Goal: Task Accomplishment & Management: Manage account settings

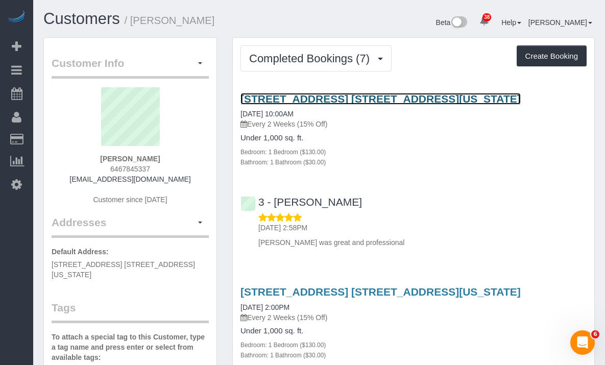
click at [267, 95] on link "[STREET_ADDRESS] [STREET_ADDRESS][US_STATE]" at bounding box center [380, 99] width 280 height 12
click at [292, 102] on link "[STREET_ADDRESS] [STREET_ADDRESS][US_STATE]" at bounding box center [380, 99] width 280 height 12
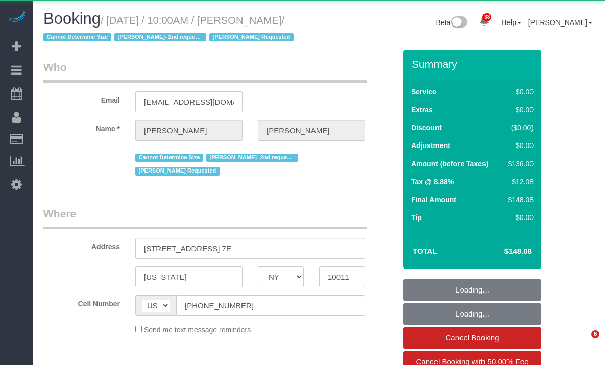
select select "NY"
select select "object:834"
select select "string:stripe-pm_1Rahpi4VGloSiKo76oQIhPTl"
select select "spot1"
select select "number:89"
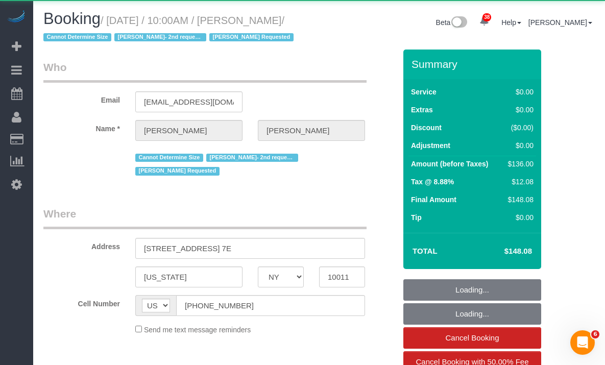
select select "number:90"
select select "number:15"
select select "number:7"
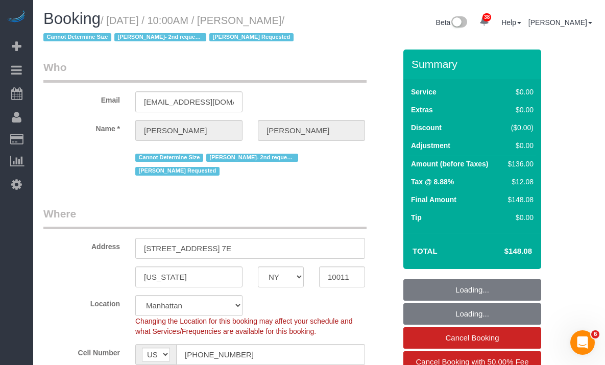
select select "object:1093"
select select "1"
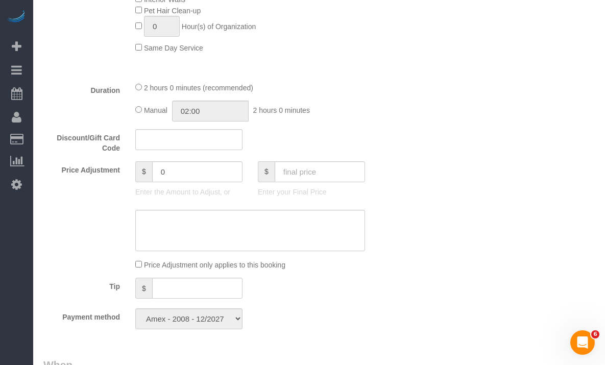
scroll to position [730, 0]
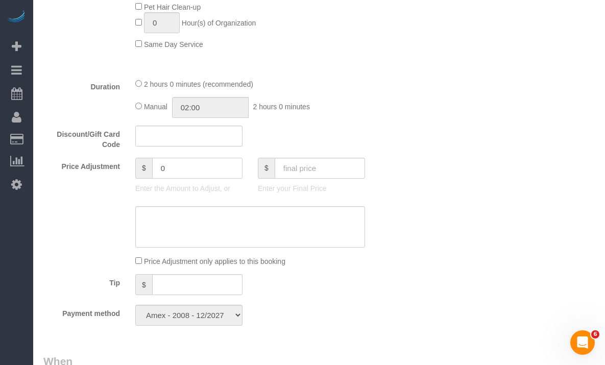
drag, startPoint x: 182, startPoint y: 188, endPoint x: 141, endPoint y: 187, distance: 41.4
click at [141, 179] on div "$ 0" at bounding box center [188, 168] width 107 height 21
type input "-50"
click at [188, 237] on textarea at bounding box center [250, 227] width 230 height 42
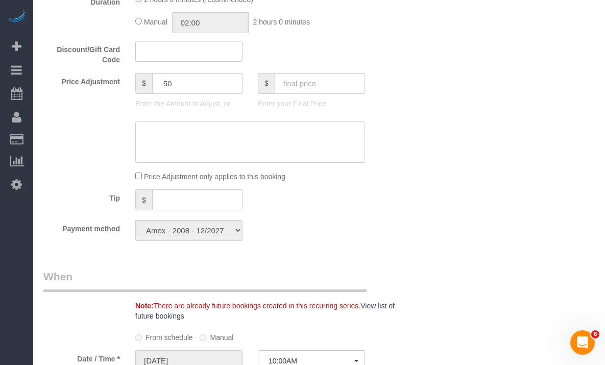
scroll to position [789, 0]
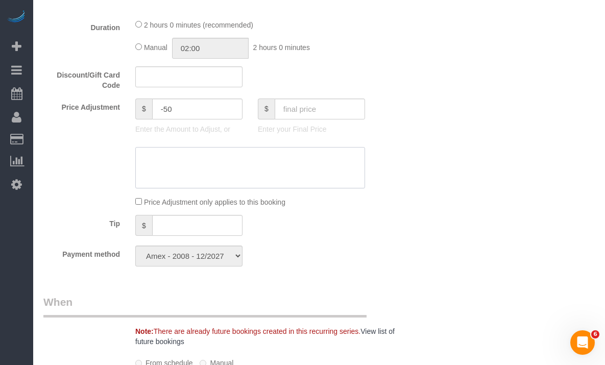
click at [217, 171] on textarea at bounding box center [250, 168] width 230 height 42
type textarea "Yelp Review Refund"
click at [85, 185] on div at bounding box center [220, 168] width 368 height 42
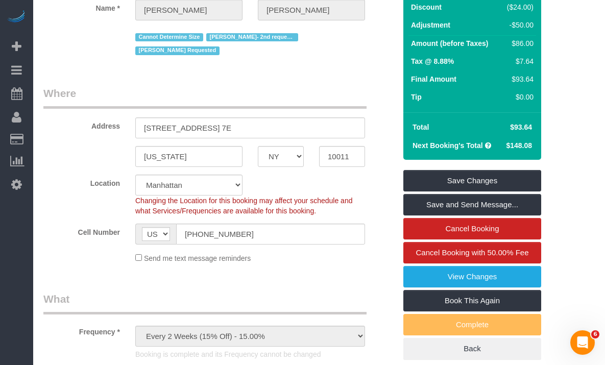
scroll to position [0, 0]
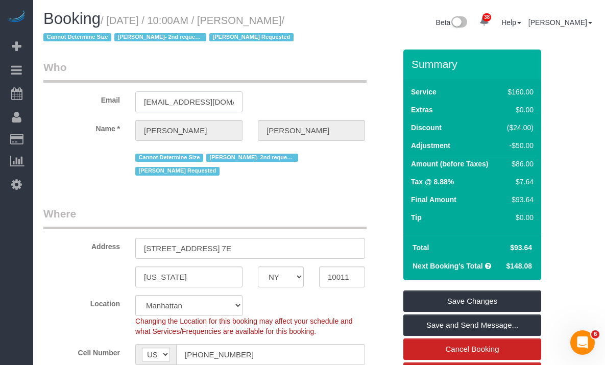
click at [191, 112] on input "mconteh1981@gmail.com" at bounding box center [188, 101] width 107 height 21
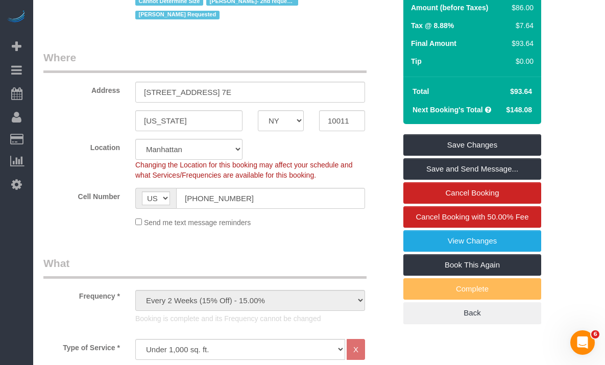
scroll to position [211, 0]
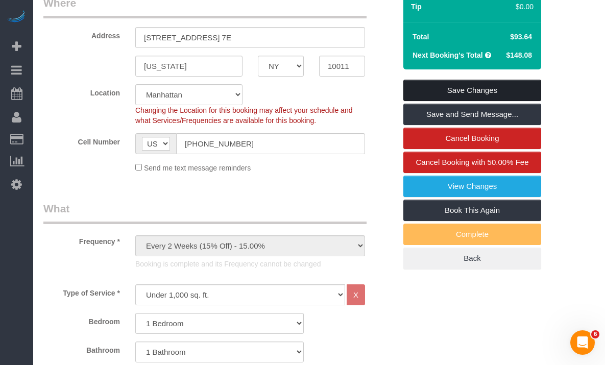
click at [474, 101] on link "Save Changes" at bounding box center [472, 90] width 138 height 21
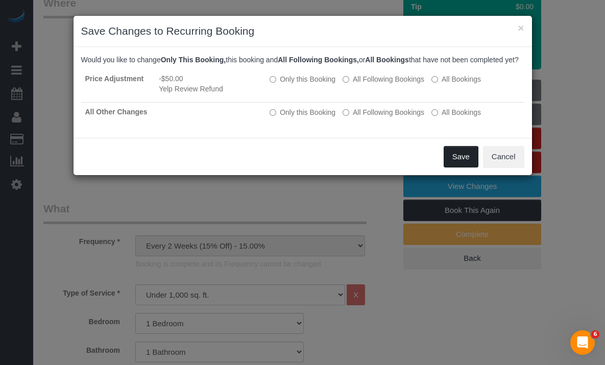
click at [456, 164] on button "Save" at bounding box center [461, 156] width 35 height 21
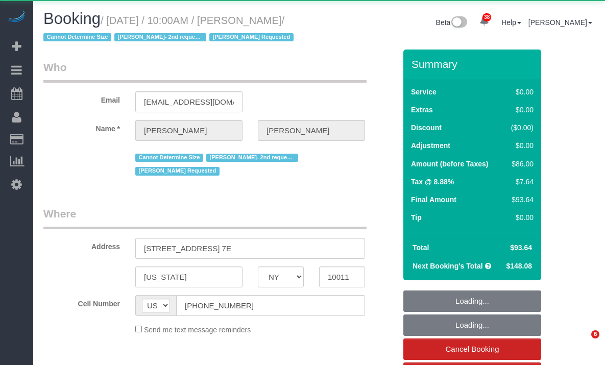
select select "NY"
select select "object:844"
select select "spot1"
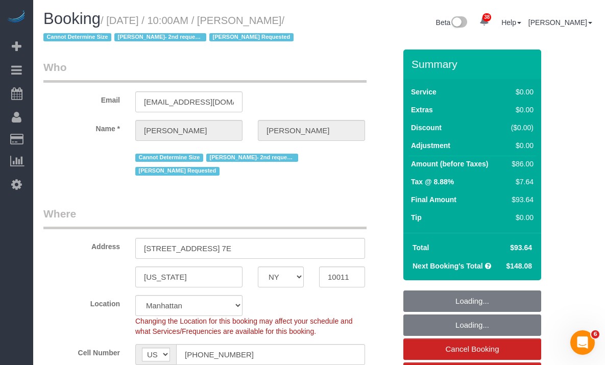
select select "object:1099"
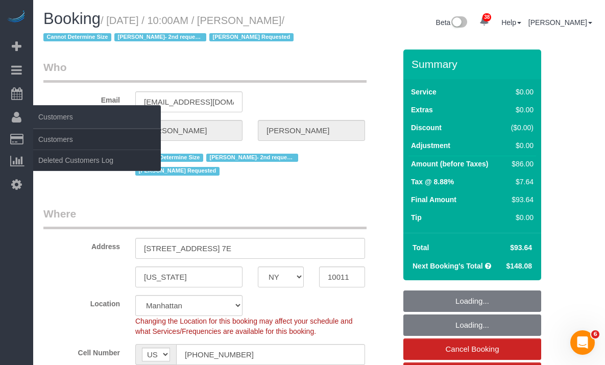
select select "string:stripe-pm_1Rahpi4VGloSiKo76oQIhPTl"
select select "number:89"
select select "number:90"
select select "number:15"
select select "number:7"
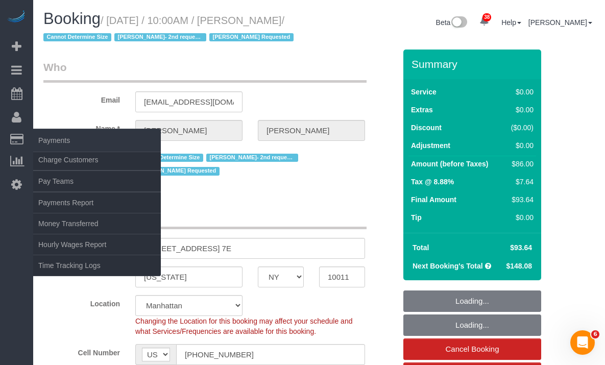
select select "1"
click at [49, 161] on link "Charge Customers" at bounding box center [97, 160] width 128 height 20
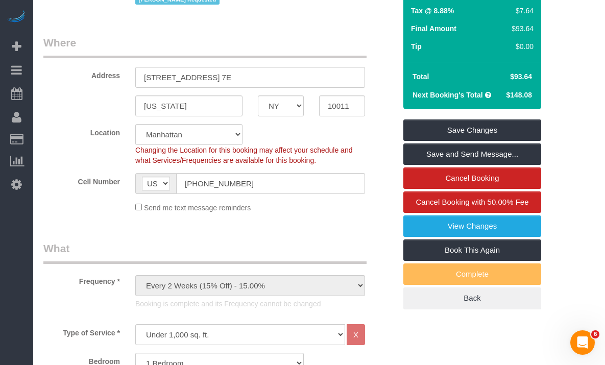
scroll to position [172, 0]
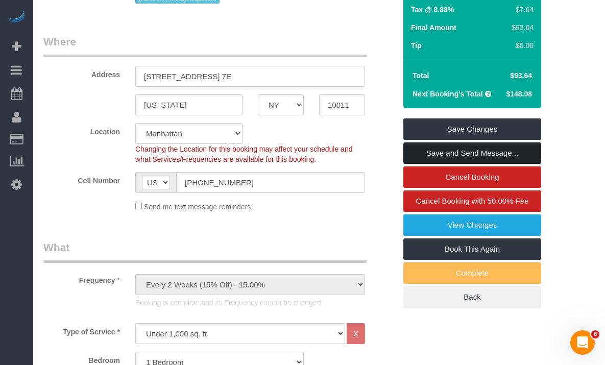
click at [439, 164] on link "Save and Send Message..." at bounding box center [472, 152] width 138 height 21
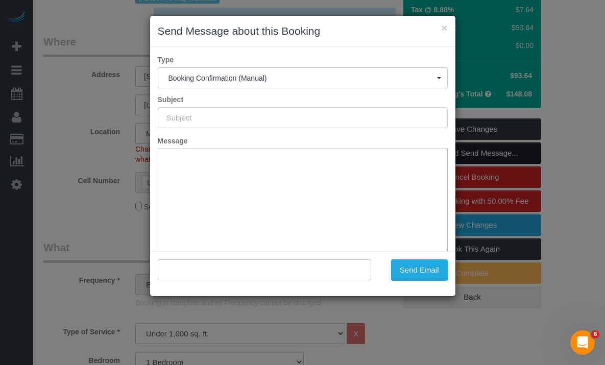
type input "Cleaning Confirmed for 10/10/2025 at 10:00am"
type input ""Marie Conteh" <mconteh1981@gmail.com>"
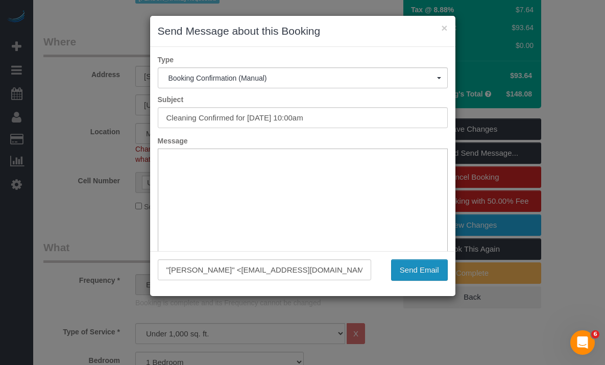
click at [399, 267] on button "Send Email" at bounding box center [419, 269] width 57 height 21
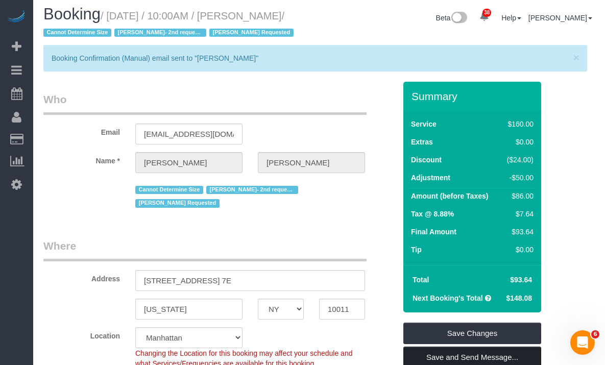
scroll to position [0, 0]
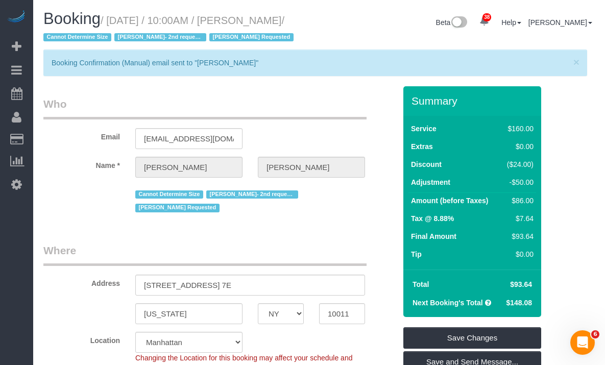
drag, startPoint x: 78, startPoint y: 34, endPoint x: 257, endPoint y: 20, distance: 180.2
click at [257, 20] on small "/ October 10, 2025 / 10:00AM / Marie Conteh / Cannot Determine Size Diana Gonza…" at bounding box center [169, 29] width 253 height 29
click at [236, 42] on span "/ Cannot Determine Size Diana Gonzalez- 2nd requested Martha Chicaiza Requested" at bounding box center [169, 29] width 253 height 29
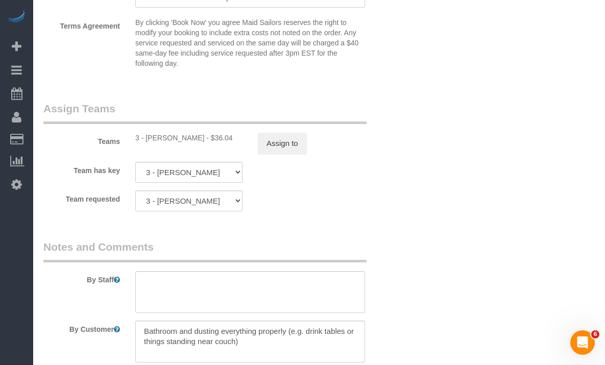
scroll to position [1443, 0]
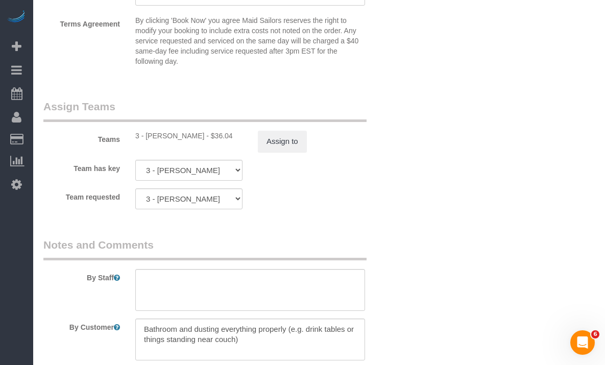
drag, startPoint x: 198, startPoint y: 154, endPoint x: 144, endPoint y: 154, distance: 53.1
click at [144, 141] on div "3 - Diana Gonzalez - $36.04" at bounding box center [188, 136] width 107 height 10
copy div "Diana Gonzalez"
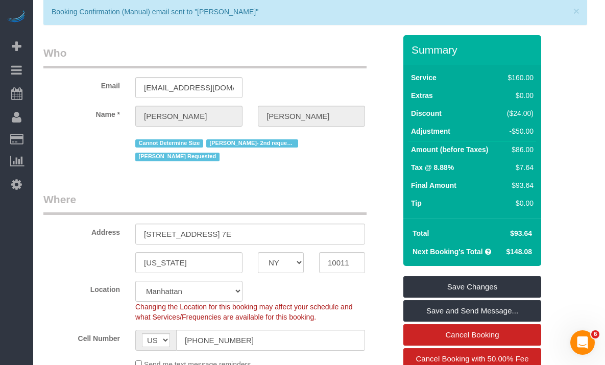
scroll to position [0, 0]
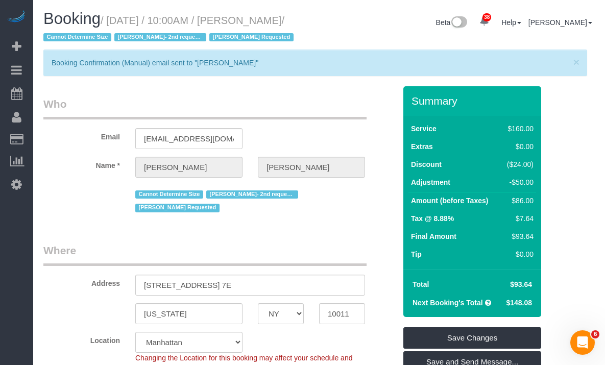
click at [72, 34] on small "/ October 10, 2025 / 10:00AM / Marie Conteh / Cannot Determine Size Diana Gonza…" at bounding box center [169, 29] width 253 height 29
drag, startPoint x: 77, startPoint y: 34, endPoint x: 115, endPoint y: 23, distance: 39.4
click at [115, 23] on small "/ October 10, 2025 / 10:00AM / Marie Conteh / Cannot Determine Size Diana Gonza…" at bounding box center [169, 29] width 253 height 29
copy small "October 10, 2025 / 10:00AM / Marie Conteh"
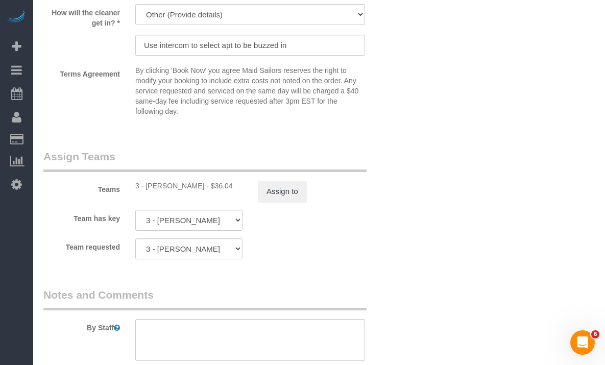
scroll to position [1401, 0]
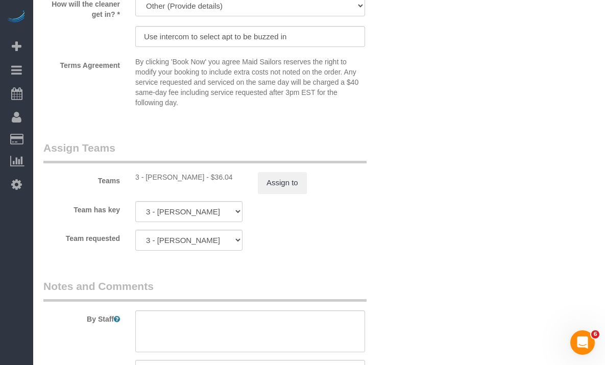
drag, startPoint x: 195, startPoint y: 197, endPoint x: 147, endPoint y: 197, distance: 48.5
click at [147, 182] on div "3 - Diana Gonzalez - $36.04" at bounding box center [188, 177] width 107 height 10
copy div "Diana Gonzalez"
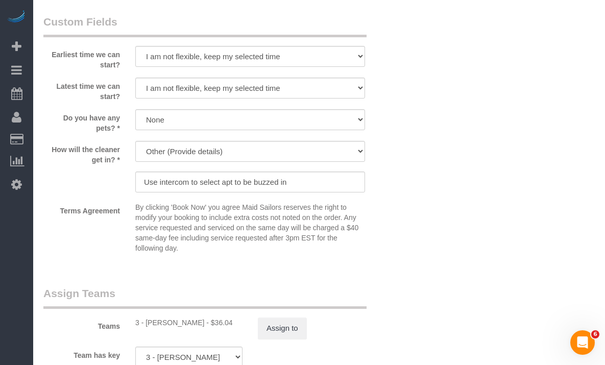
scroll to position [1254, 0]
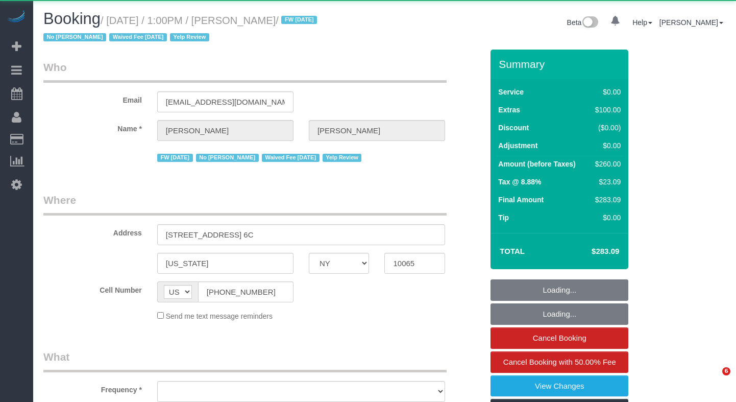
select select "NY"
select select "object:833"
select select "1"
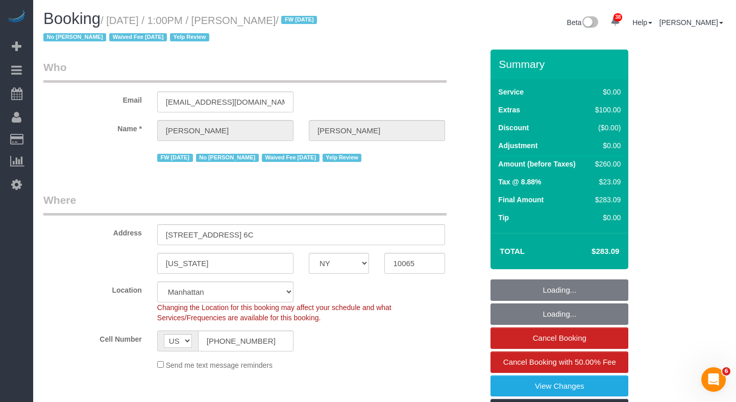
select select "object:1528"
select select "string:stripe-pm_1IilJ74VGloSiKo7yjH4kSKu"
select select "spot1"
select select "number:89"
select select "number:90"
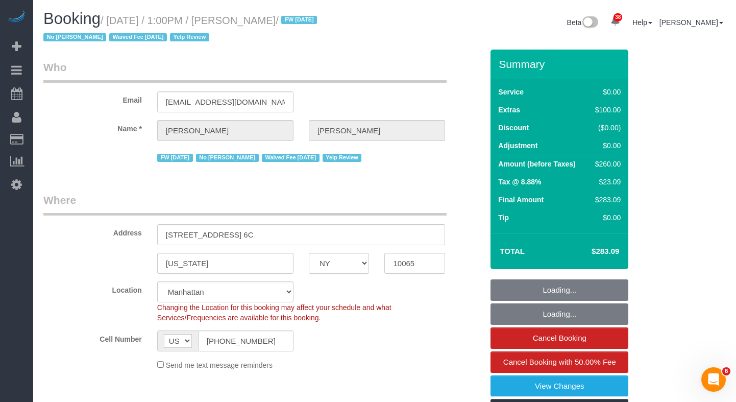
select select "number:15"
select select "number:5"
select select "1"
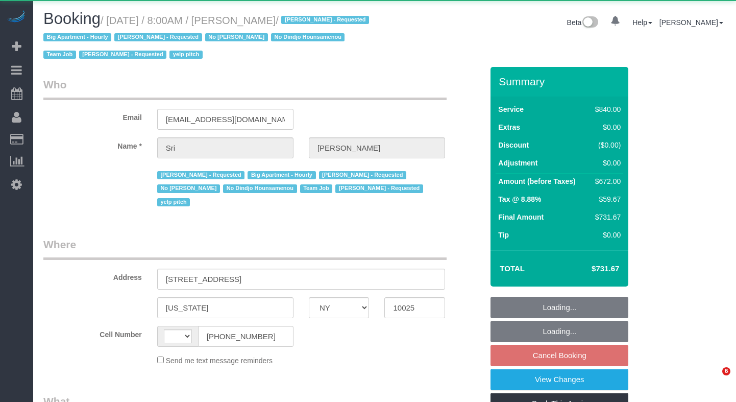
select select "NY"
select select "string:US"
select select "object:604"
select select "string:stripe-pm_1I87dt4VGloSiKo7CuPcnWZf"
select select "3"
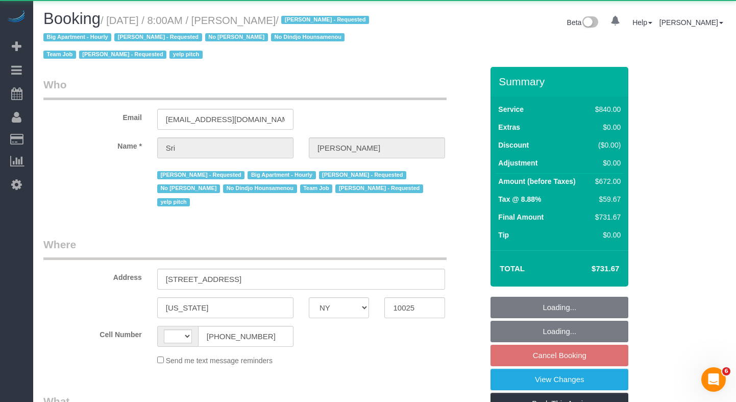
select select "210"
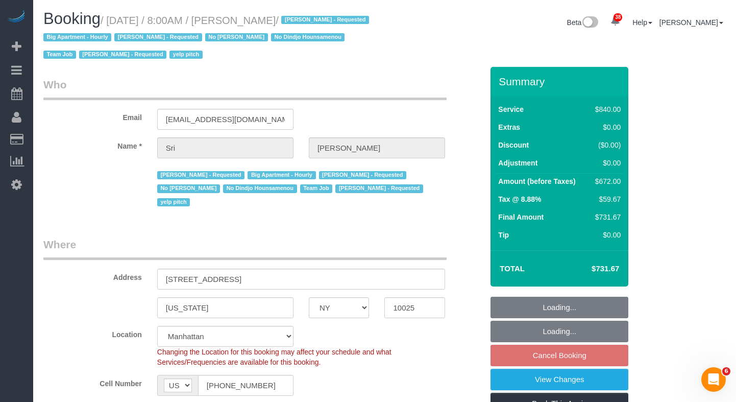
select select "object:1543"
select select "spot1"
select select "number:89"
select select "number:90"
select select "number:15"
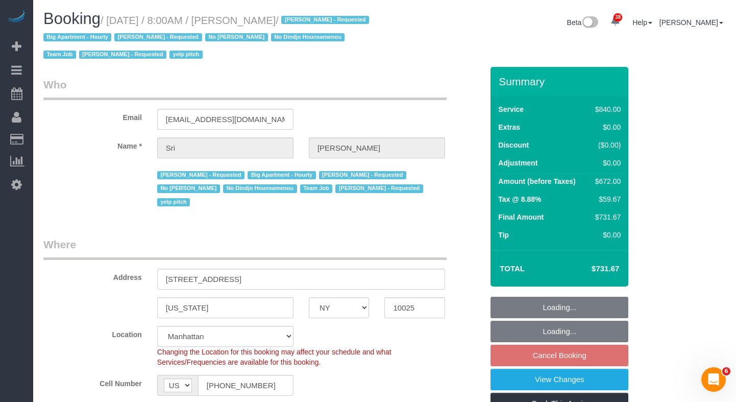
select select "number:5"
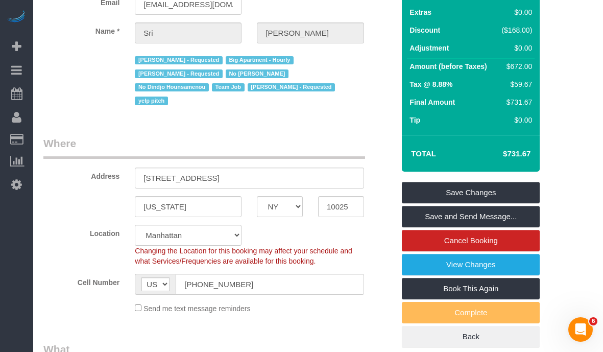
scroll to position [142, 0]
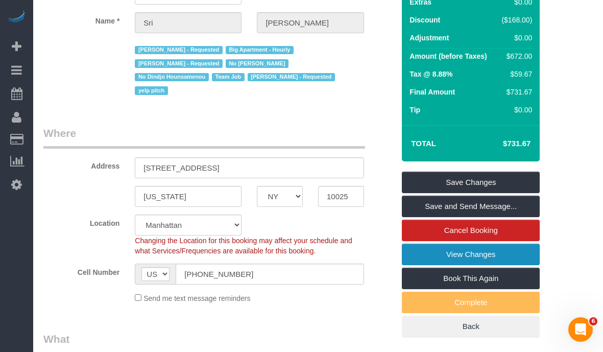
click at [441, 258] on link "View Changes" at bounding box center [471, 254] width 138 height 21
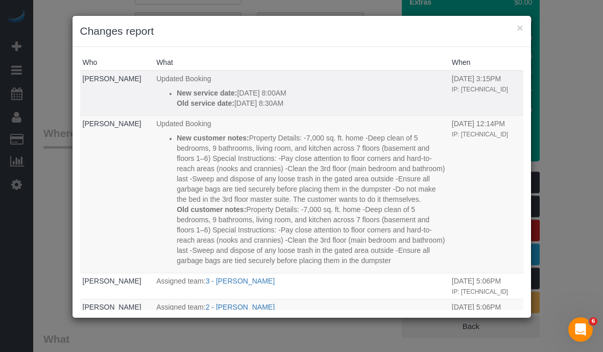
drag, startPoint x: 299, startPoint y: 102, endPoint x: 172, endPoint y: 95, distance: 127.3
click at [177, 95] on div "New service date: 10/14/2025 8:00AM Old service date: 10/13/2025 8:30AM" at bounding box center [312, 98] width 270 height 20
copy div "New service date: 10/14/2025 8:00AM Old service date: 10/13/2025 8:30AM"
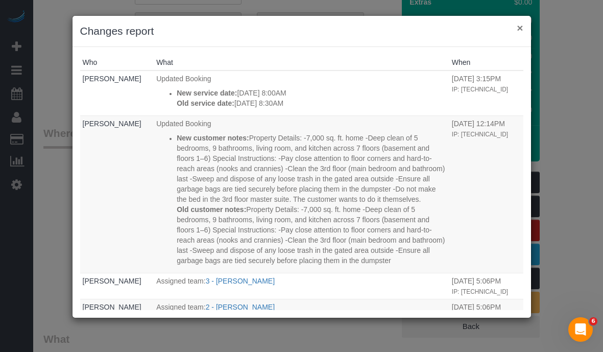
click at [519, 28] on button "×" at bounding box center [520, 27] width 6 height 11
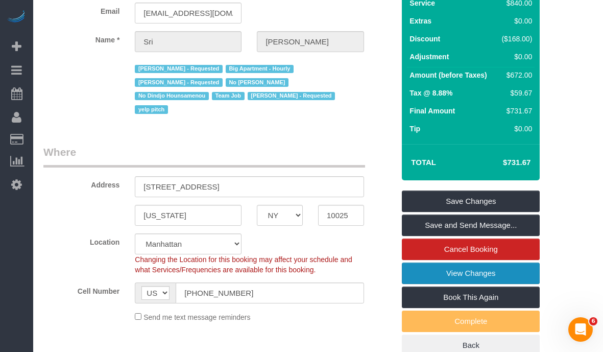
scroll to position [127, 0]
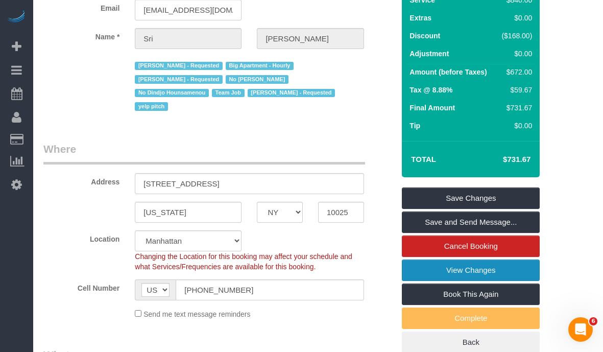
click at [424, 266] on link "View Changes" at bounding box center [471, 269] width 138 height 21
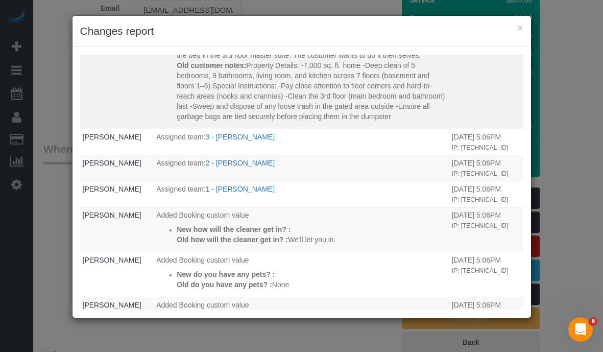
scroll to position [198, 0]
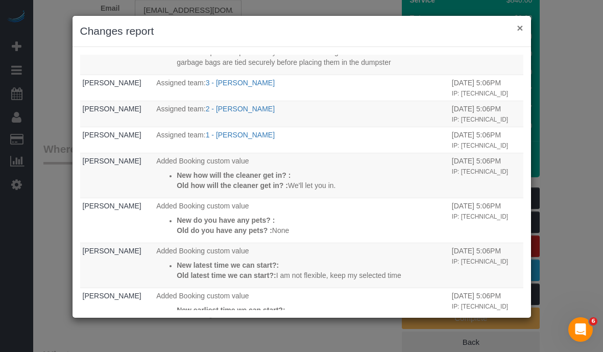
click at [521, 29] on button "×" at bounding box center [520, 27] width 6 height 11
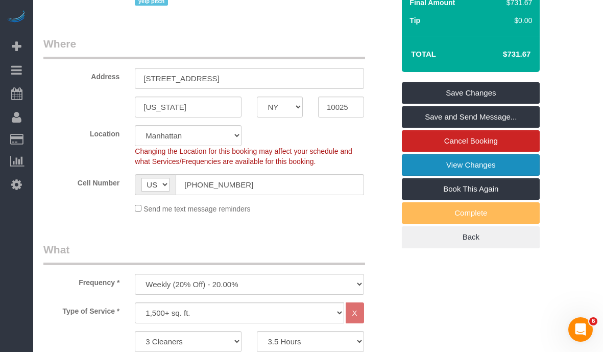
scroll to position [0, 0]
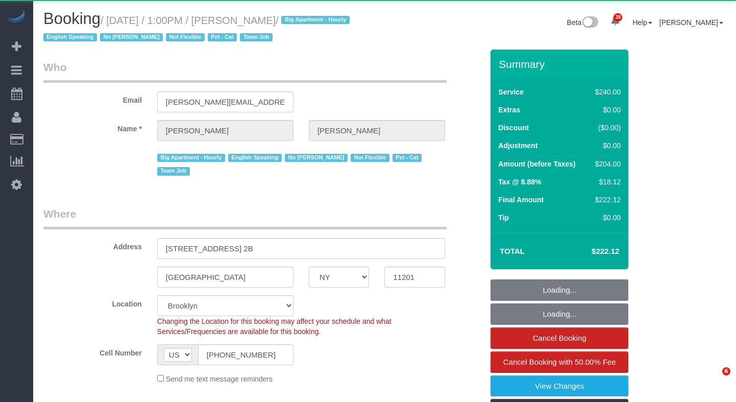
select select "NY"
select select "spot1"
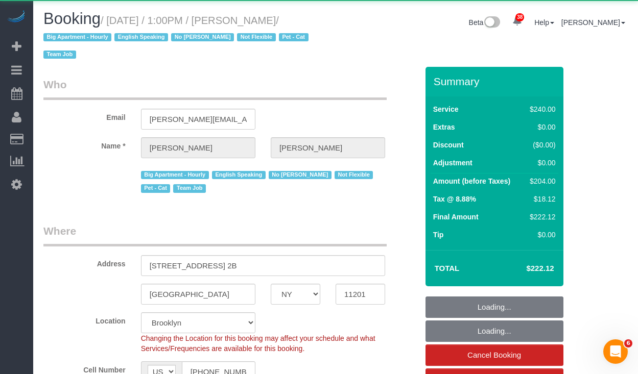
select select "spot41"
select select "object:846"
select select "180"
select select "number:89"
select select "number:90"
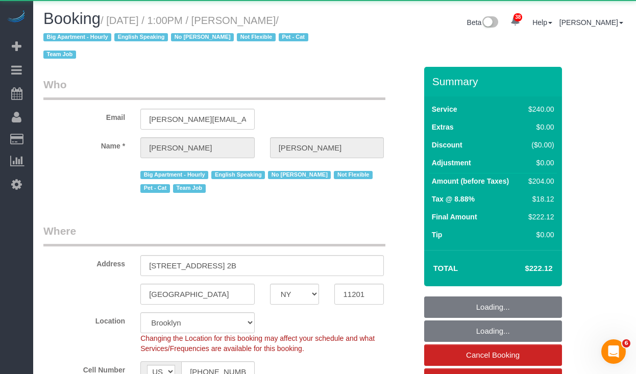
select select "number:14"
select select "number:5"
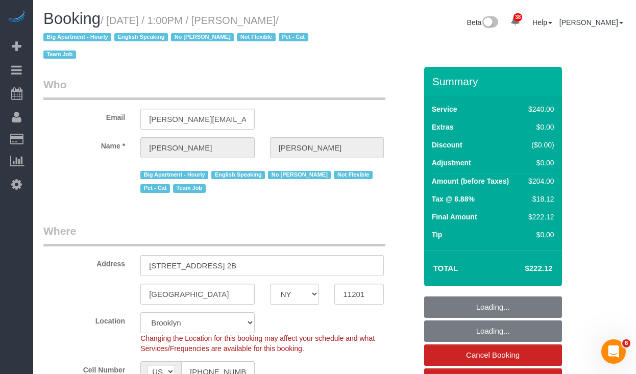
select select "object:1485"
select select "string:stripe-pm_1Ro8Hr4VGloSiKo7kqJISDBj"
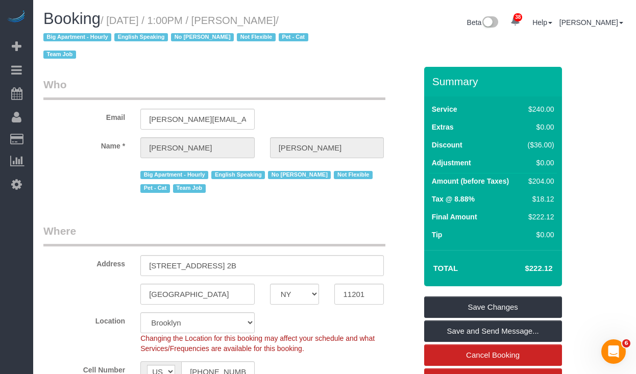
drag, startPoint x: 322, startPoint y: 22, endPoint x: 116, endPoint y: 24, distance: 205.2
click at [116, 24] on div "Booking / [DATE] / 1:00PM / [PERSON_NAME] / Big Apartment - Hourly English Spea…" at bounding box center [185, 38] width 299 height 57
copy small "[DATE] / 1:00PM / [PERSON_NAME]"
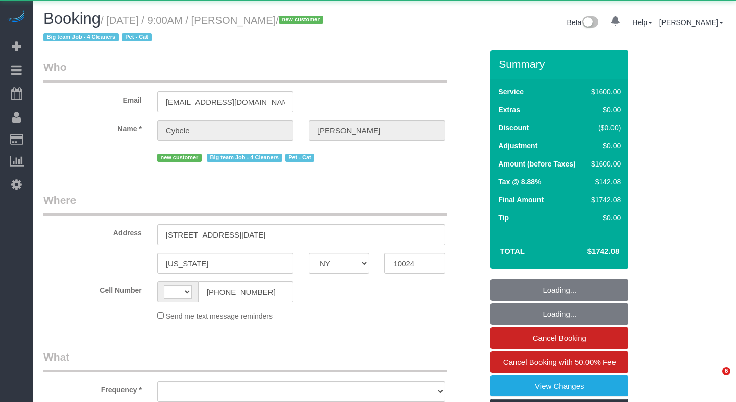
select select "NY"
select select "string:US"
select select "object:968"
select select "string:stripe-pm_1SFwzW4VGloSiKo7y5h0o3YX"
select select "4"
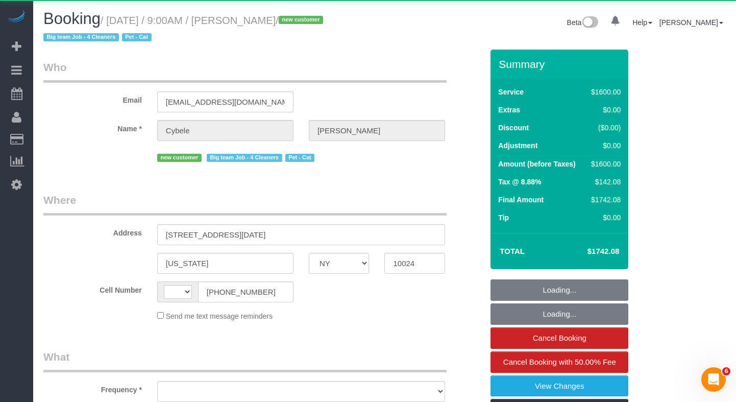
select select "300"
select select "spot1"
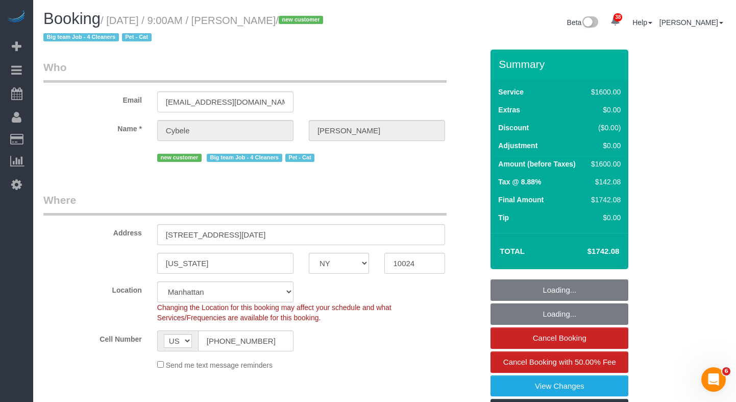
select select "spot40"
select select "object:979"
select select "number:89"
select select "number:71"
select select "number:14"
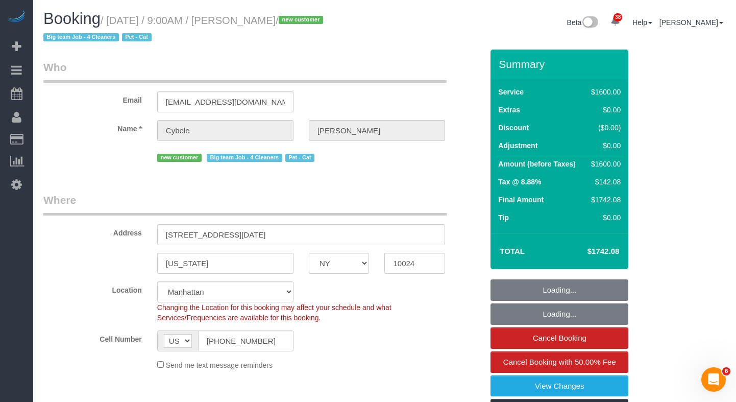
select select "number:5"
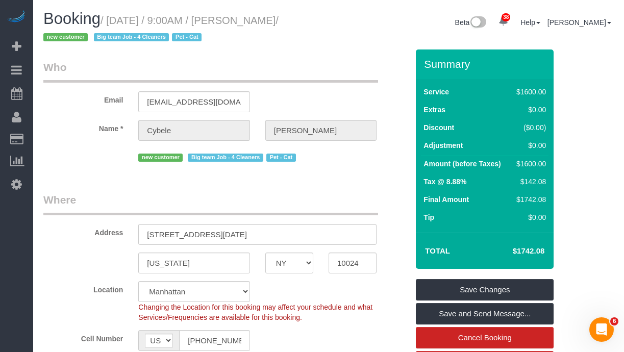
click at [278, 20] on small "/ October 11, 2025 / 9:00AM / Cybele Gaspard / new customer Big team Job - 4 Cl…" at bounding box center [160, 29] width 235 height 29
drag, startPoint x: 83, startPoint y: 37, endPoint x: 118, endPoint y: 22, distance: 37.7
click at [118, 22] on small "/ October 11, 2025 / 9:00AM / Cybele Gaspard / new customer Big team Job - 4 Cl…" at bounding box center [160, 29] width 235 height 29
copy small "October 11, 2025 / 9:00AM / Cybele Gaspard"
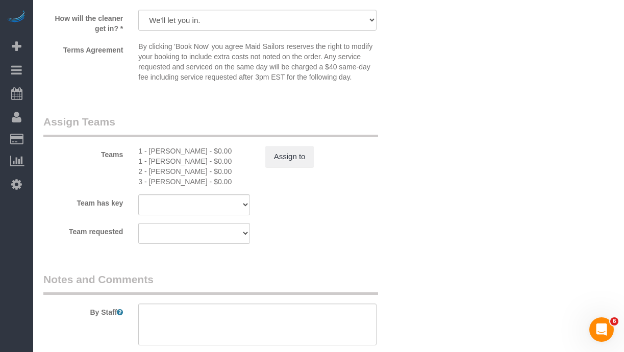
scroll to position [1062, 0]
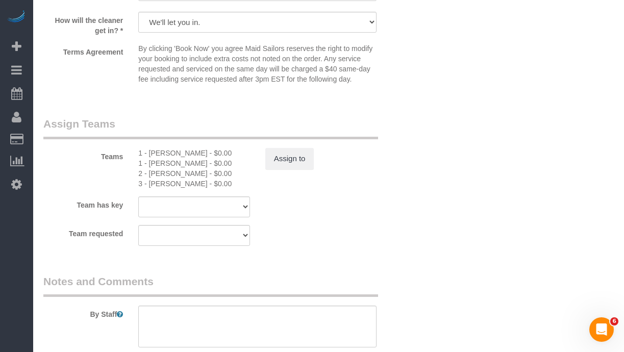
drag, startPoint x: 203, startPoint y: 196, endPoint x: 151, endPoint y: 195, distance: 51.6
click at [151, 189] on div "3 - Maribel Campos - $0.00" at bounding box center [193, 184] width 111 height 10
copy div "Maribel Campos"
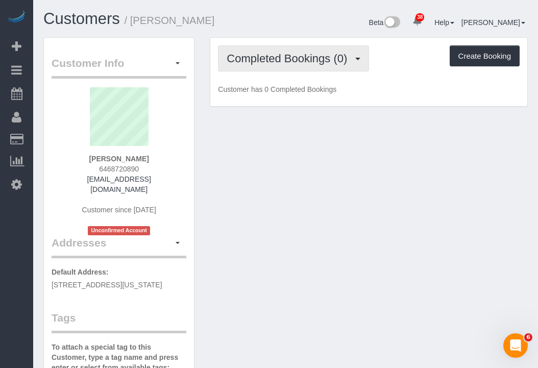
click at [306, 66] on button "Completed Bookings (0)" at bounding box center [293, 58] width 151 height 26
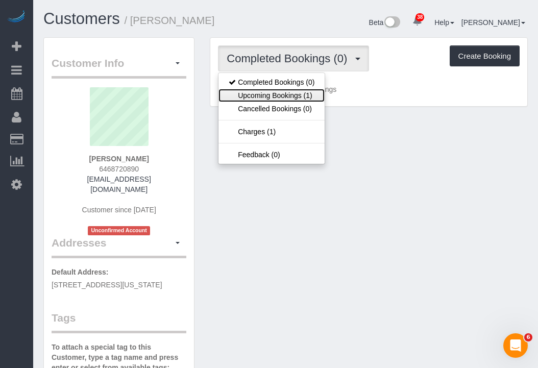
click at [292, 92] on link "Upcoming Bookings (1)" at bounding box center [272, 95] width 106 height 13
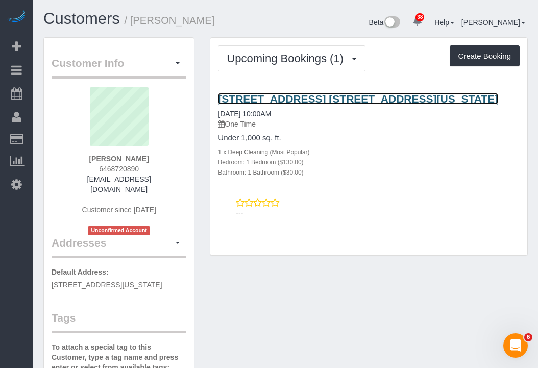
click at [250, 98] on link "[STREET_ADDRESS] [STREET_ADDRESS][US_STATE]" at bounding box center [358, 99] width 280 height 12
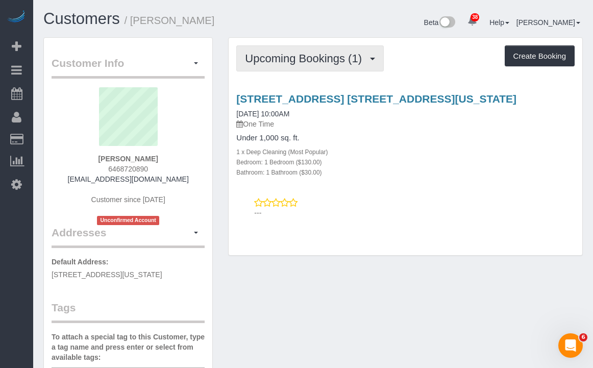
click at [273, 54] on span "Upcoming Bookings (1)" at bounding box center [306, 58] width 122 height 13
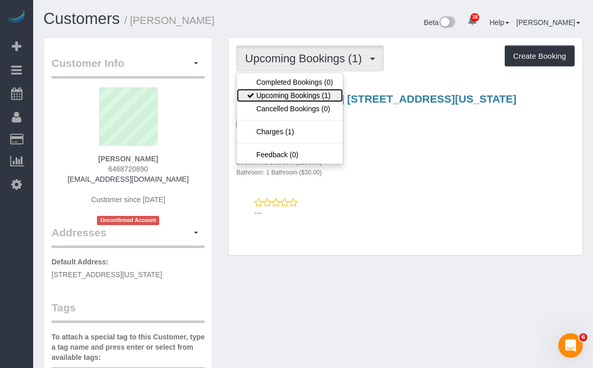
click at [273, 94] on link "Upcoming Bookings (1)" at bounding box center [290, 95] width 106 height 13
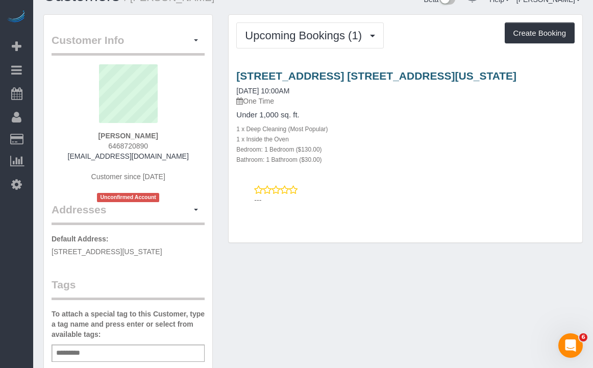
scroll to position [23, 0]
click at [268, 68] on div "[STREET_ADDRESS] [STREET_ADDRESS][US_STATE] [DATE] 10:00AM One Time Under 1,000…" at bounding box center [406, 135] width 354 height 149
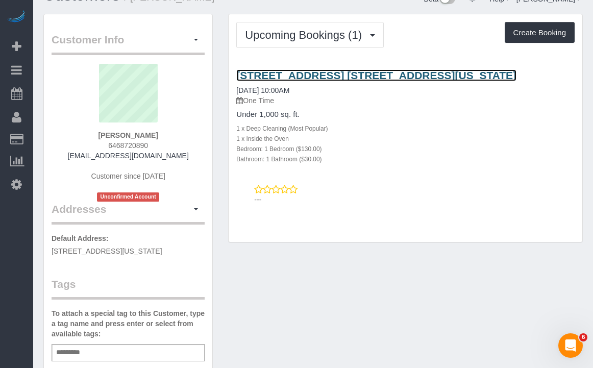
click at [267, 71] on link "[STREET_ADDRESS] [STREET_ADDRESS][US_STATE]" at bounding box center [376, 75] width 280 height 12
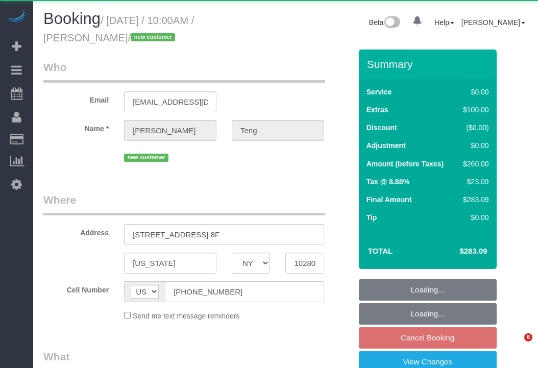
select select "NY"
select select "1"
select select "number:89"
select select "number:90"
select select "number:15"
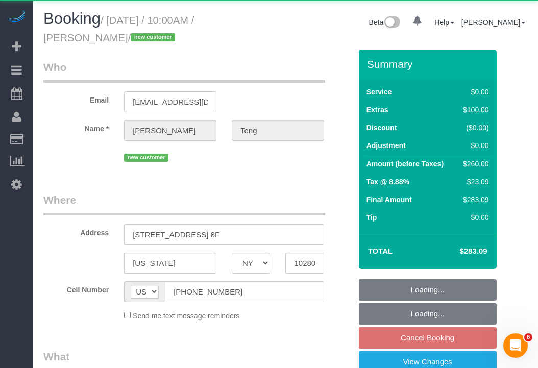
select select "number:5"
select select "object:1499"
select select "string:stripe-pm_1SGjPX4VGloSiKo7zmoVxI5o"
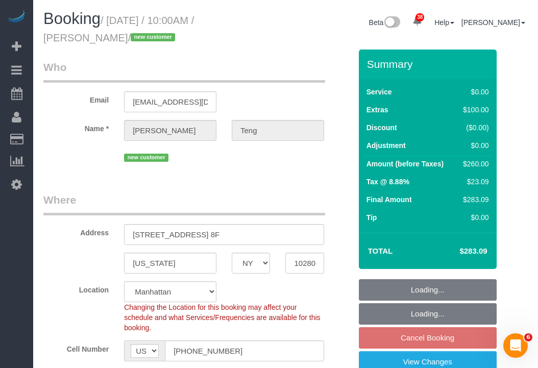
select select "spot3"
select select "1"
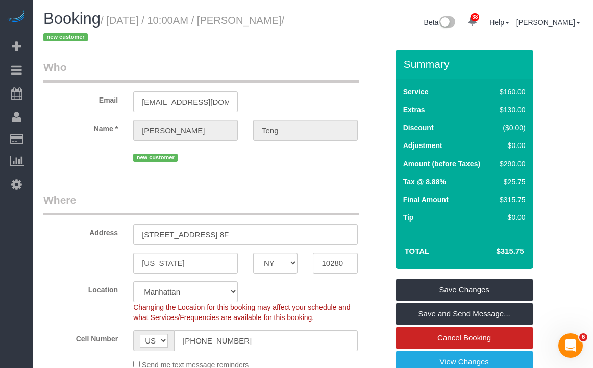
select select "spot62"
drag, startPoint x: 114, startPoint y: 21, endPoint x: 195, endPoint y: 23, distance: 80.7
click at [195, 23] on small "/ October 13, 2025 / 10:00AM / Jessica Teng / new customer" at bounding box center [163, 29] width 241 height 29
copy small "October 13, 2025"
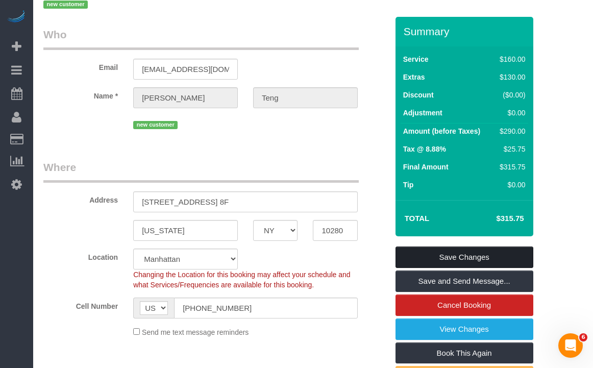
scroll to position [46, 0]
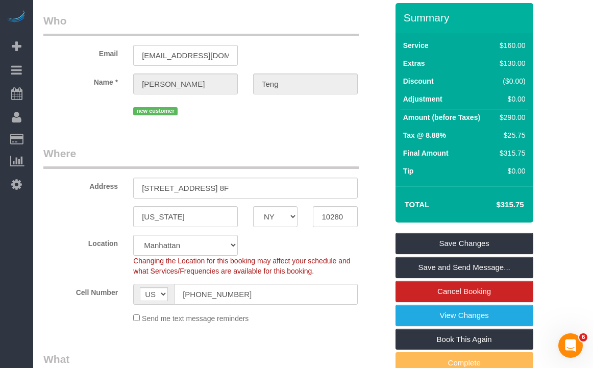
click at [506, 205] on h4 "$315.75" at bounding box center [495, 205] width 58 height 9
copy div "$315.75 Save Changes Save and Send Message... Cancel Booking View Changes Book …"
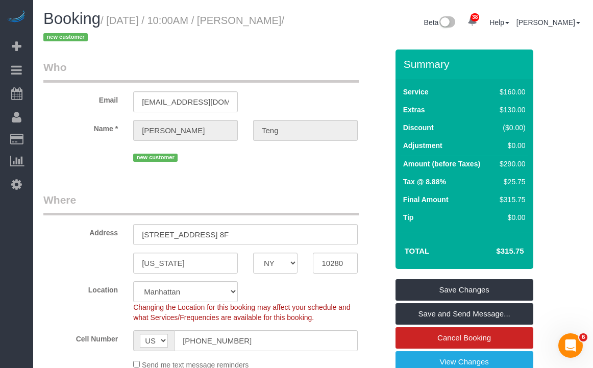
drag, startPoint x: 64, startPoint y: 38, endPoint x: 113, endPoint y: 20, distance: 52.2
click at [113, 20] on small "/ October 13, 2025 / 10:00AM / Jessica Teng / new customer" at bounding box center [163, 29] width 241 height 29
copy small "October 13, 2025 / 10:00AM / Jessica Teng"
click at [197, 19] on small "/ October 13, 2025 / 10:00AM / Jessica Teng / new customer" at bounding box center [163, 29] width 241 height 29
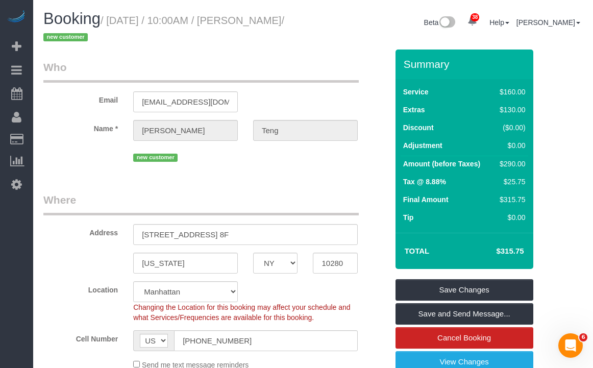
drag, startPoint x: 258, startPoint y: 22, endPoint x: 267, endPoint y: 31, distance: 12.3
click at [267, 31] on h1 "Booking / October 13, 2025 / 10:00AM / Jessica Teng / new customer" at bounding box center [174, 27] width 262 height 35
copy small "essica Teng / new customer"
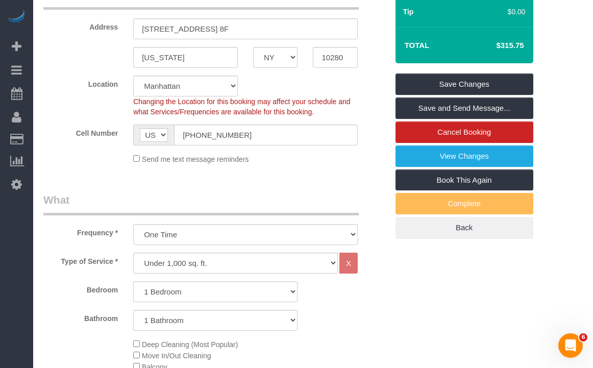
scroll to position [292, 0]
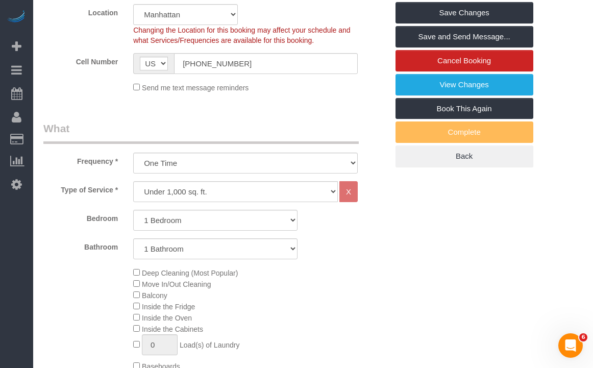
scroll to position [240, 0]
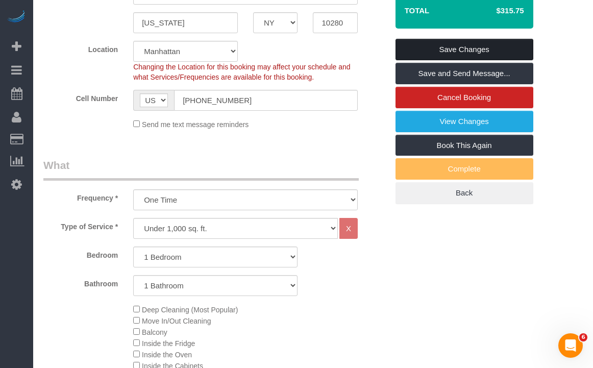
drag, startPoint x: 449, startPoint y: 46, endPoint x: 429, endPoint y: 52, distance: 20.2
click at [449, 46] on link "Save Changes" at bounding box center [465, 49] width 138 height 21
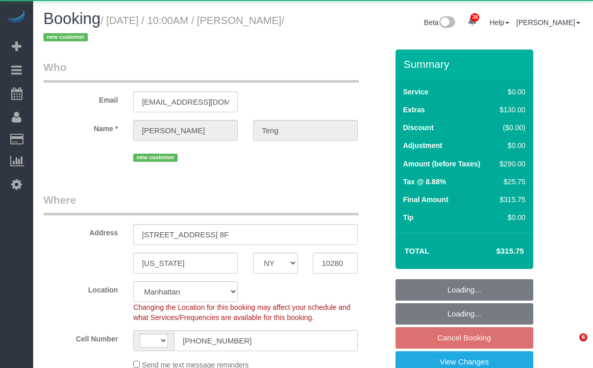
select select "NY"
select select "object:815"
select select "string:US"
select select "string:stripe-pm_1SGjPX4VGloSiKo7zmoVxI5o"
select select "spot3"
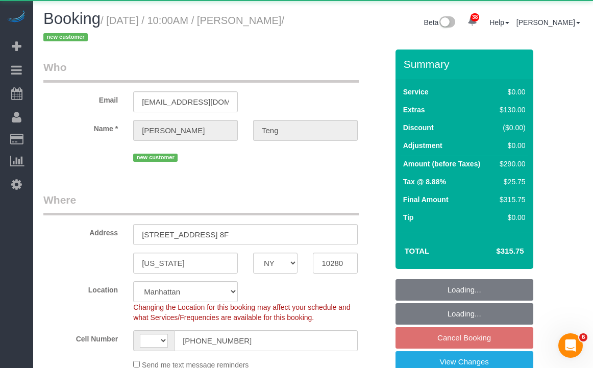
select select "number:89"
select select "number:90"
select select "number:15"
select select "number:5"
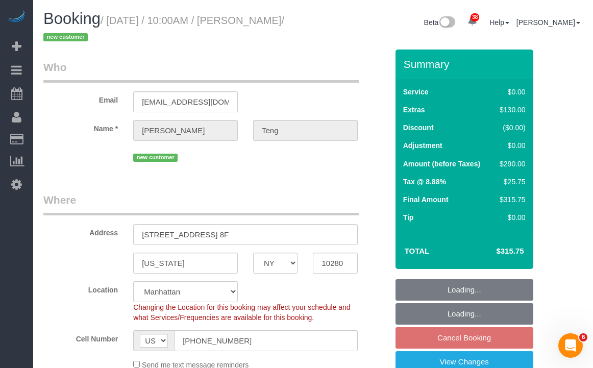
select select "1"
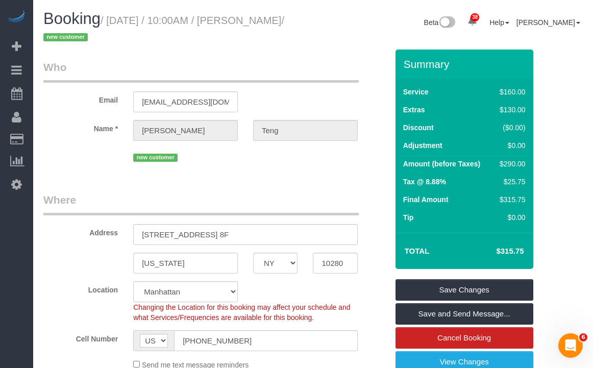
click at [514, 254] on h4 "$315.75" at bounding box center [495, 251] width 58 height 9
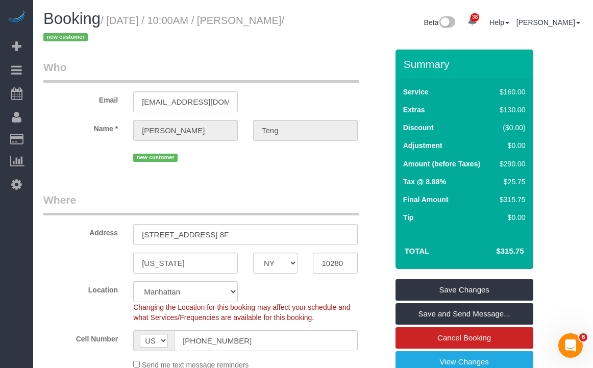
click at [514, 254] on h4 "$315.75" at bounding box center [495, 251] width 58 height 9
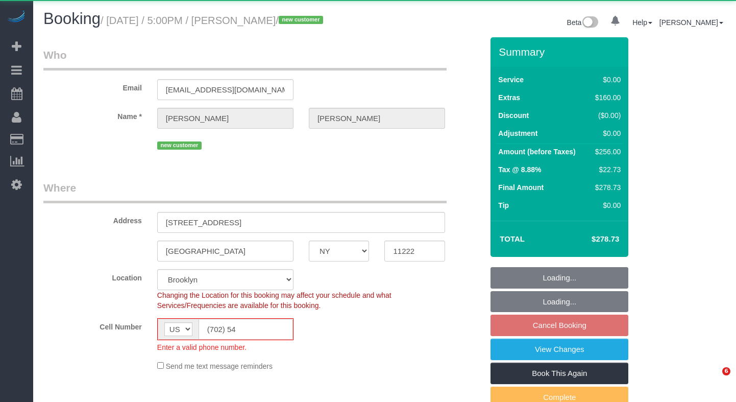
select select "NY"
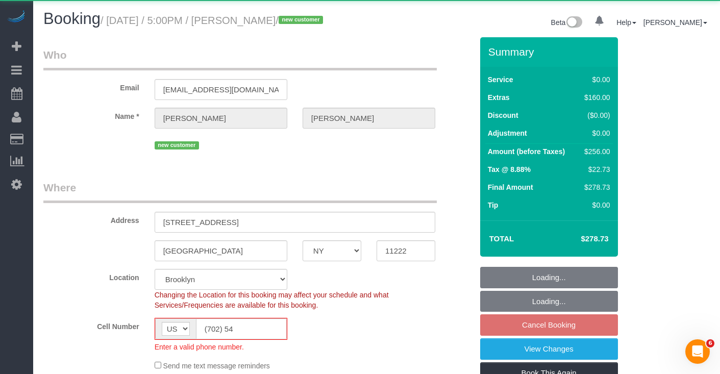
select select "object:1068"
select select "1"
select select "spot1"
select select "number:65"
select select "number:79"
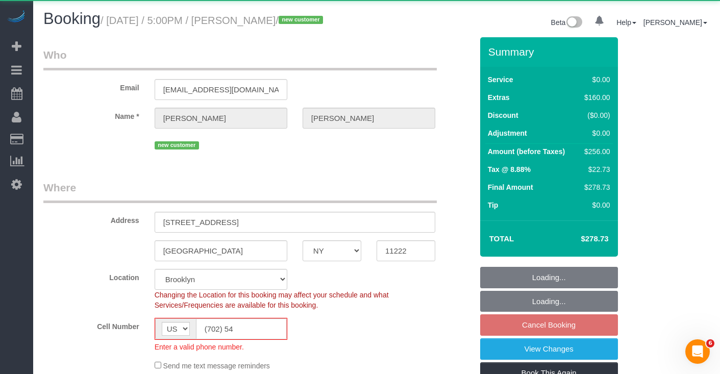
select select "number:15"
select select "number:5"
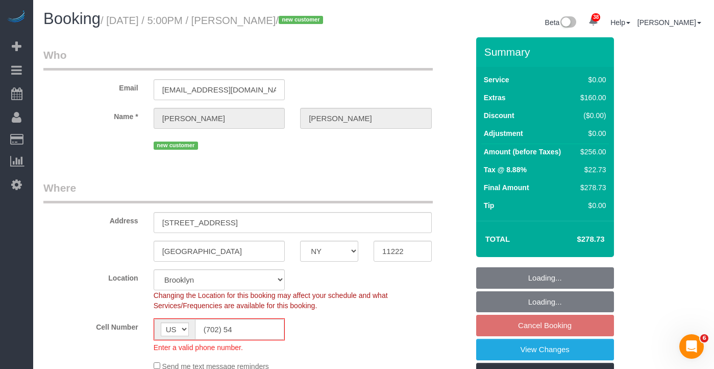
select select "string:stripe-pm_1SH9eP4VGloSiKo7wFUE2tK2"
select select "1"
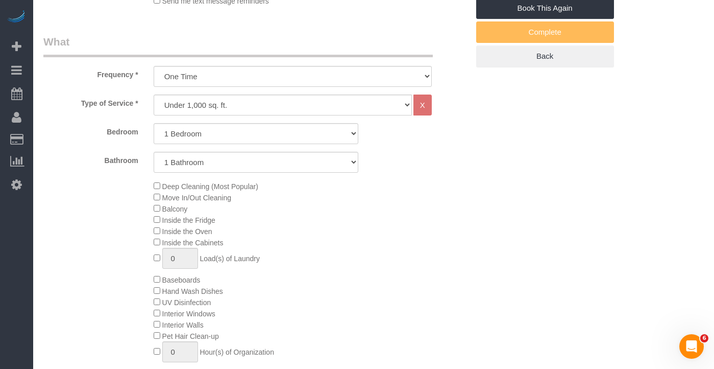
scroll to position [337, 0]
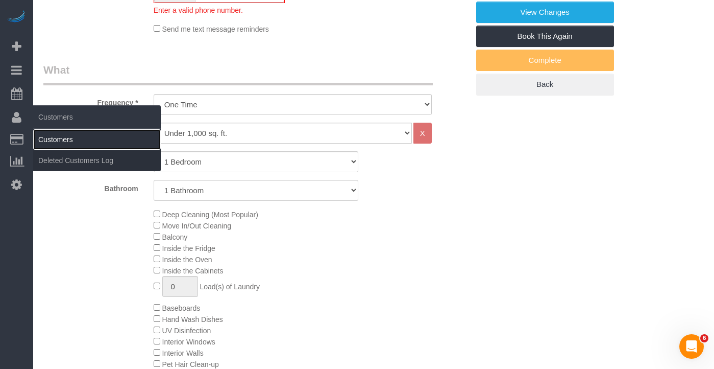
click at [44, 135] on link "Customers" at bounding box center [97, 139] width 128 height 20
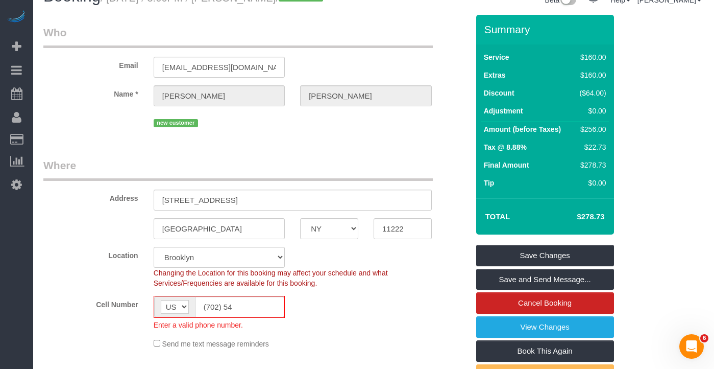
scroll to position [18, 0]
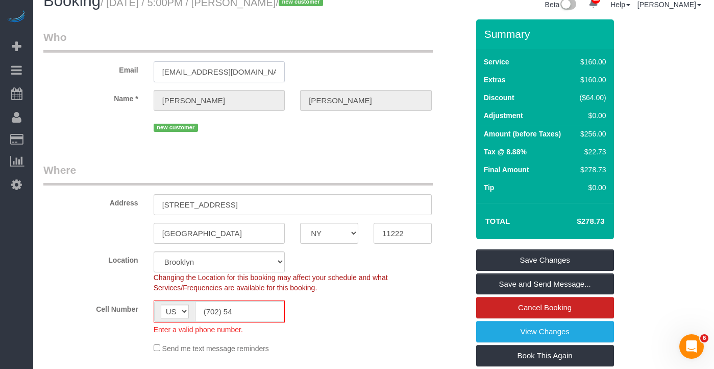
click at [208, 82] on input "[EMAIL_ADDRESS][DOMAIN_NAME]" at bounding box center [220, 71] width 132 height 21
click at [209, 82] on input "racheledevera@gmail.com" at bounding box center [220, 71] width 132 height 21
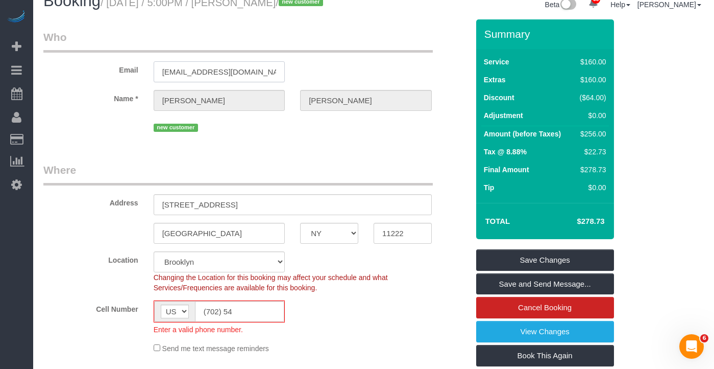
click at [209, 82] on input "racheledevera@gmail.com" at bounding box center [220, 71] width 132 height 21
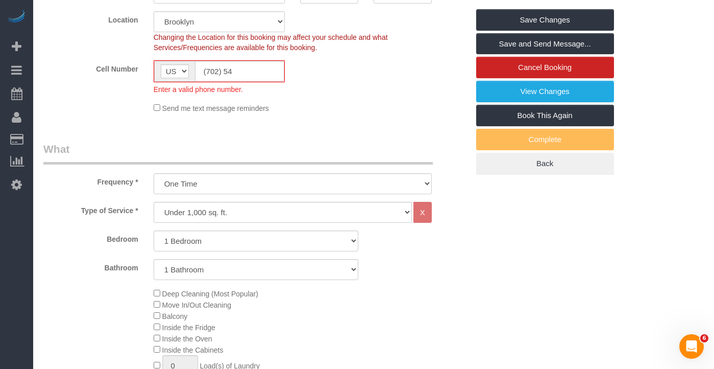
scroll to position [0, 0]
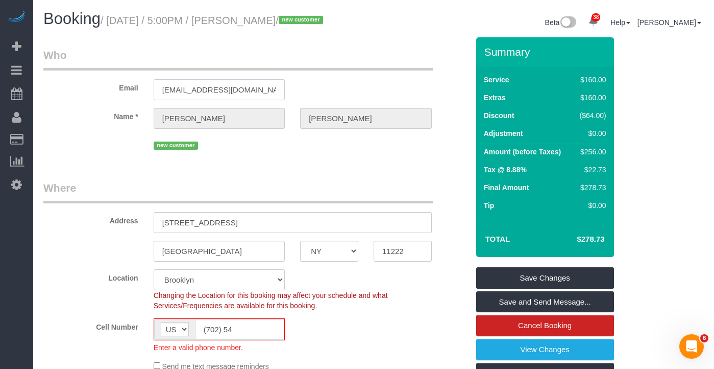
click at [212, 96] on input "racheledevera@gmail.com" at bounding box center [220, 89] width 132 height 21
click at [212, 96] on input "[EMAIL_ADDRESS][DOMAIN_NAME]" at bounding box center [220, 89] width 132 height 21
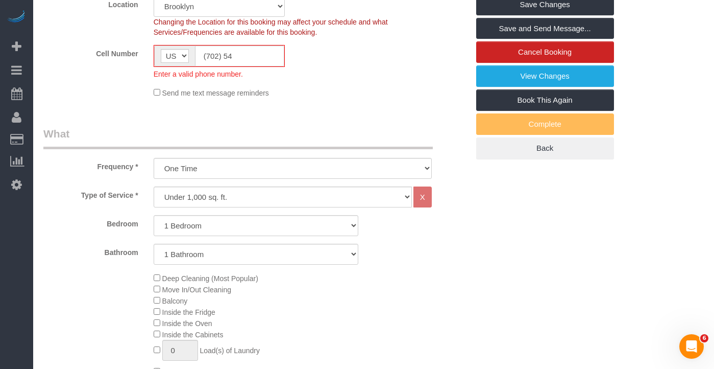
scroll to position [275, 0]
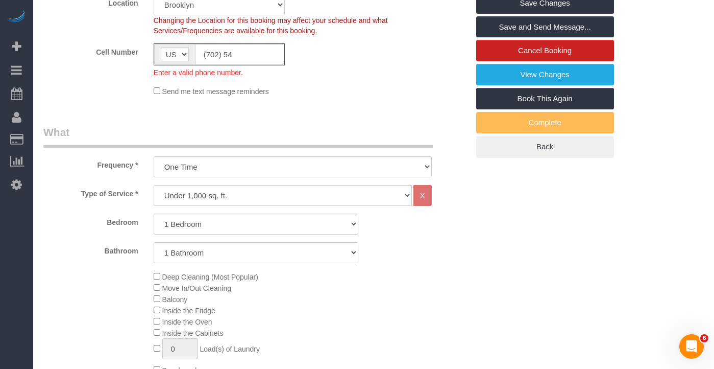
click at [97, 48] on sui-booking-location "Location Manhattan Austin Boston Bronx Brooklyn Charlotte Denver New Jersey Por…" at bounding box center [255, 45] width 425 height 102
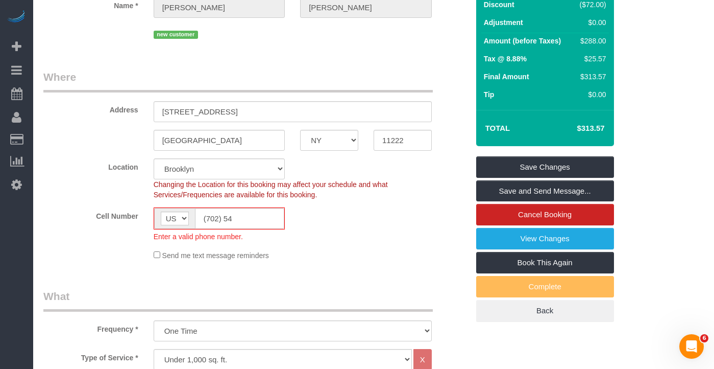
scroll to position [114, 0]
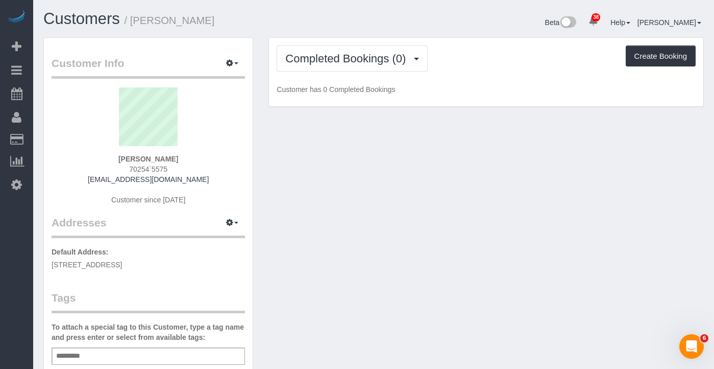
click at [332, 78] on div "Completed Bookings (0) Completed Bookings (0) Upcoming Bookings (1) Cancelled B…" at bounding box center [486, 72] width 434 height 69
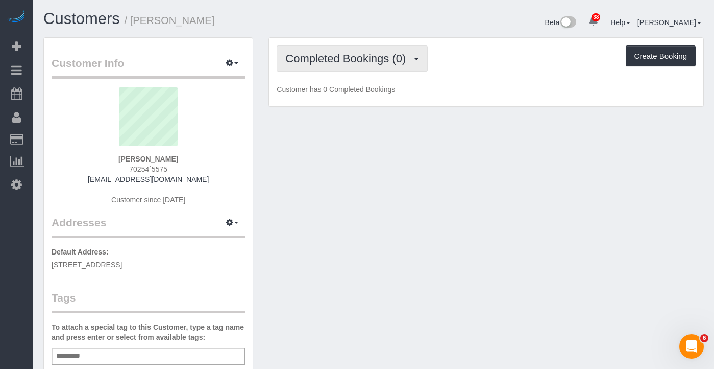
click at [330, 66] on button "Completed Bookings (0)" at bounding box center [352, 58] width 151 height 26
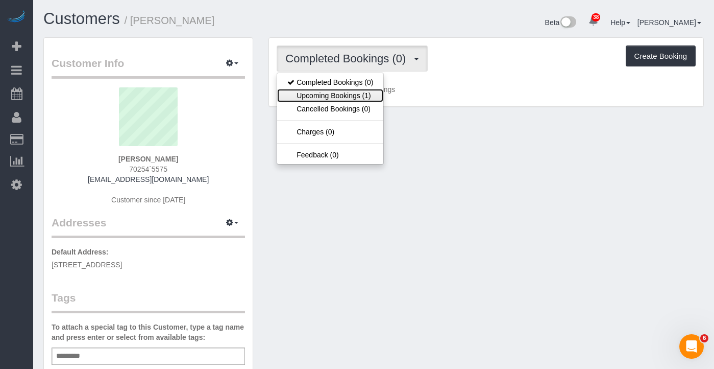
click at [325, 90] on link "Upcoming Bookings (1)" at bounding box center [330, 95] width 106 height 13
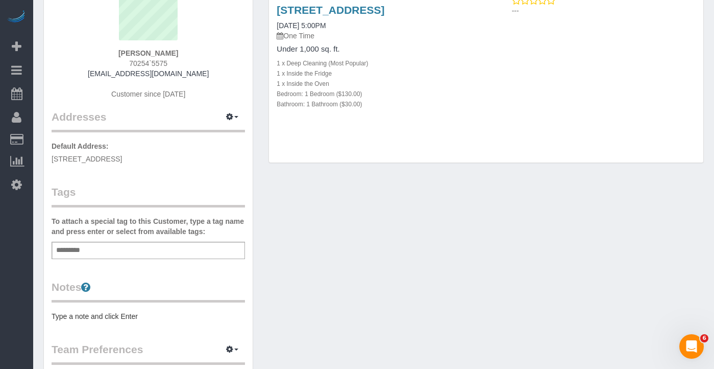
scroll to position [119, 0]
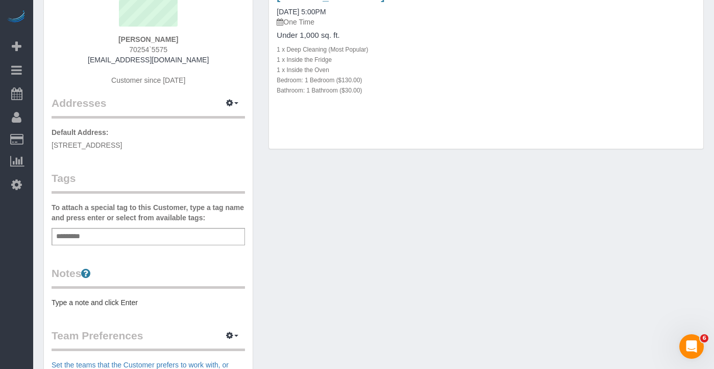
click at [122, 143] on span "137 Bayard St, 2A, Brooklyn, NY 11222" at bounding box center [87, 145] width 70 height 8
copy div "137 Bayard St, 2A, Brooklyn, NY 11222"
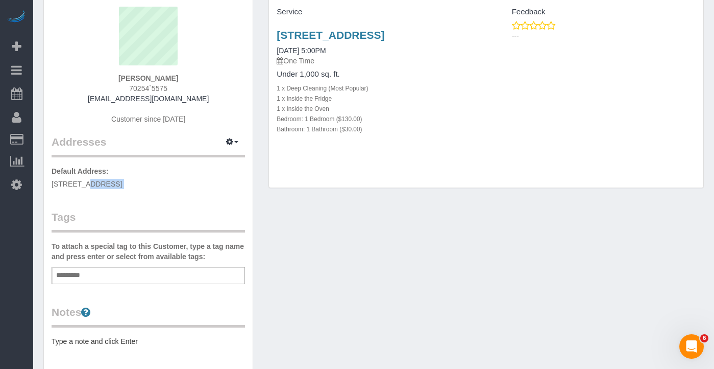
scroll to position [77, 0]
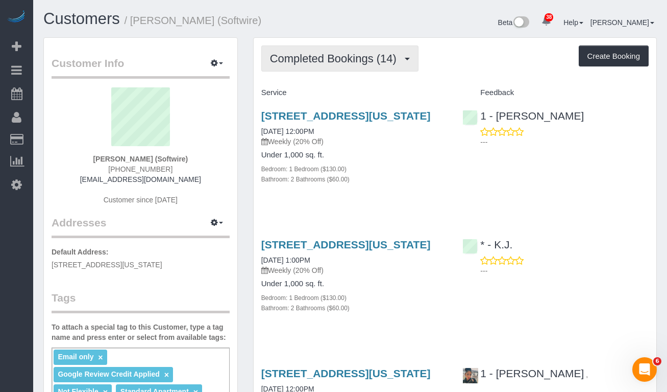
click at [318, 64] on span "Completed Bookings (14)" at bounding box center [336, 58] width 132 height 13
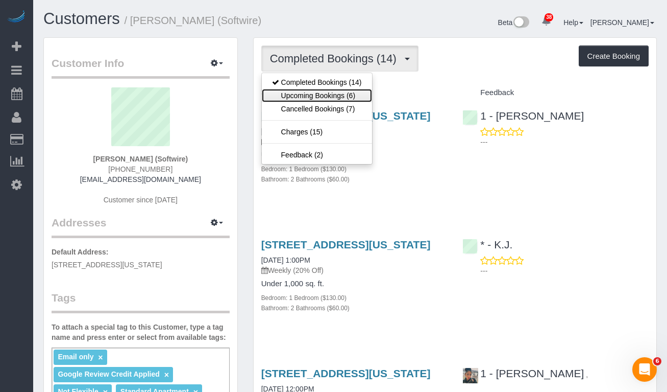
click at [316, 92] on link "Upcoming Bookings (6)" at bounding box center [317, 95] width 110 height 13
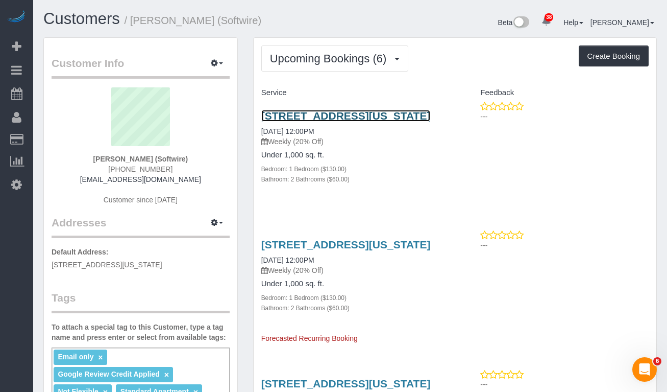
click at [307, 119] on link "[STREET_ADDRESS][US_STATE]" at bounding box center [345, 116] width 169 height 12
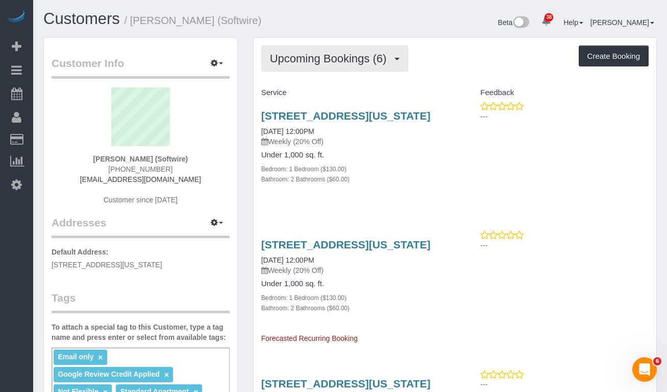
click at [319, 57] on span "Upcoming Bookings (6)" at bounding box center [331, 58] width 122 height 13
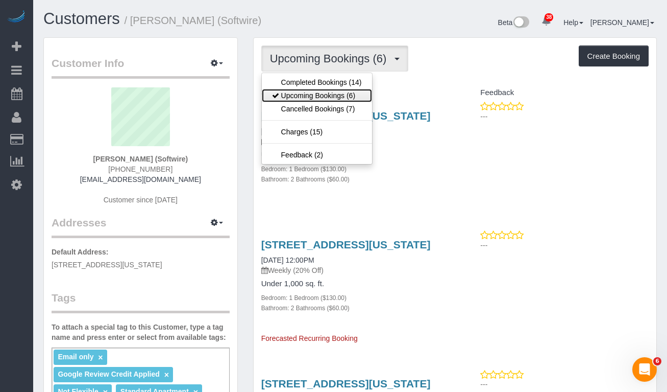
click at [317, 93] on link "Upcoming Bookings (6)" at bounding box center [317, 95] width 110 height 13
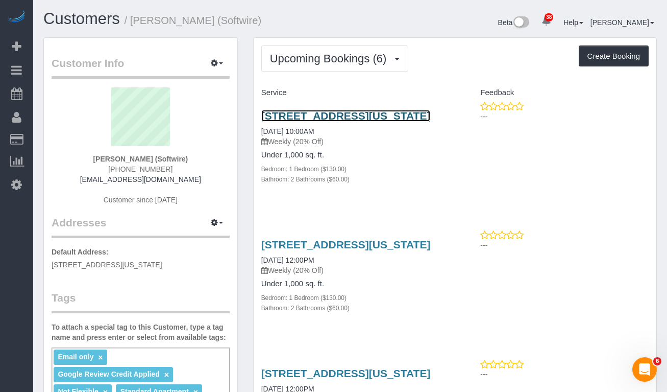
click at [301, 122] on link "560 West 43rd Street, Apt 41d, New York, NY 10036" at bounding box center [345, 116] width 169 height 12
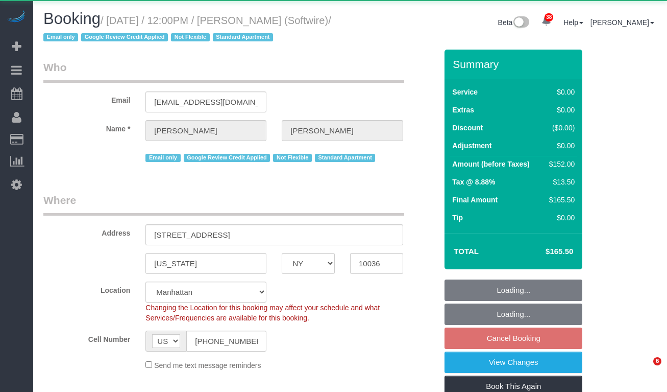
select select "NY"
select select "1"
select select "2"
select select "number:89"
select select "number:90"
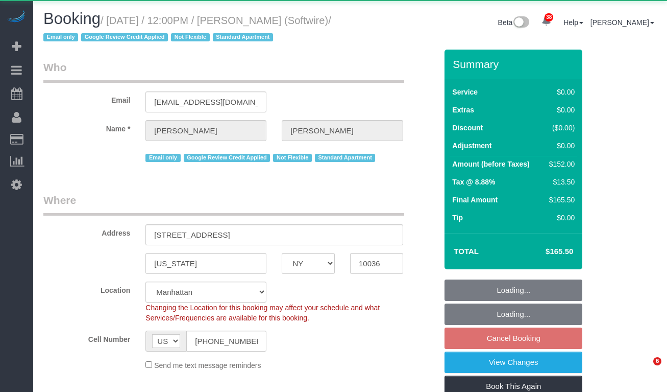
select select "number:15"
select select "number:6"
select select "object:1116"
select select "1"
select select "2"
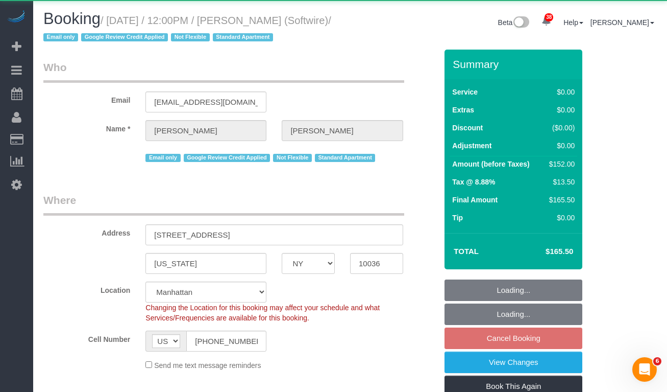
select select "spot5"
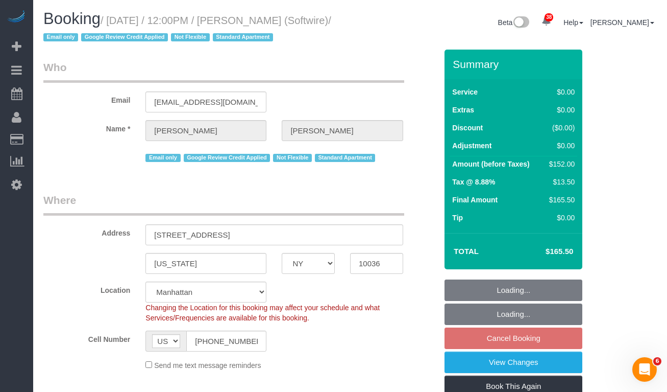
select select "string:stripe-pm_1Qk5AB4VGloSiKo7ElGQsDok"
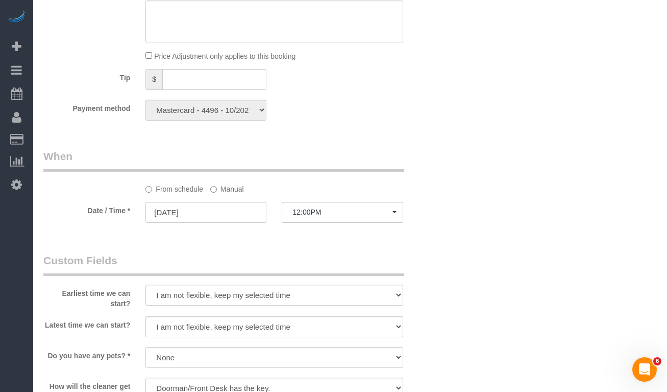
scroll to position [925, 0]
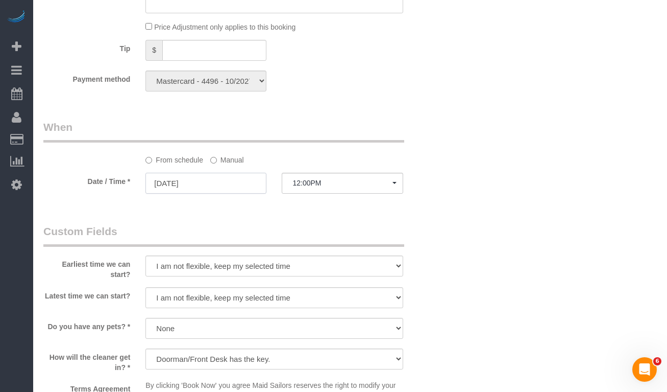
click at [166, 181] on input "10/13/2025" at bounding box center [206, 183] width 121 height 21
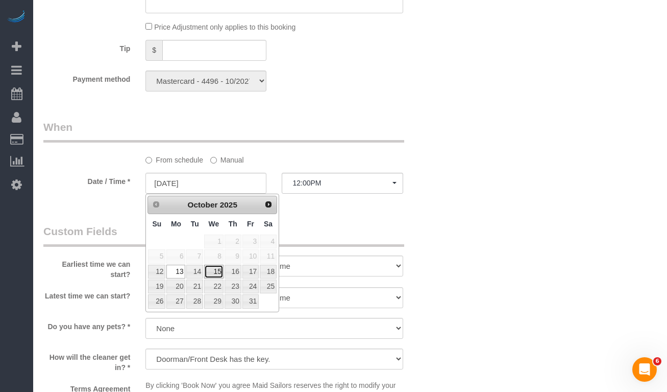
click at [219, 272] on link "15" at bounding box center [213, 271] width 19 height 14
type input "10/15/2025"
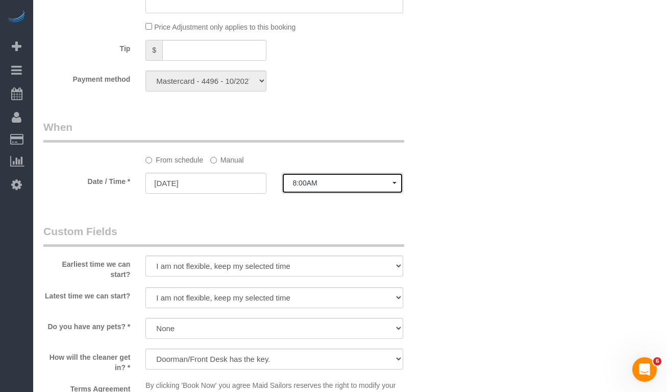
click at [317, 181] on span "8:00AM" at bounding box center [343, 183] width 100 height 8
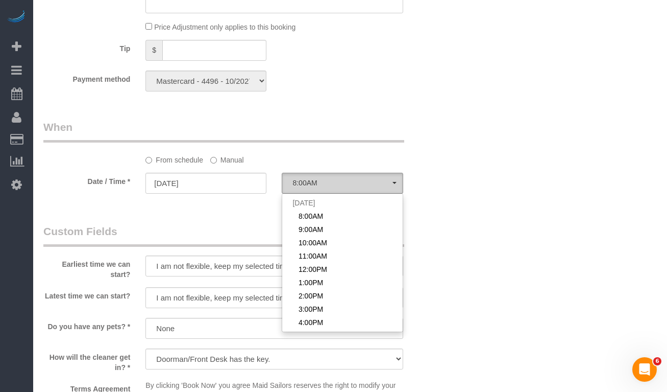
scroll to position [318, 0]
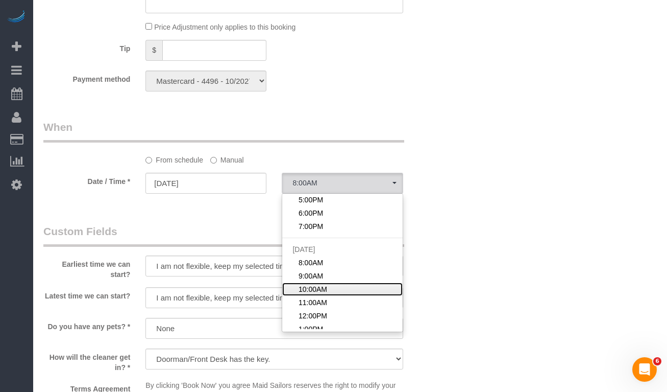
click at [327, 283] on link "10:00AM" at bounding box center [342, 288] width 120 height 13
select select "spot27"
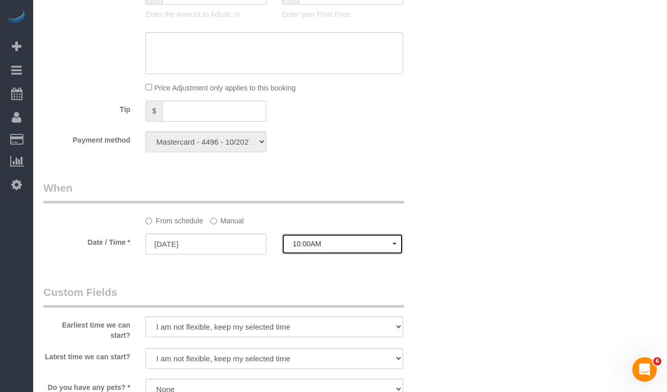
scroll to position [873, 0]
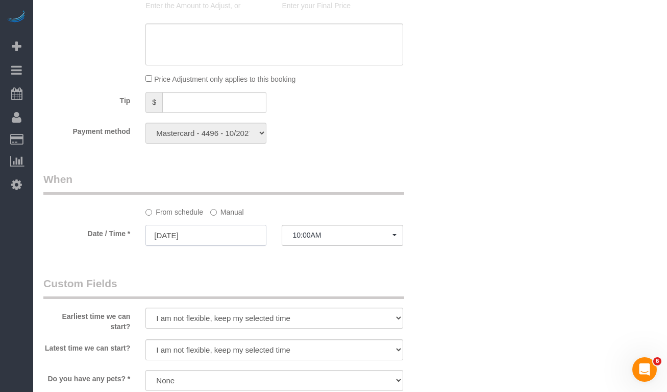
click at [181, 236] on input "10/15/2025" at bounding box center [206, 235] width 121 height 21
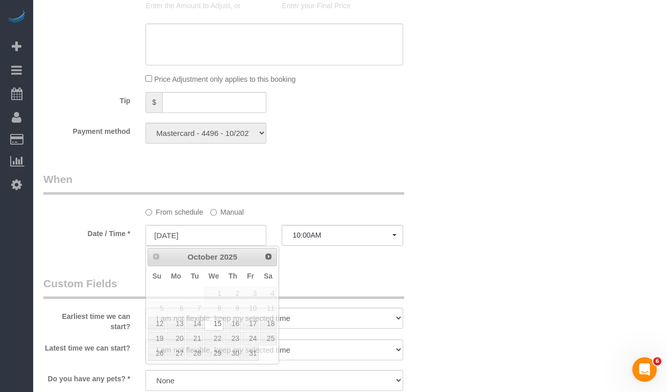
click at [435, 141] on div "Payment method Mastercard - 4496 - 10/2027 (Default) Add Credit Card ──────────…" at bounding box center [240, 133] width 409 height 21
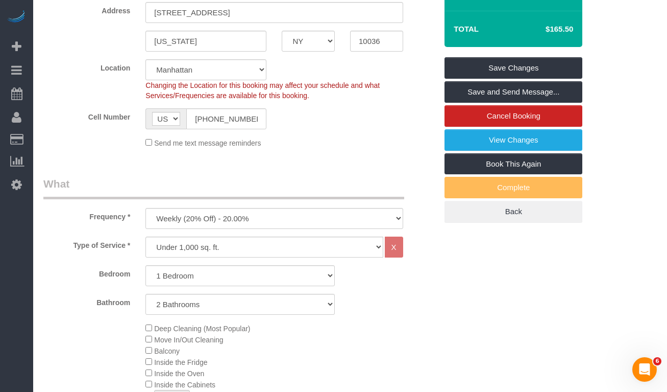
scroll to position [0, 0]
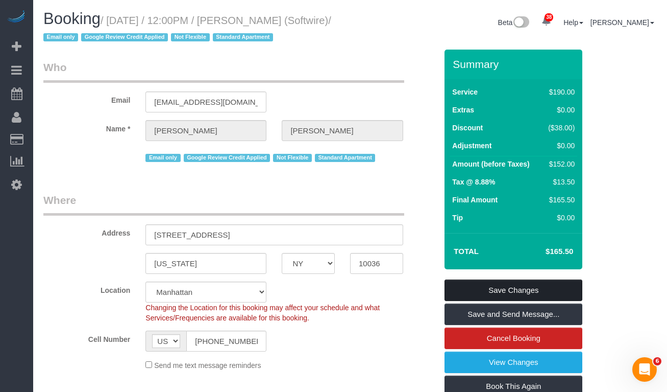
click at [464, 284] on link "Save Changes" at bounding box center [514, 289] width 138 height 21
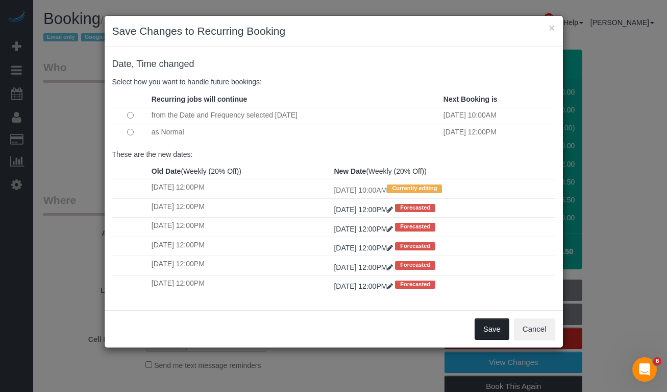
click at [486, 329] on button "Save" at bounding box center [492, 328] width 35 height 21
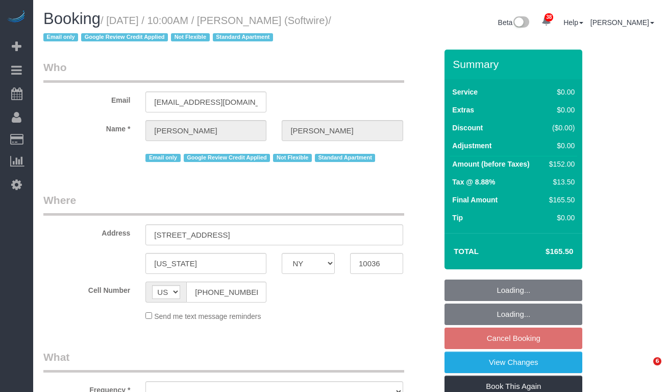
select select "NY"
select select "object:926"
select select "string:stripe-pm_1Qk5AB4VGloSiKo7ElGQsDok"
select select "1"
select select "2"
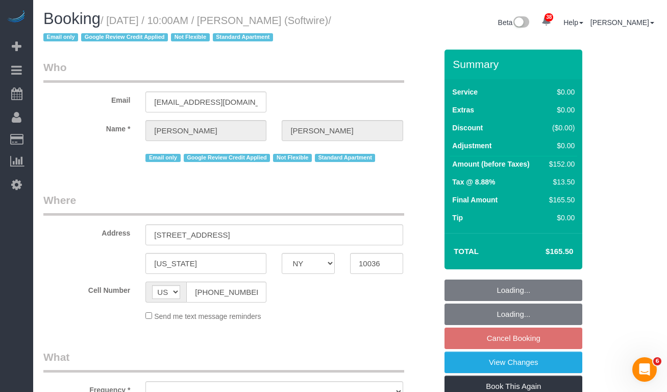
select select "number:89"
select select "number:90"
select select "number:15"
select select "number:6"
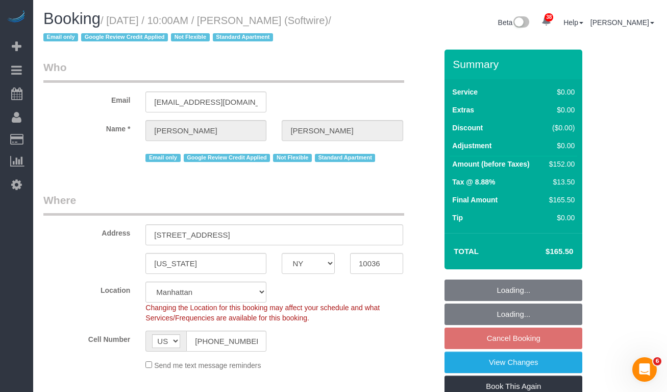
select select "object:1116"
select select "spot3"
select select "1"
select select "2"
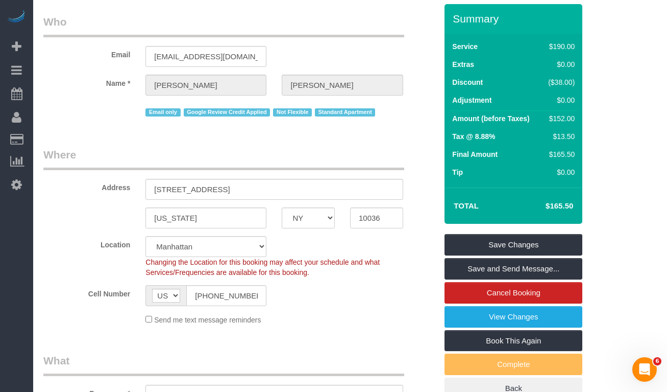
scroll to position [46, 0]
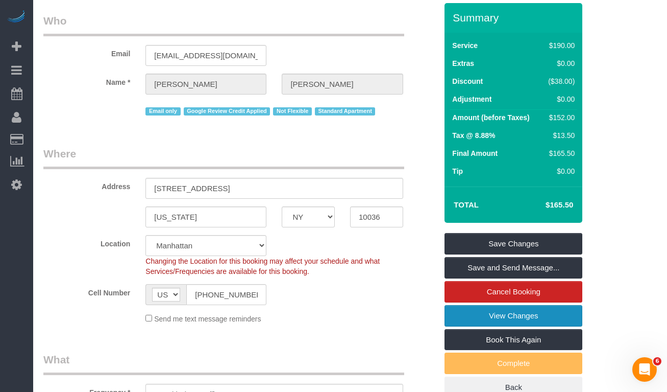
click at [468, 313] on link "View Changes" at bounding box center [514, 315] width 138 height 21
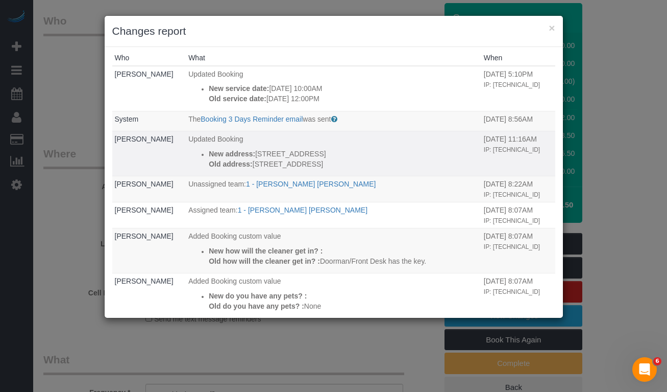
scroll to position [0, 0]
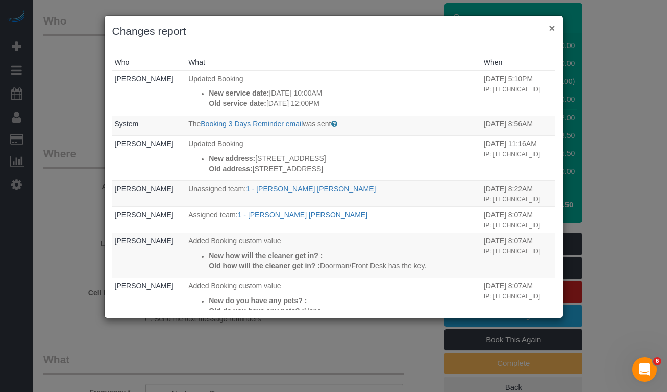
click at [551, 27] on button "×" at bounding box center [552, 27] width 6 height 11
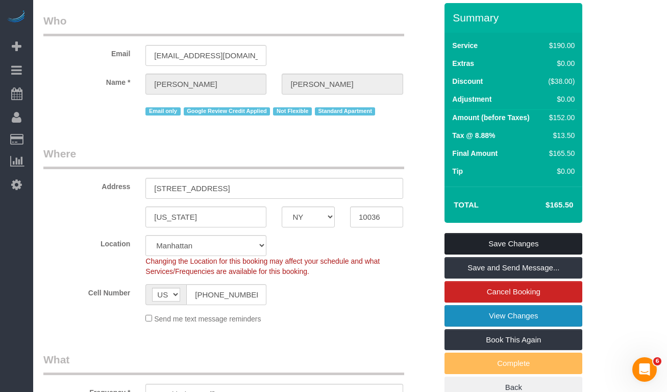
scroll to position [67, 0]
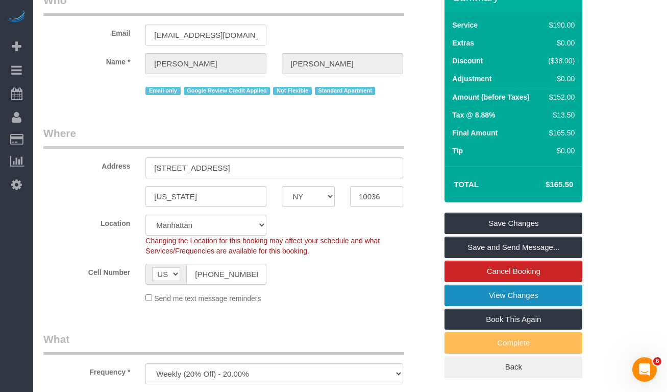
click at [503, 297] on link "View Changes" at bounding box center [514, 294] width 138 height 21
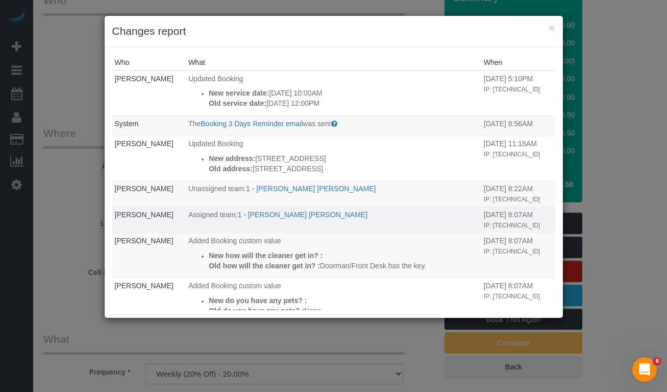
scroll to position [11, 0]
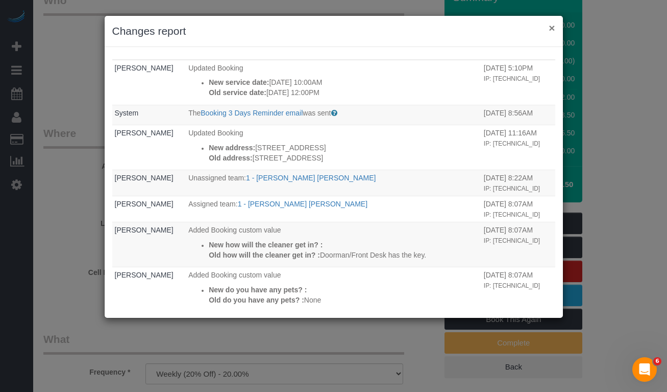
click at [551, 26] on button "×" at bounding box center [552, 27] width 6 height 11
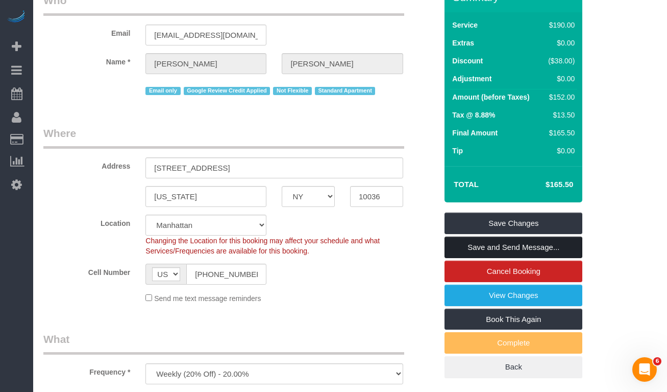
click at [481, 249] on link "Save and Send Message..." at bounding box center [514, 246] width 138 height 21
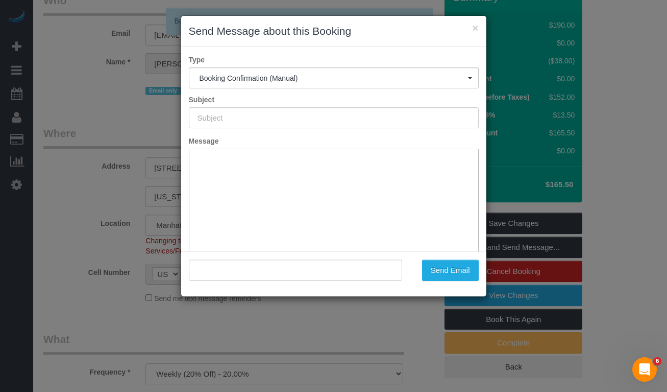
type input "Cleaning Confirmed for 10/15/2025 at 10:00am"
type input ""Zoe Cunningham" <zoe@zoefcunningham.com>"
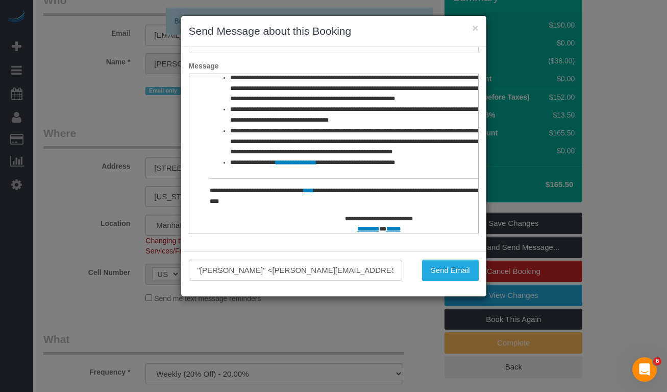
scroll to position [478, 0]
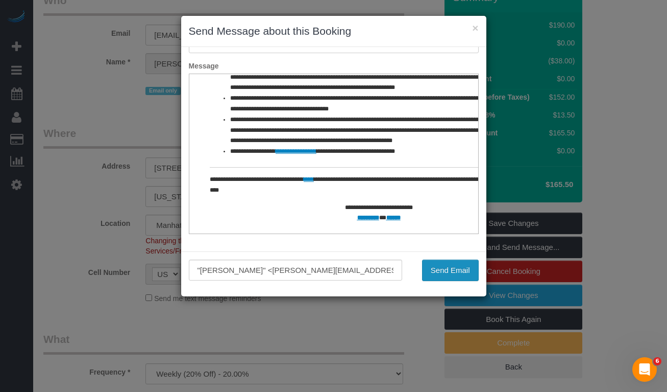
click at [443, 264] on button "Send Email" at bounding box center [450, 269] width 57 height 21
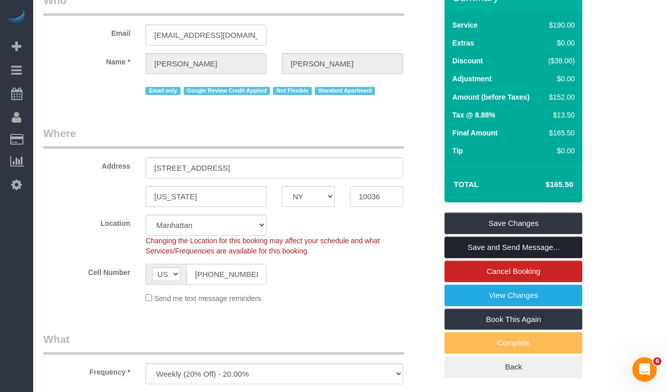
scroll to position [0, 0]
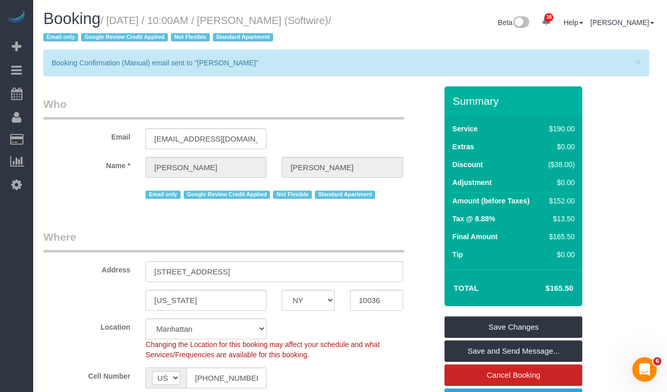
drag, startPoint x: 112, startPoint y: 20, endPoint x: 87, endPoint y: 38, distance: 30.3
click at [87, 38] on small "/ October 15, 2025 / 10:00AM / Zoe Cunningham (Softwire) / Email only Google Re…" at bounding box center [187, 29] width 288 height 29
copy small "October 15, 2025 / 10:00AM / Zoe Cunningham (Softwire)"
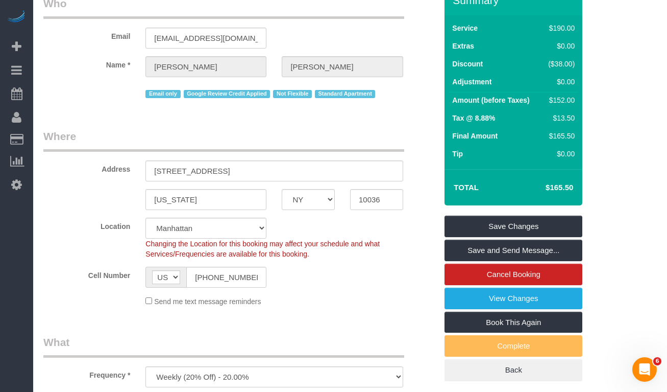
scroll to position [120, 0]
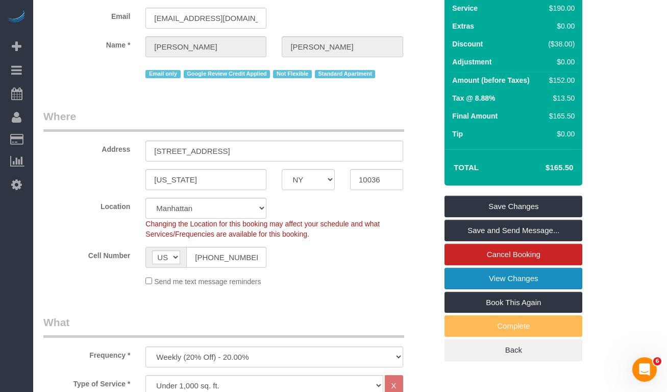
click at [503, 279] on link "View Changes" at bounding box center [514, 278] width 138 height 21
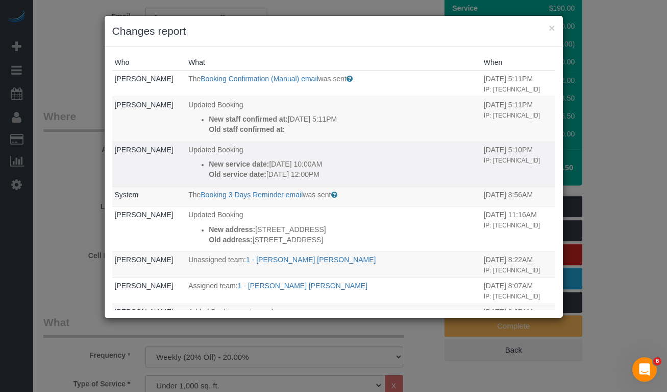
drag, startPoint x: 262, startPoint y: 174, endPoint x: 345, endPoint y: 175, distance: 83.2
click at [345, 175] on p "Old service date: 10/13/2025 12:00PM" at bounding box center [344, 174] width 270 height 10
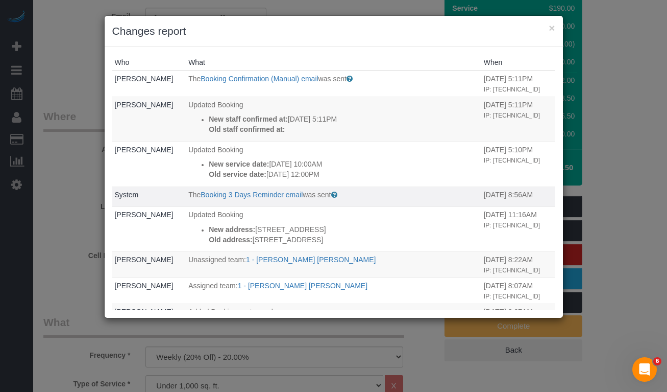
copy p "10/13/2025 12:00PM"
click at [554, 28] on button "×" at bounding box center [552, 27] width 6 height 11
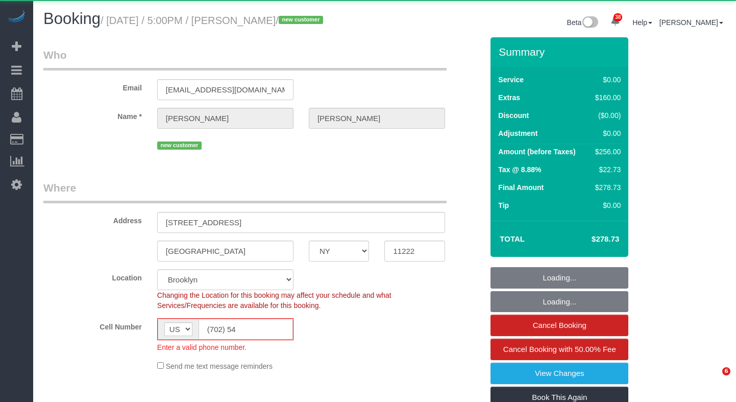
select select "NY"
select select "spot1"
select select "object:1428"
select select "string:stripe-pm_1SH9eP4VGloSiKo7wFUE2tK2"
select select "1"
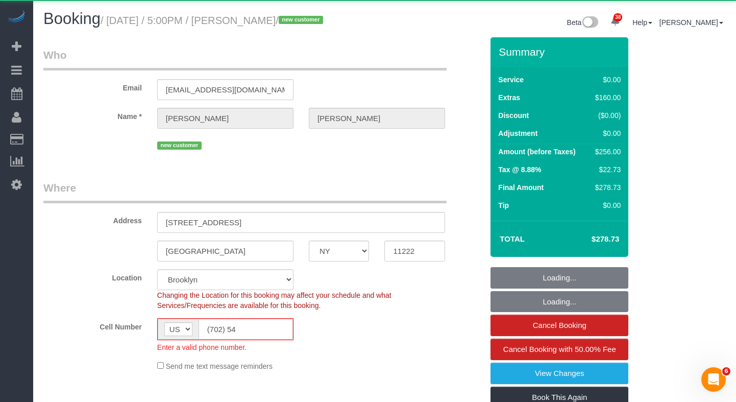
select select "number:65"
select select "number:79"
select select "number:15"
select select "number:5"
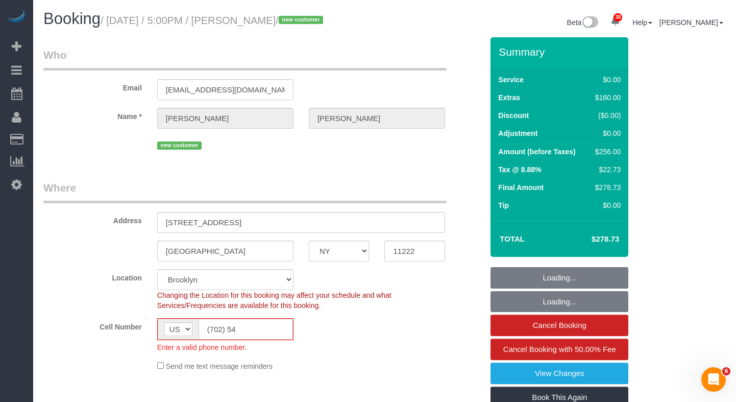
select select "spot52"
select select "1"
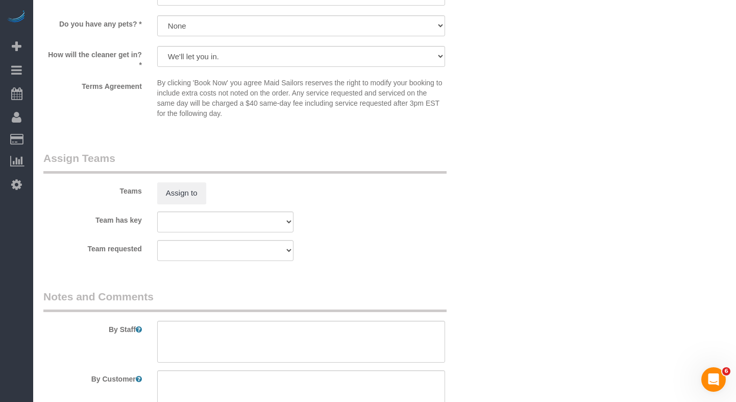
scroll to position [1232, 0]
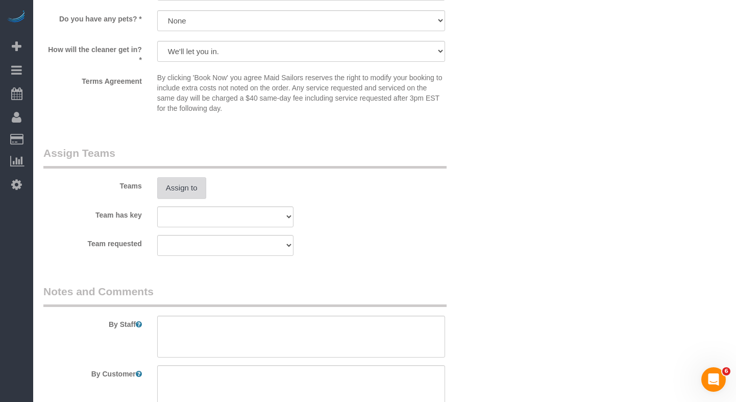
click at [178, 180] on button "Assign to" at bounding box center [181, 187] width 49 height 21
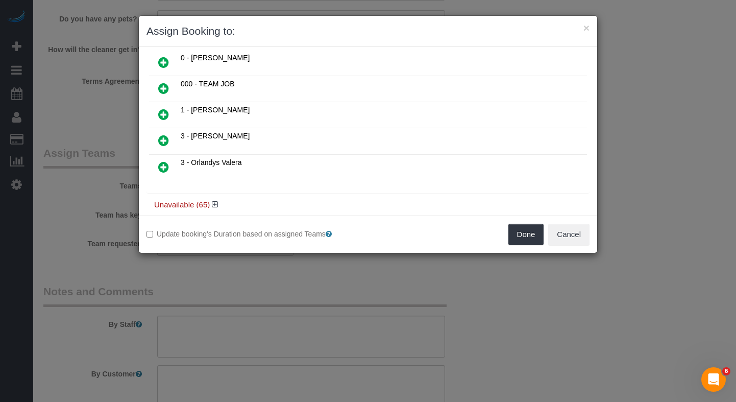
scroll to position [78, 0]
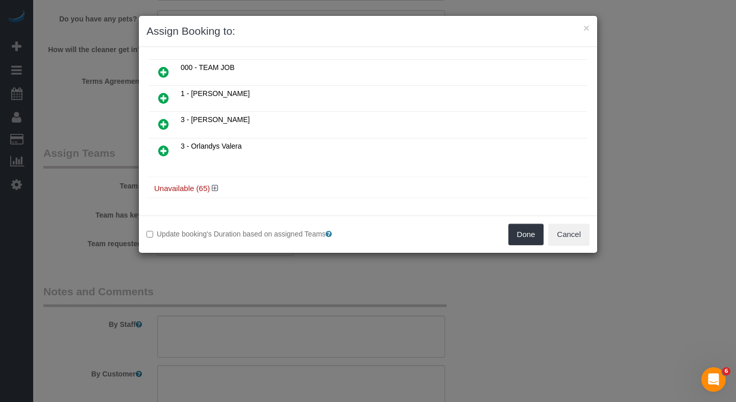
click at [163, 150] on icon at bounding box center [163, 150] width 11 height 12
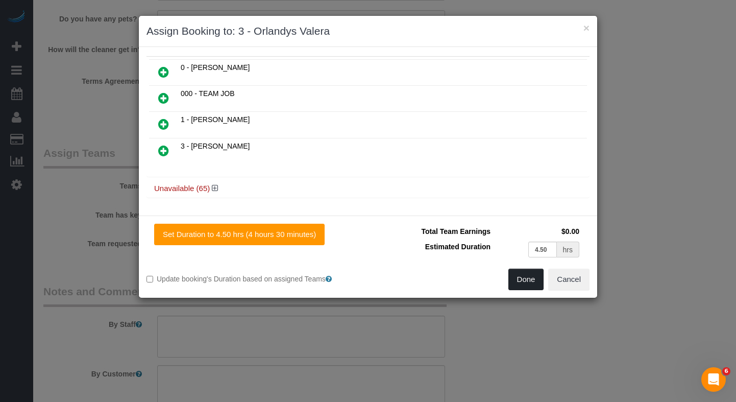
click at [523, 281] on button "Done" at bounding box center [526, 279] width 36 height 21
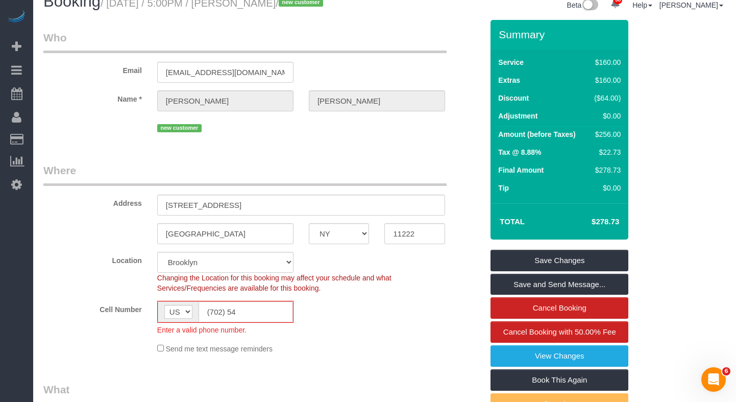
scroll to position [0, 0]
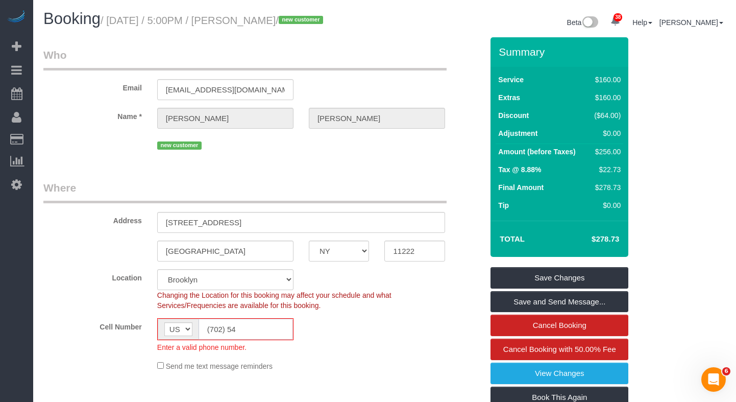
click at [228, 324] on input "(702) 54" at bounding box center [246, 329] width 94 height 21
drag, startPoint x: 246, startPoint y: 327, endPoint x: 195, endPoint y: 328, distance: 50.6
click at [192, 328] on div "AF AL DZ AD AO AI AQ AG AR AM AW AU AT AZ BS BH BD BB BY BE BZ BJ BM BT BO BA B…" at bounding box center [225, 329] width 136 height 22
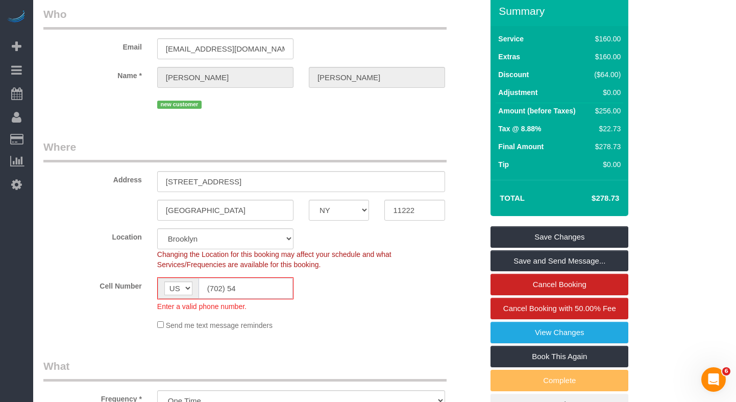
scroll to position [44, 0]
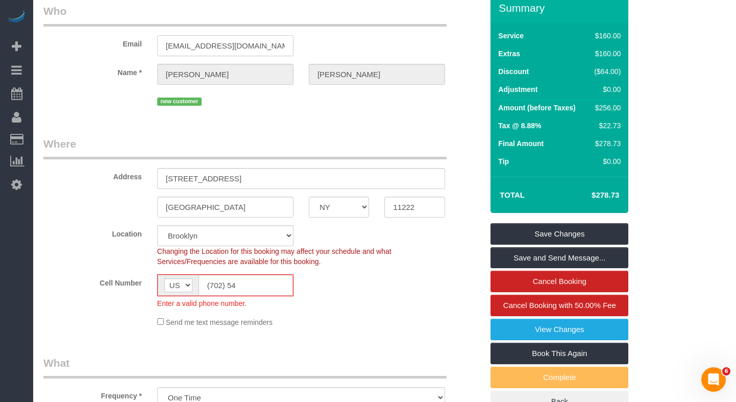
click at [205, 44] on input "[EMAIL_ADDRESS][DOMAIN_NAME]" at bounding box center [225, 45] width 136 height 21
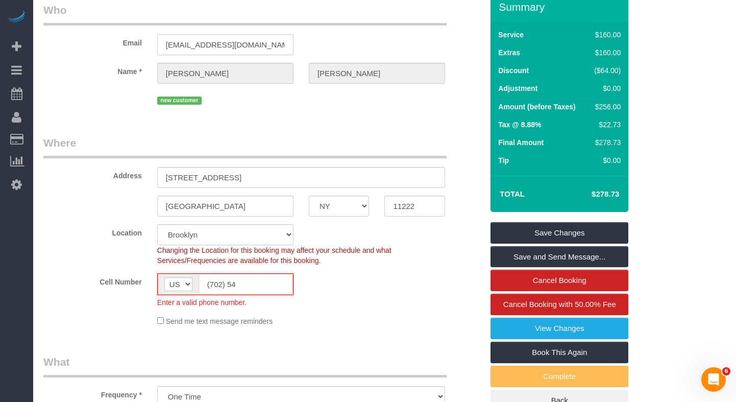
click at [205, 44] on input "[EMAIL_ADDRESS][DOMAIN_NAME]" at bounding box center [225, 44] width 136 height 21
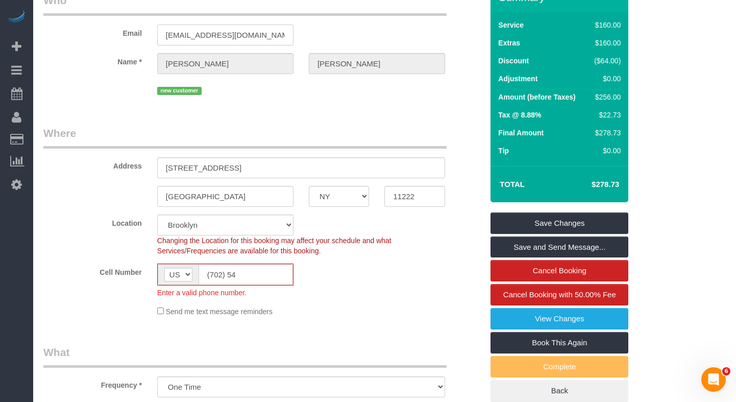
scroll to position [57, 0]
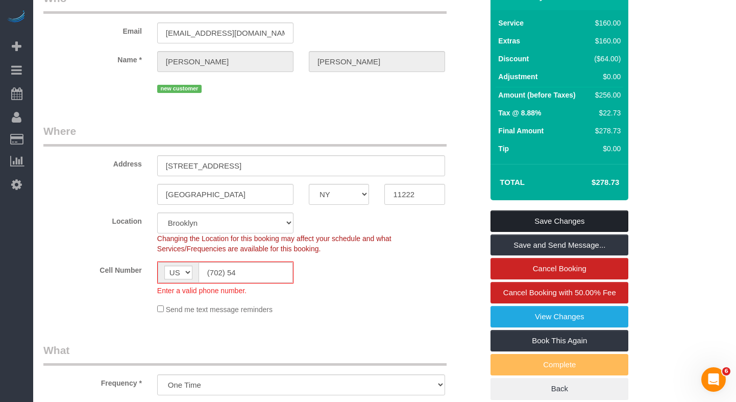
click at [517, 220] on link "Save Changes" at bounding box center [560, 220] width 138 height 21
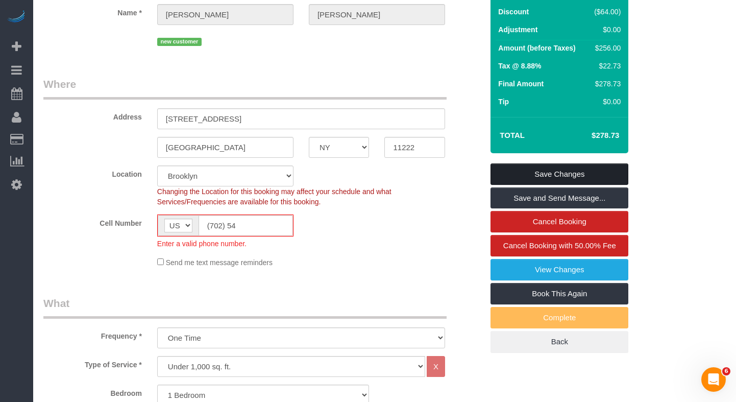
scroll to position [138, 0]
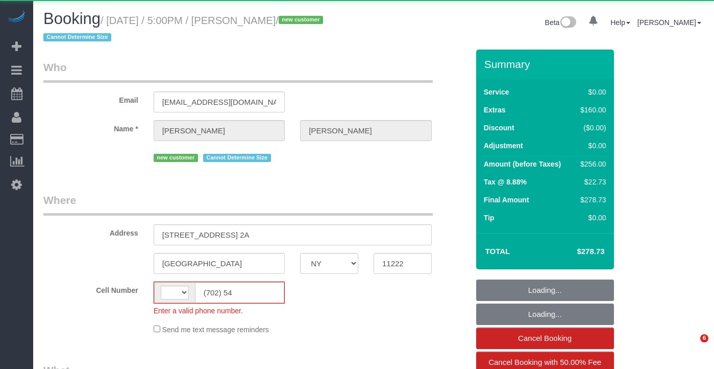
select select "NY"
select select "string:US"
select select "spot1"
select select "number:65"
select select "number:79"
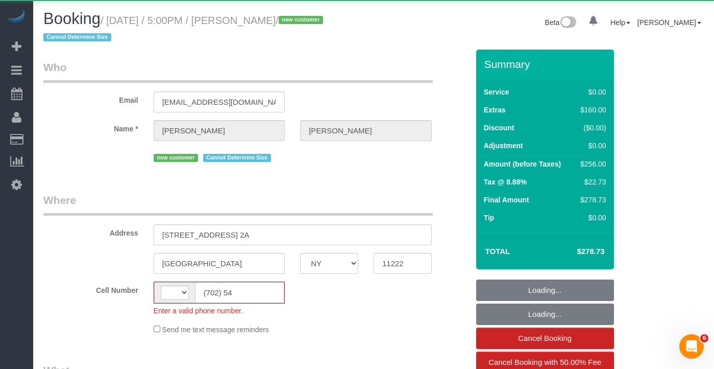
select select "number:15"
select select "number:5"
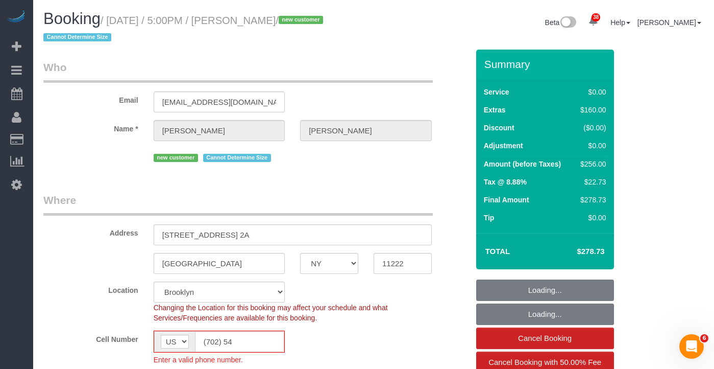
select select "object:973"
select select "spot52"
select select "string:stripe-pm_1SH9eP4VGloSiKo7wFUE2tK2"
select select "1"
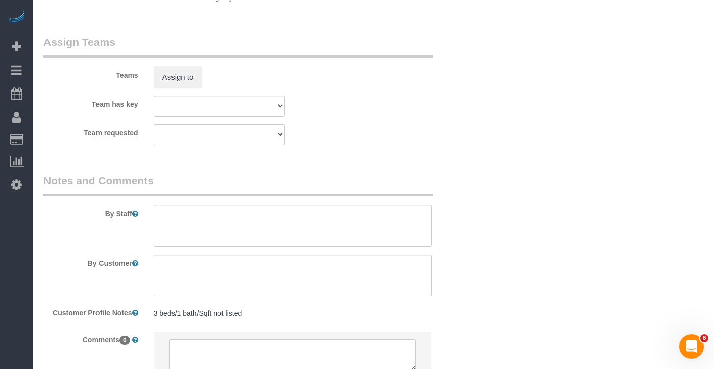
scroll to position [1353, 0]
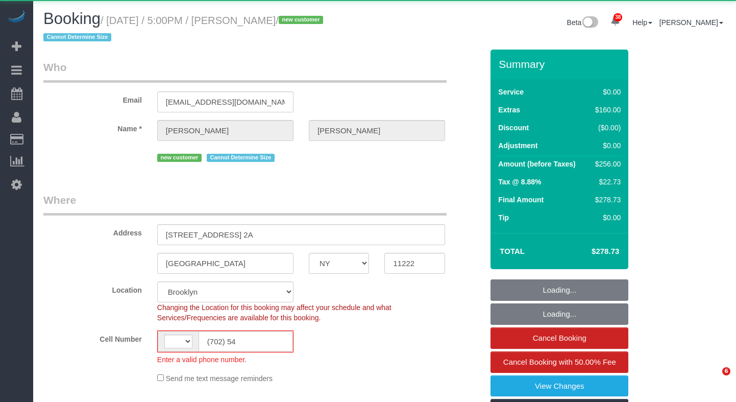
select select "NY"
select select "spot1"
select select "spot52"
select select "string:US"
select select "object:722"
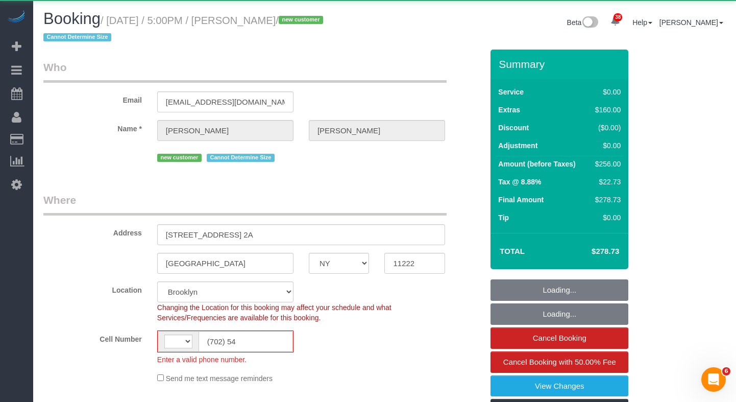
select select "string:stripe-pm_1SH9eP4VGloSiKo7wFUE2tK2"
select select "1"
select select "number:65"
select select "number:79"
select select "number:15"
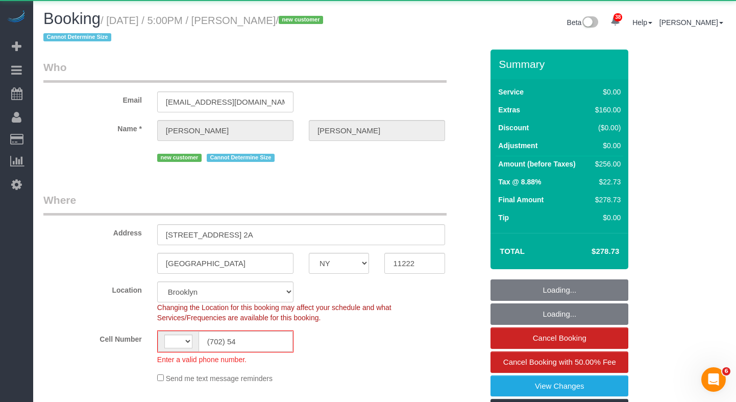
select select "number:5"
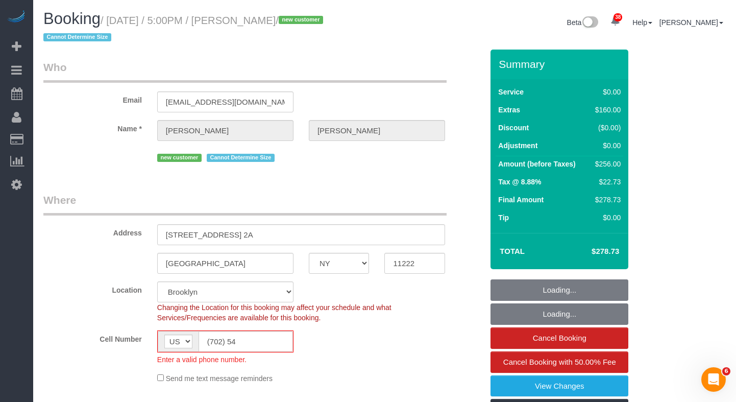
select select "object:1432"
select select "1"
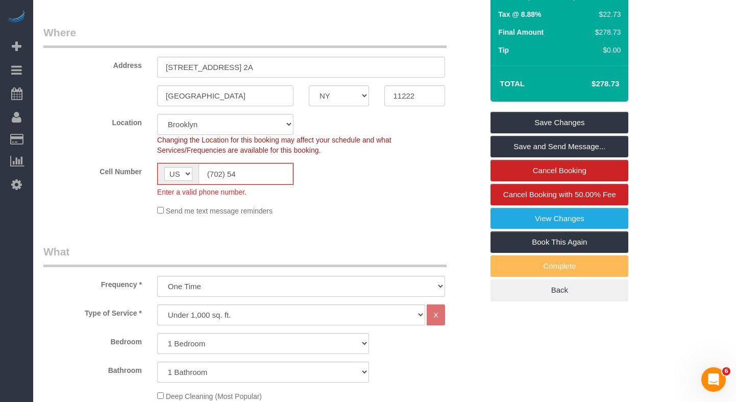
scroll to position [144, 0]
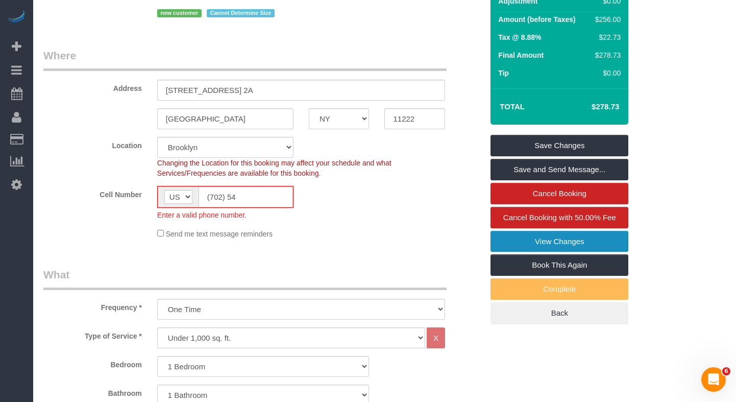
click at [535, 243] on link "View Changes" at bounding box center [560, 241] width 138 height 21
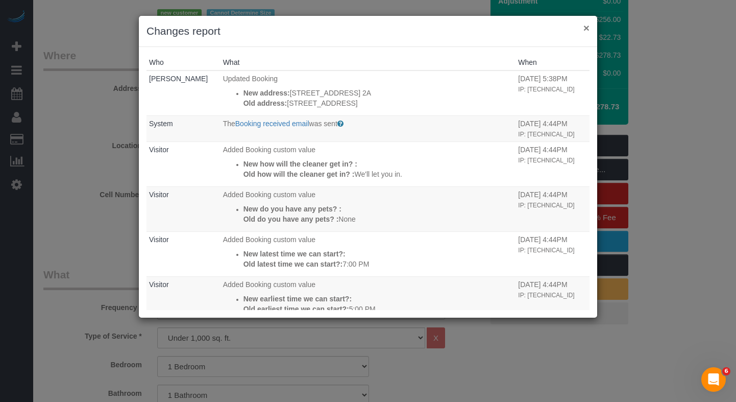
click at [586, 28] on button "×" at bounding box center [587, 27] width 6 height 11
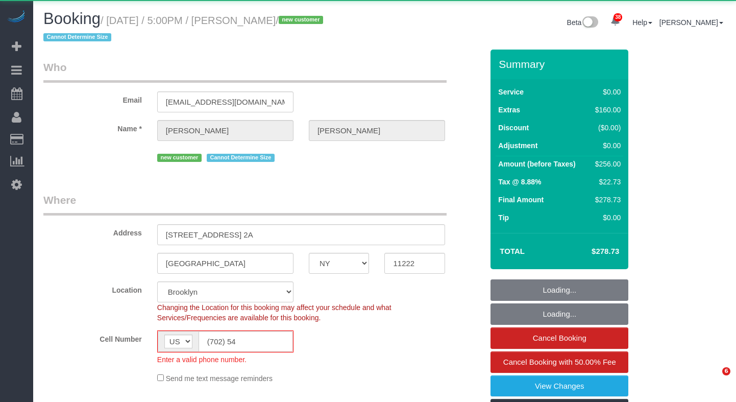
select select "NY"
select select "spot1"
select select "spot51"
select select "object:1184"
select select "1"
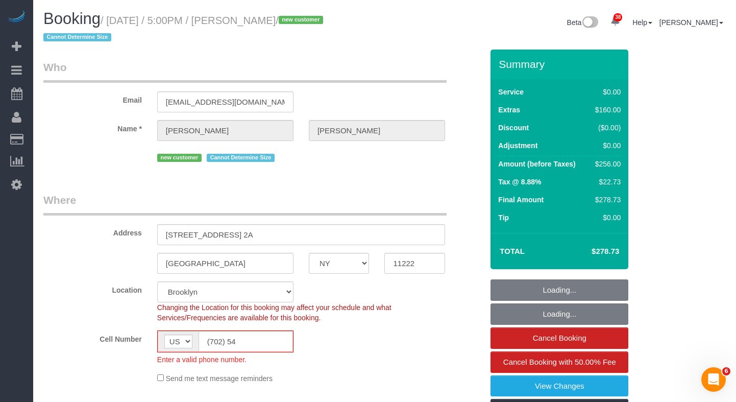
select select "string:stripe-pm_1SH9eP4VGloSiKo7wFUE2tK2"
select select "number:65"
select select "number:79"
select select "number:15"
select select "number:5"
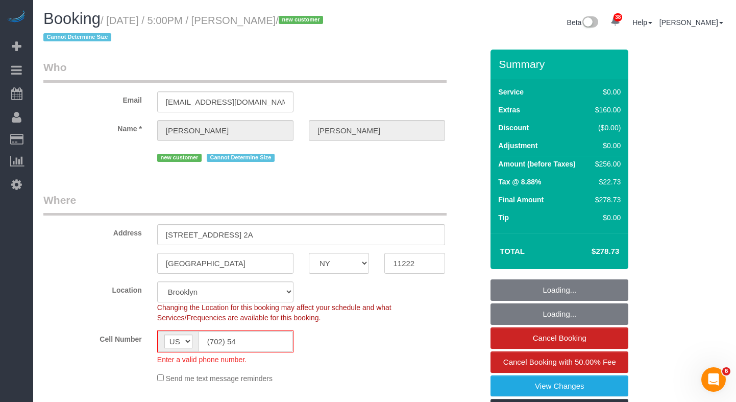
select select "1"
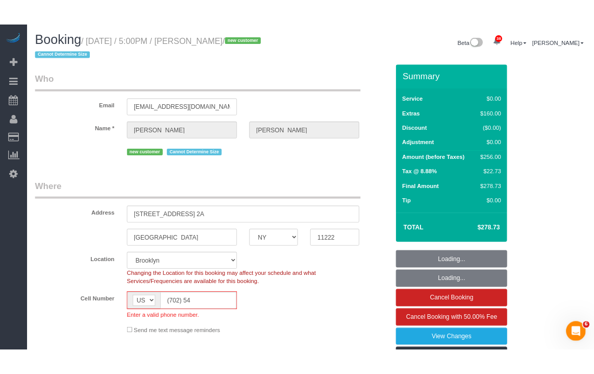
scroll to position [40, 0]
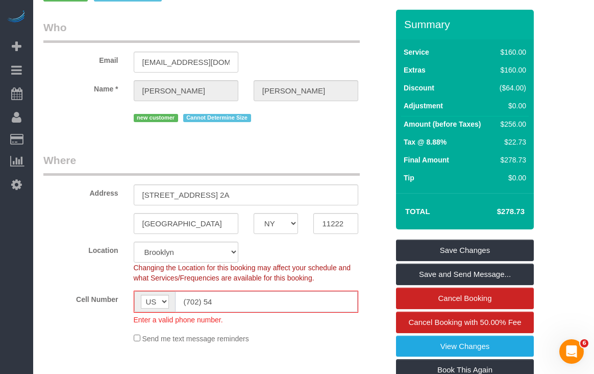
drag, startPoint x: 216, startPoint y: 303, endPoint x: 176, endPoint y: 300, distance: 39.9
click at [176, 300] on input "(702) 54" at bounding box center [266, 301] width 183 height 21
paste input "1-5575"
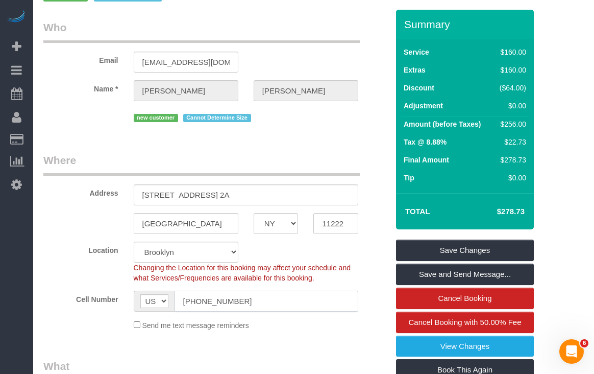
type input "[PHONE_NUMBER]"
click at [51, 217] on div "Brooklyn AK AL AR AZ CA CO CT DC DE FL GA HI IA ID IL IN KS KY LA MA MD ME MI M…" at bounding box center [216, 223] width 360 height 21
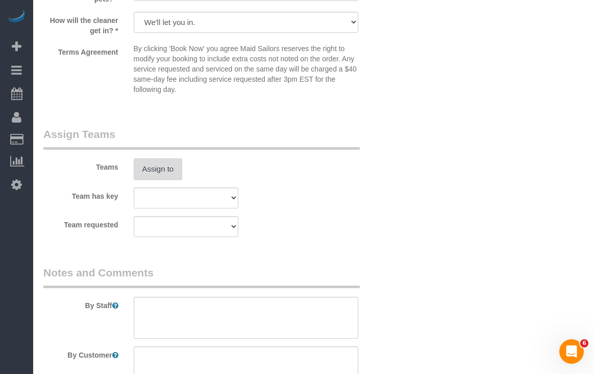
scroll to position [1267, 0]
click at [148, 165] on button "Assign to" at bounding box center [158, 168] width 49 height 21
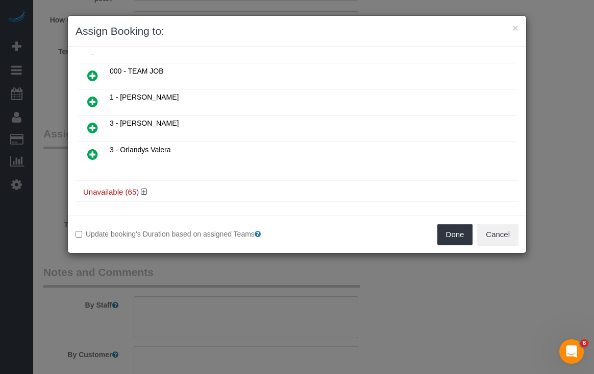
scroll to position [78, 0]
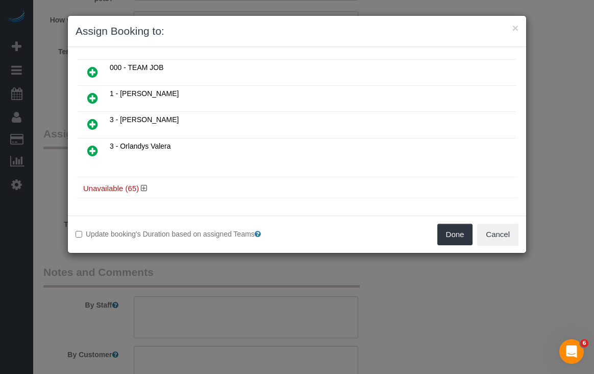
click at [98, 153] on link at bounding box center [93, 151] width 24 height 20
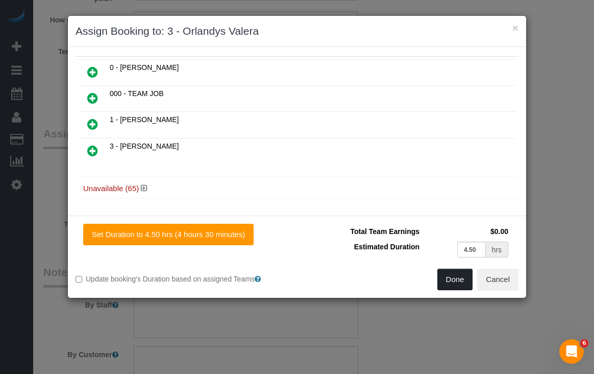
click at [455, 280] on button "Done" at bounding box center [456, 279] width 36 height 21
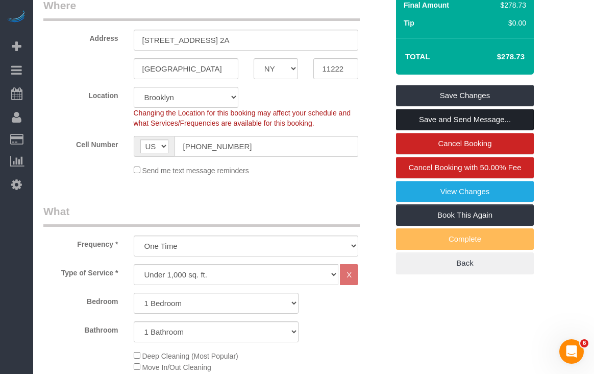
scroll to position [181, 0]
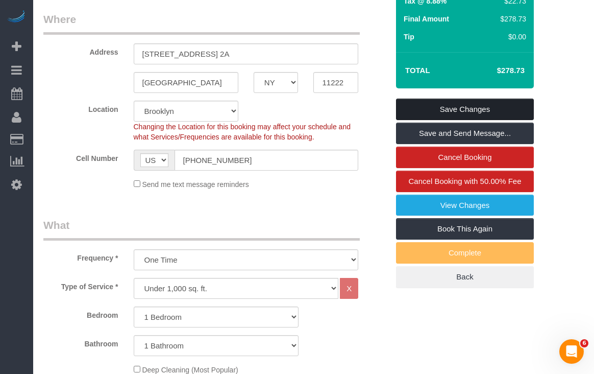
click at [411, 106] on link "Save Changes" at bounding box center [465, 109] width 138 height 21
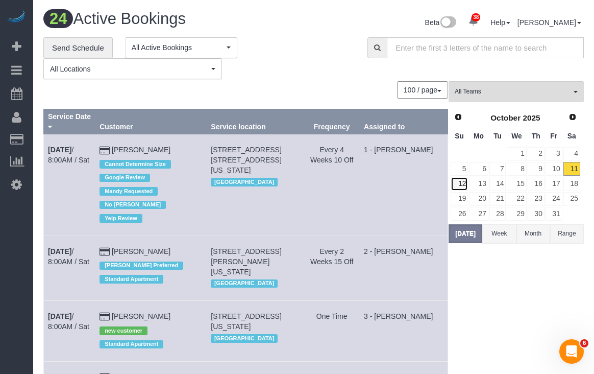
click at [461, 180] on link "12" at bounding box center [459, 184] width 17 height 14
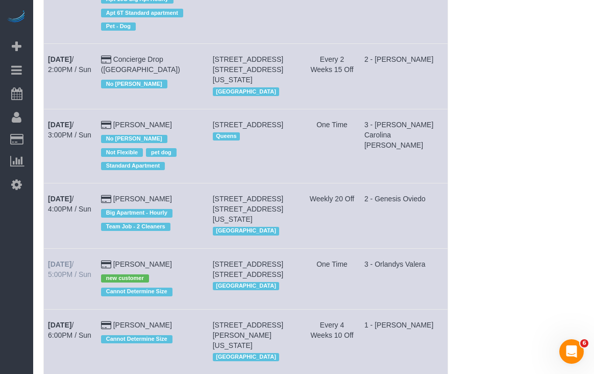
scroll to position [1058, 0]
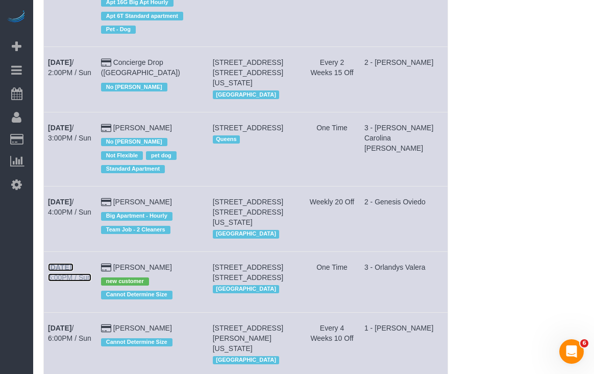
click at [67, 263] on b "Oct 12th" at bounding box center [59, 267] width 23 height 8
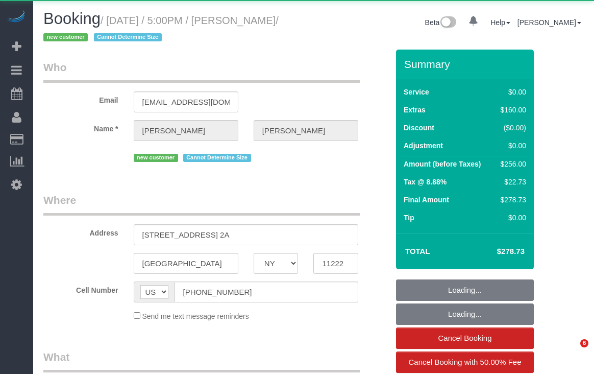
select select "NY"
select select "object:823"
select select "spot1"
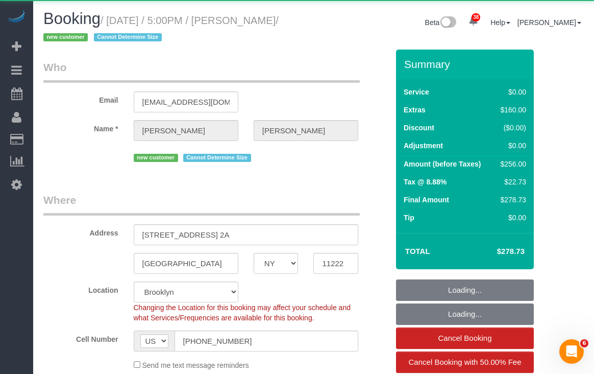
select select "object:1082"
select select "spot51"
select select "string:stripe-pm_1SH9eP4VGloSiKo7wFUE2tK2"
select select "number:65"
select select "number:79"
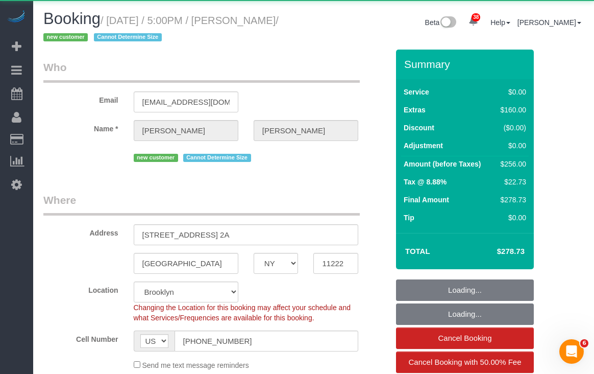
select select "number:15"
select select "number:5"
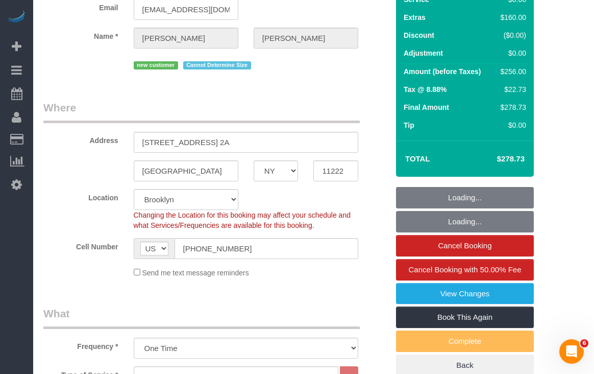
select select "1"
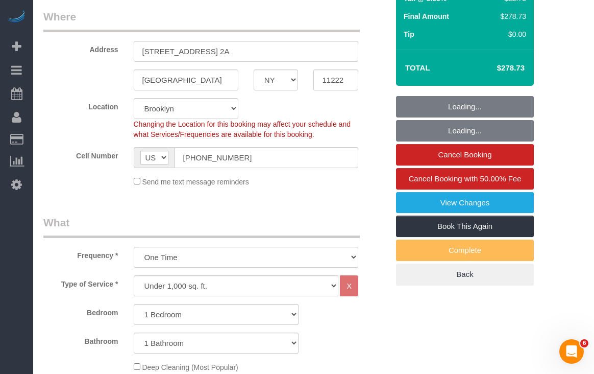
scroll to position [198, 0]
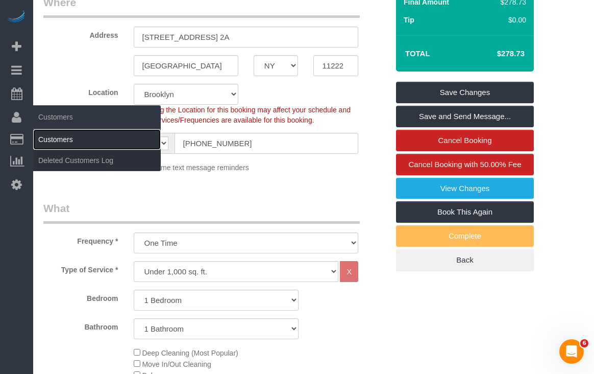
click at [45, 139] on link "Customers" at bounding box center [97, 139] width 128 height 20
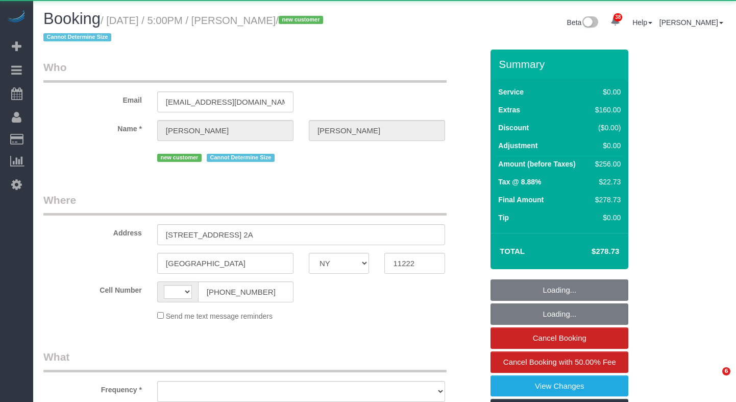
select select "NY"
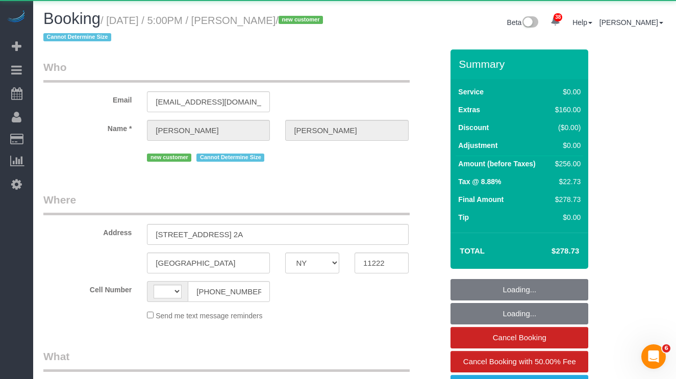
select select "string:[GEOGRAPHIC_DATA]"
select select "object:973"
select select "string:stripe-pm_1SH9eP4VGloSiKo7wFUE2tK2"
select select "spot1"
select select "number:65"
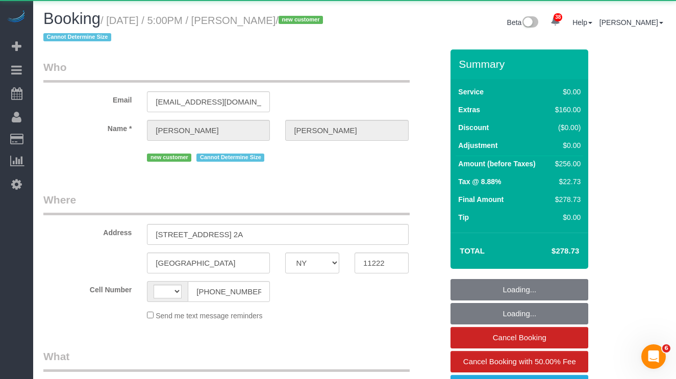
select select "number:79"
select select "number:15"
select select "number:5"
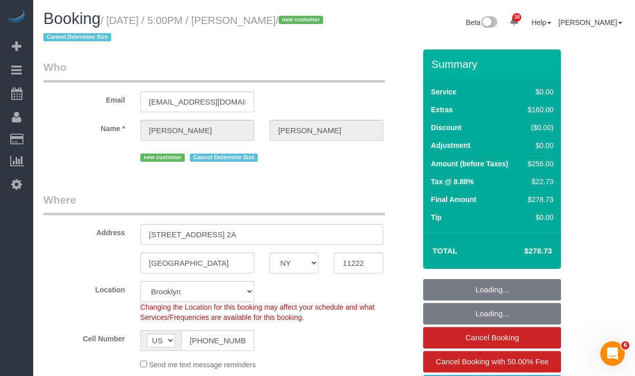
select select "object:1440"
select select "spot51"
select select "1"
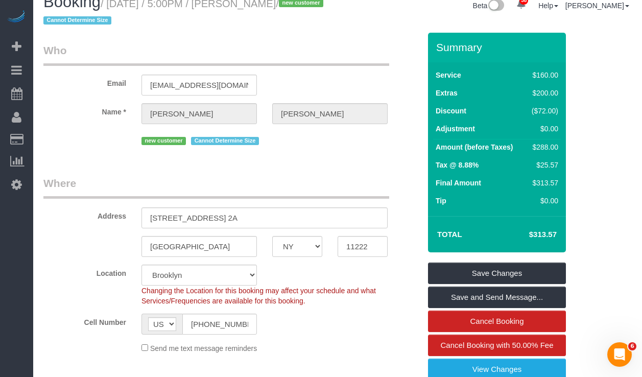
scroll to position [21, 0]
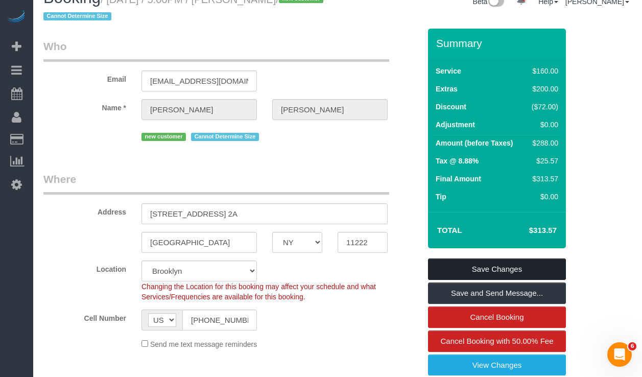
click at [477, 273] on link "Save Changes" at bounding box center [497, 268] width 138 height 21
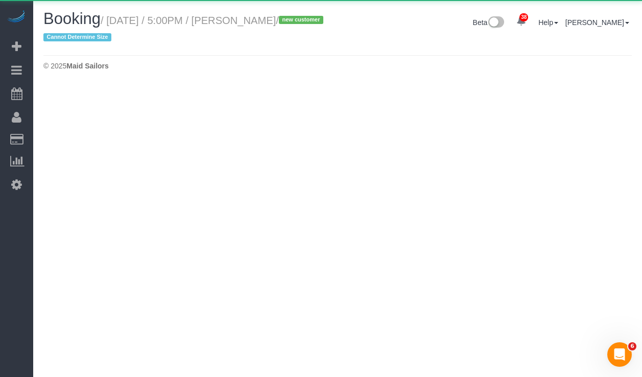
select select "NY"
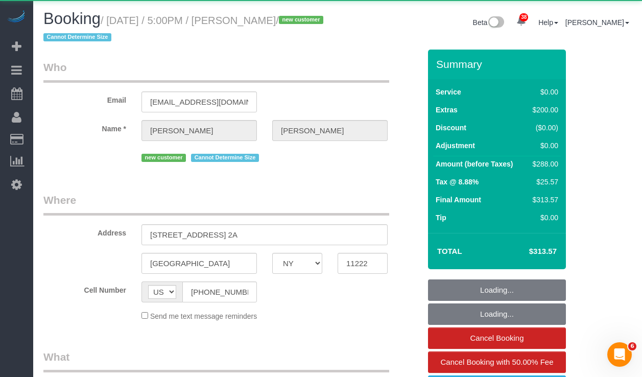
select select "object:3072"
select select "spot101"
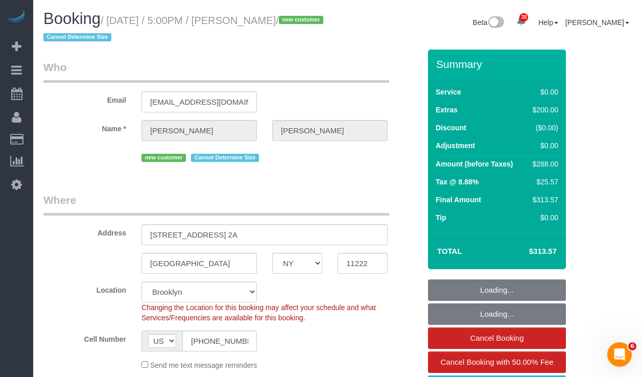
select select "object:3324"
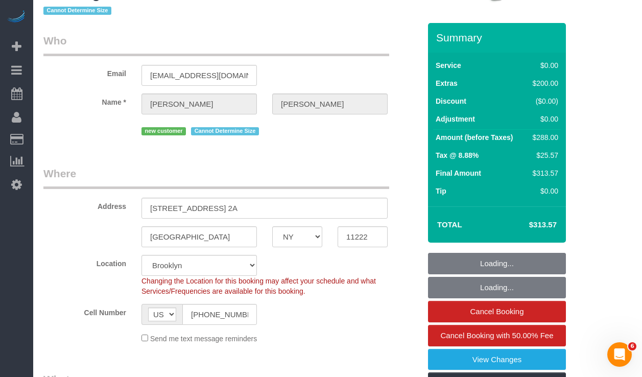
select select "string:stripe-pm_1SH9eP4VGloSiKo7wFUE2tK2"
select select "1"
select select "number:65"
select select "number:79"
select select "number:15"
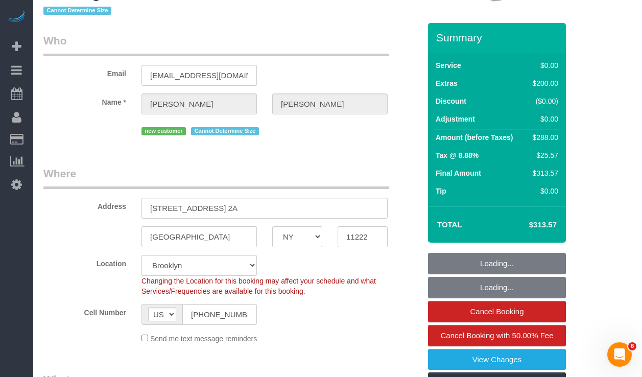
select select "number:5"
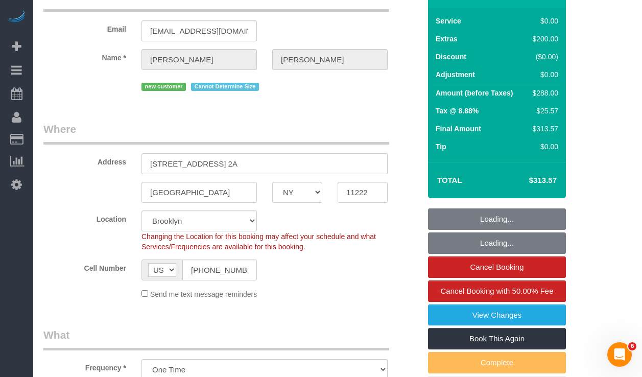
scroll to position [101, 0]
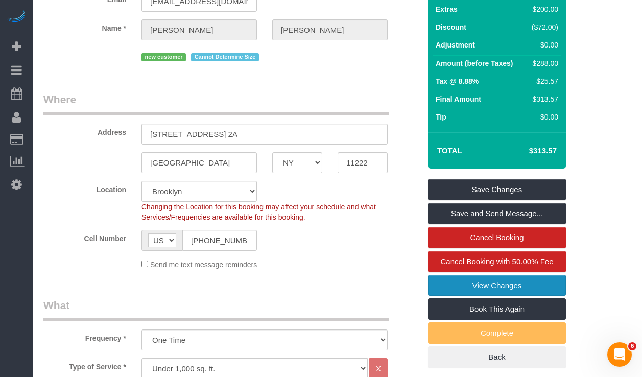
click at [450, 289] on link "View Changes" at bounding box center [497, 285] width 138 height 21
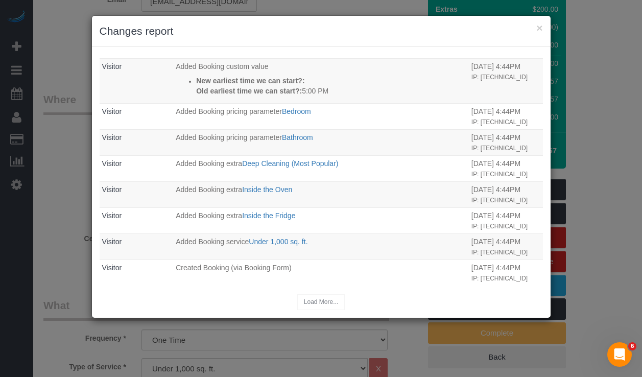
scroll to position [482, 0]
drag, startPoint x: 74, startPoint y: 152, endPoint x: 20, endPoint y: 135, distance: 56.3
click at [74, 152] on div "× Changes report Who What When Nikko Gutierrez Added Booking extra Same Day Ser…" at bounding box center [321, 188] width 642 height 377
click at [539, 27] on button "×" at bounding box center [539, 27] width 6 height 11
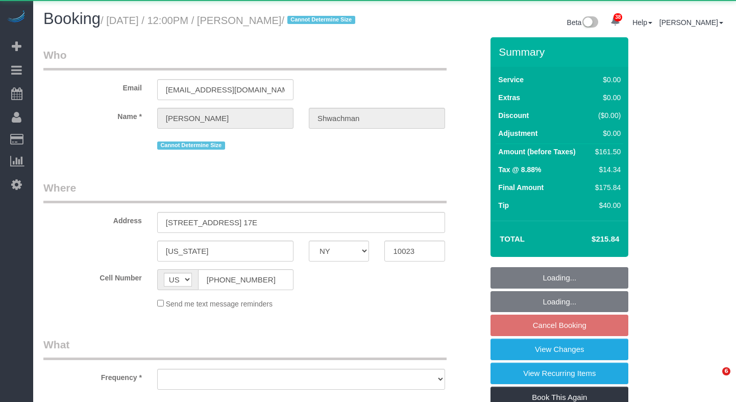
select select "NY"
select select "object:813"
select select "number:59"
select select "number:73"
select select "number:13"
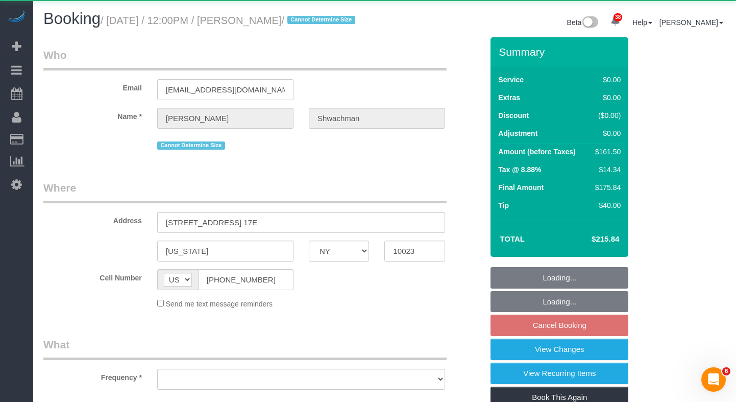
select select "number:5"
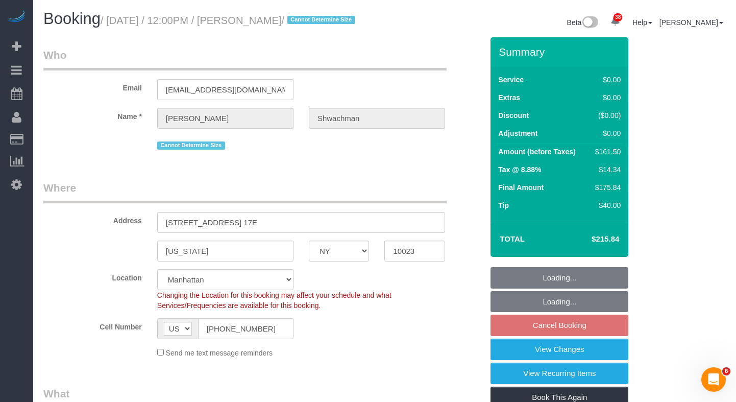
select select "object:1065"
select select "string:stripe-pm_1S4X6M4VGloSiKo7KyTF8rpw"
select select "1"
select select "2"
select select "spot5"
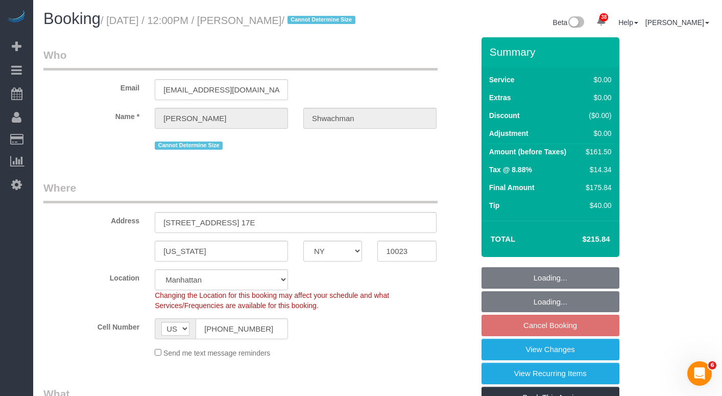
select select "1"
select select "2"
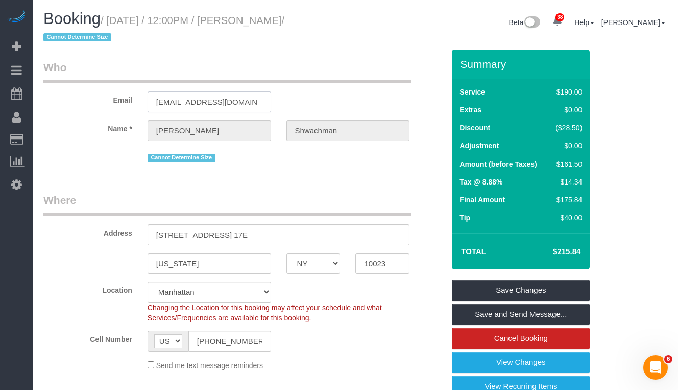
click at [205, 103] on input "[EMAIL_ADDRESS][DOMAIN_NAME]" at bounding box center [210, 101] width 124 height 21
click at [191, 102] on input "[EMAIL_ADDRESS][DOMAIN_NAME]" at bounding box center [210, 101] width 124 height 21
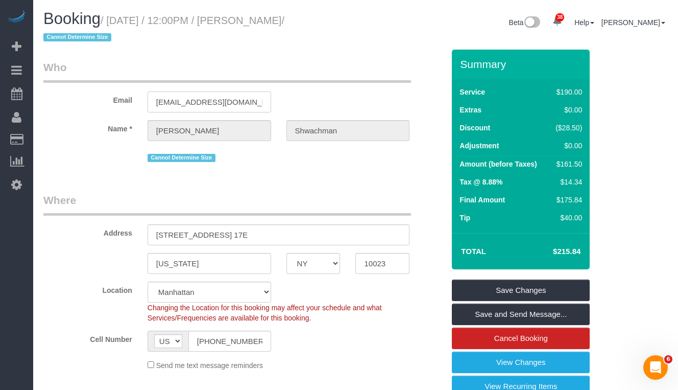
click at [191, 102] on input "[EMAIL_ADDRESS][DOMAIN_NAME]" at bounding box center [210, 101] width 124 height 21
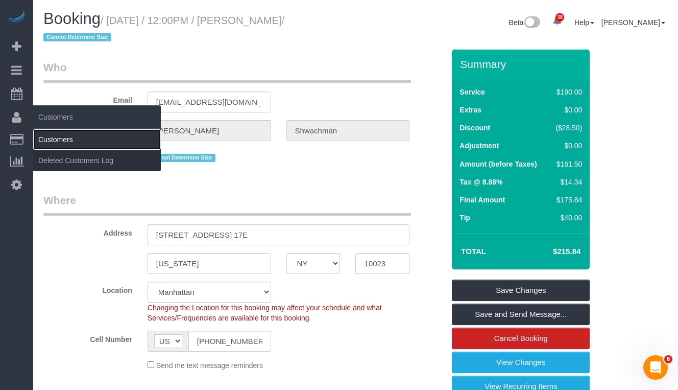
click at [54, 140] on link "Customers" at bounding box center [97, 139] width 128 height 20
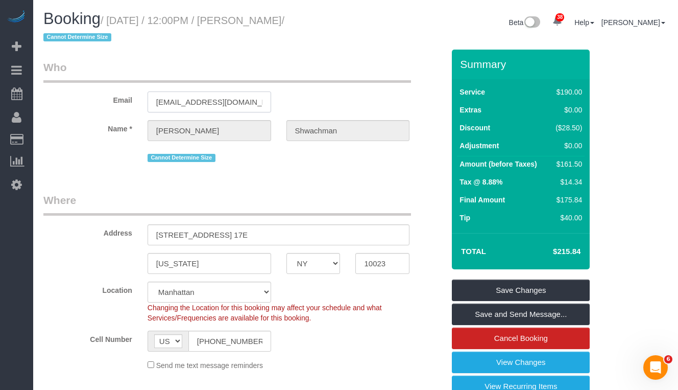
click at [186, 101] on input "[EMAIL_ADDRESS][DOMAIN_NAME]" at bounding box center [210, 101] width 124 height 21
click at [186, 101] on input "tshwachman@gmail.com" at bounding box center [210, 101] width 124 height 21
drag, startPoint x: 114, startPoint y: 21, endPoint x: 176, endPoint y: 46, distance: 66.8
click at [246, 20] on small "/ October 15, 2025 / 12:00PM / Tyler Shwachman / Cannot Determine Size" at bounding box center [163, 29] width 241 height 29
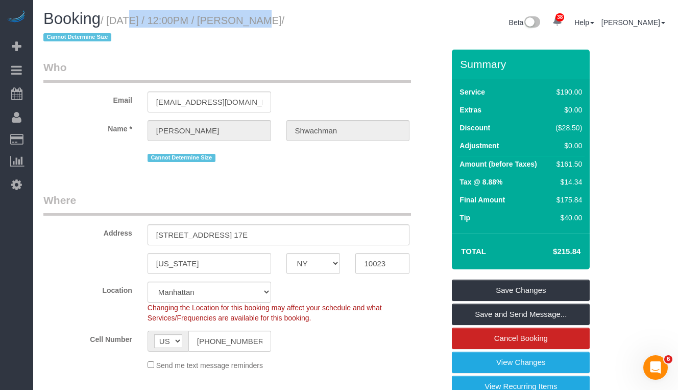
copy small "October 15, 2025 / 12:00PM"
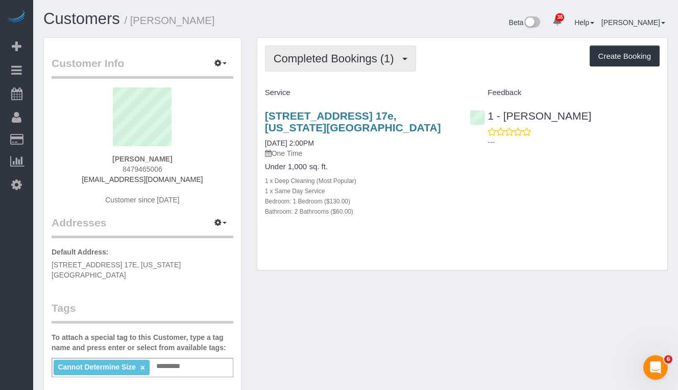
click at [317, 50] on button "Completed Bookings (1)" at bounding box center [340, 58] width 151 height 26
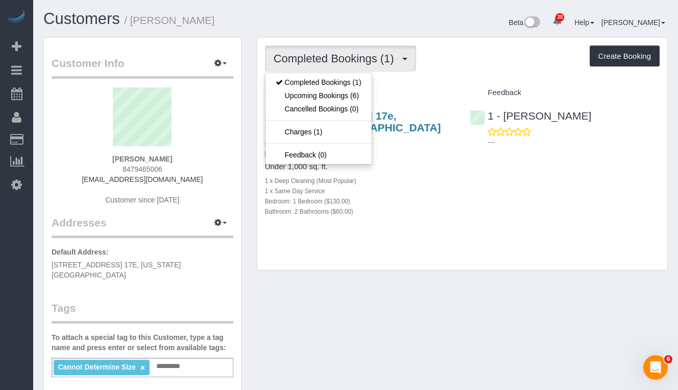
click at [485, 157] on div "[STREET_ADDRESS] 17e, [US_STATE][GEOGRAPHIC_DATA] [DATE] 2:00PM One Time Under …" at bounding box center [462, 168] width 410 height 135
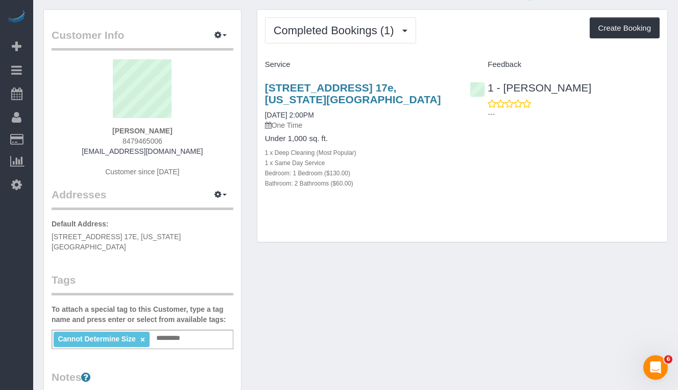
scroll to position [29, 0]
click at [177, 331] on input "text" at bounding box center [171, 337] width 35 height 13
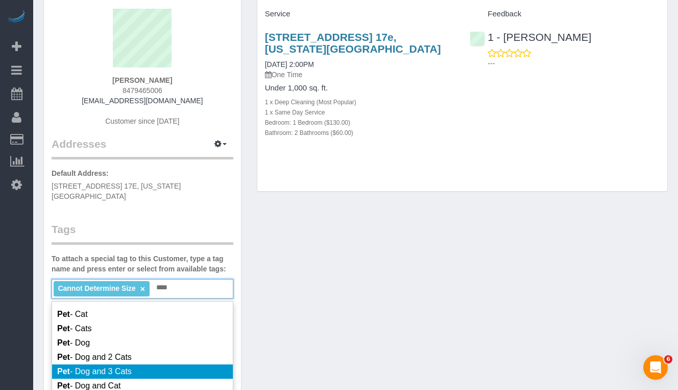
scroll to position [118, 0]
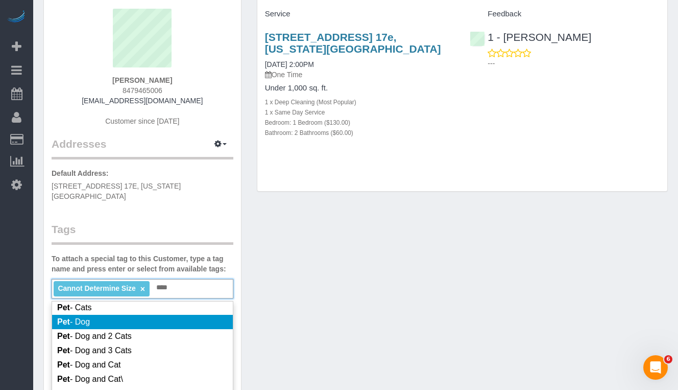
type input "***"
click at [100, 317] on li "Pet - Dog" at bounding box center [142, 321] width 181 height 14
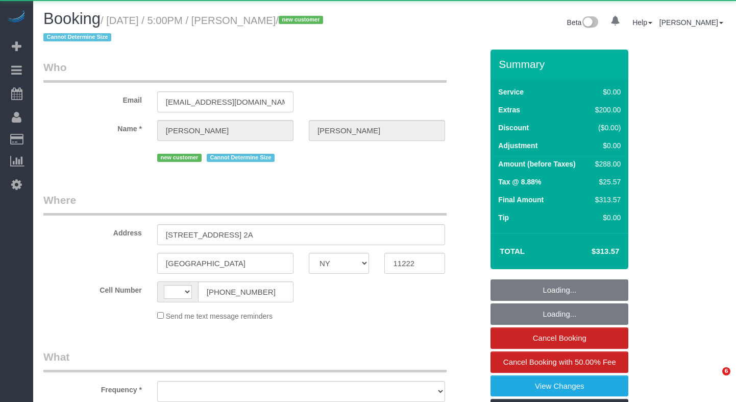
select select "NY"
select select "string:[GEOGRAPHIC_DATA]"
select select "object:1333"
select select "spot51"
select select "number:65"
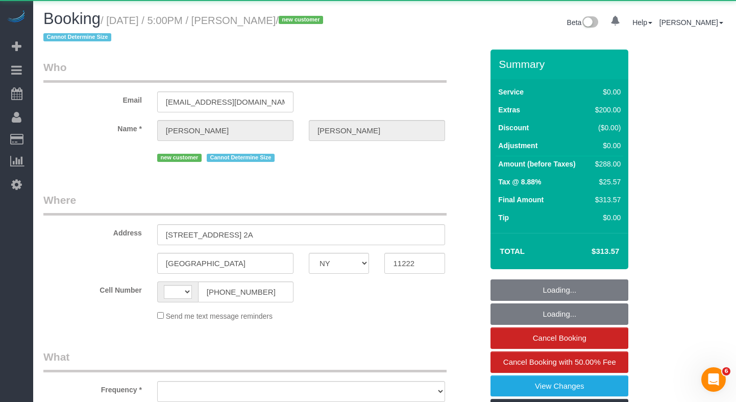
select select "number:79"
select select "number:15"
select select "number:5"
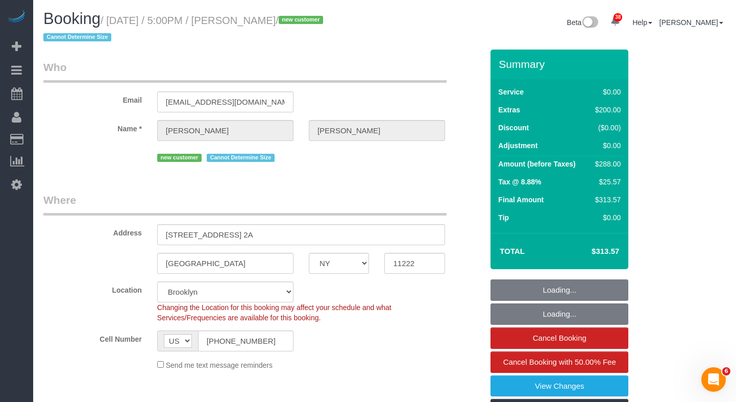
select select "string:stripe-pm_1SH9eP4VGloSiKo7wFUE2tK2"
select select "object:1440"
select select "1"
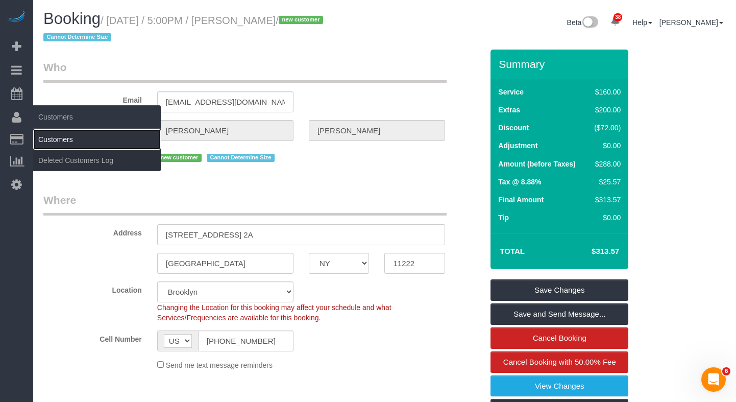
click at [46, 136] on link "Customers" at bounding box center [97, 139] width 128 height 20
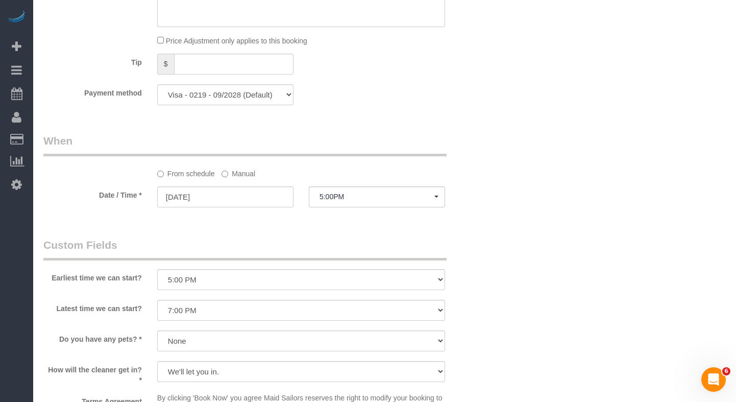
scroll to position [935, 0]
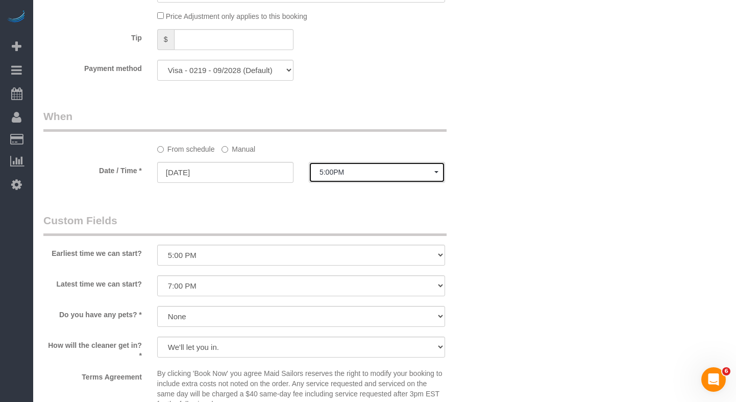
click at [352, 172] on span "5:00PM" at bounding box center [377, 172] width 115 height 8
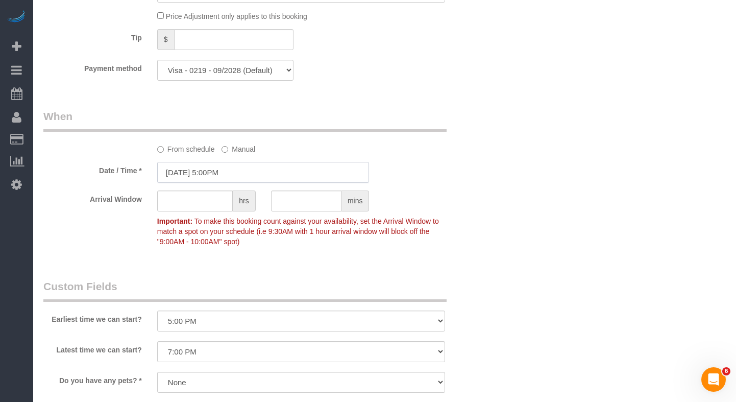
click at [221, 174] on input "10/12/2025 5:00PM" at bounding box center [263, 172] width 212 height 21
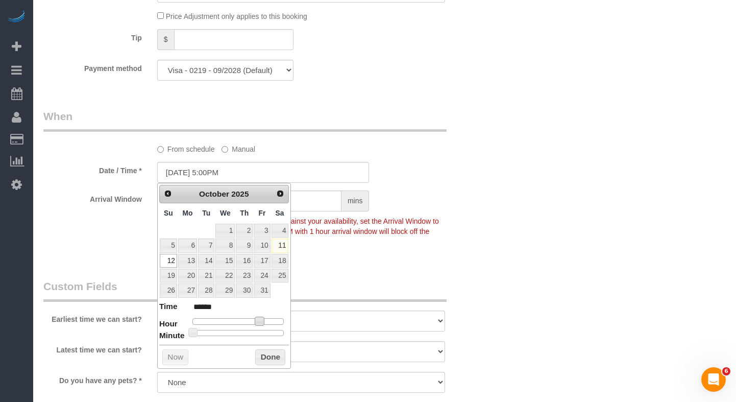
type input "10/12/2025 4:00PM"
type input "******"
type input "10/12/2025 3:00PM"
type input "******"
type input "10/12/2025 2:00PM"
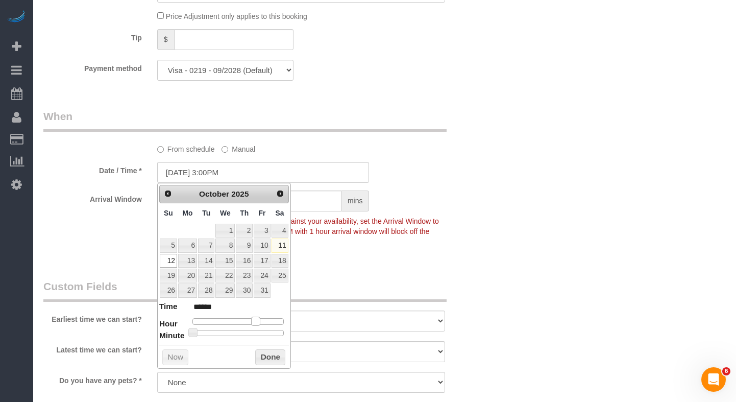
type input "******"
type input "10/12/2025 1:00PM"
type input "******"
type input "10/12/2025 12:00PM"
type input "*******"
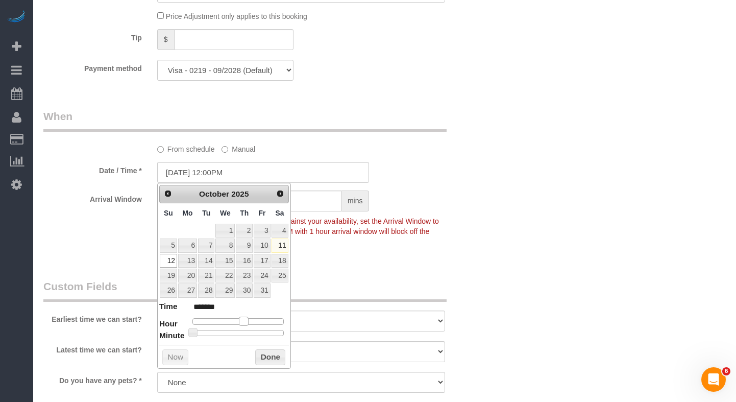
type input "10/12/2025 1:00PM"
type input "******"
type input "10/12/2025 2:00PM"
type input "******"
type input "10/12/2025 3:00PM"
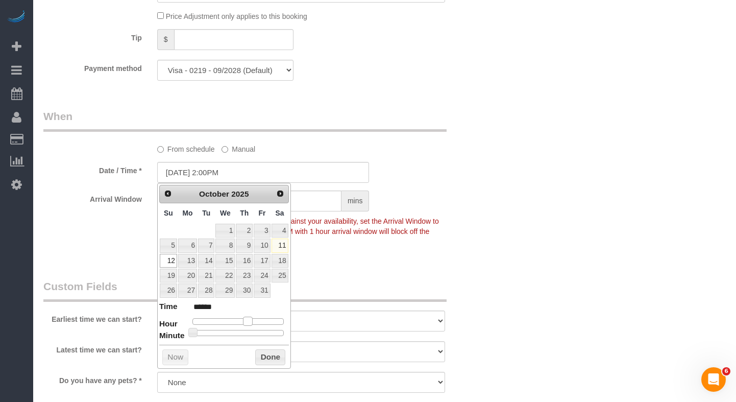
type input "******"
drag, startPoint x: 259, startPoint y: 323, endPoint x: 251, endPoint y: 322, distance: 8.2
click at [251, 322] on span at bounding box center [251, 321] width 9 height 9
click at [265, 352] on button "Done" at bounding box center [270, 357] width 30 height 16
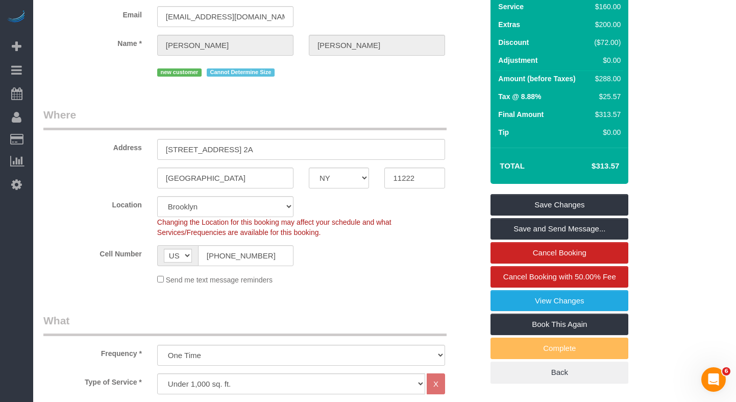
scroll to position [84, 0]
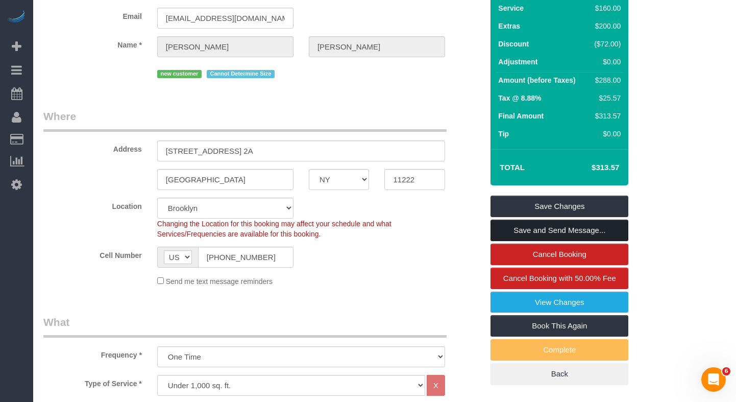
click at [502, 227] on link "Save and Send Message..." at bounding box center [560, 230] width 138 height 21
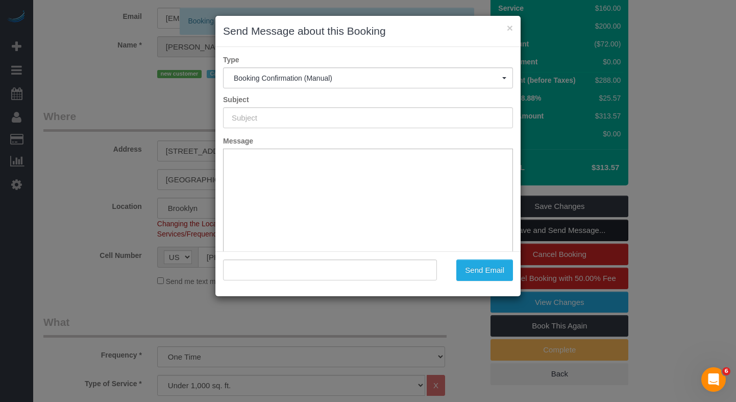
type input "Cleaning Confirmed for 10/12/2025 at 3:00pm"
type input ""Rachel de Vera" <racheledevera@gmail.com>"
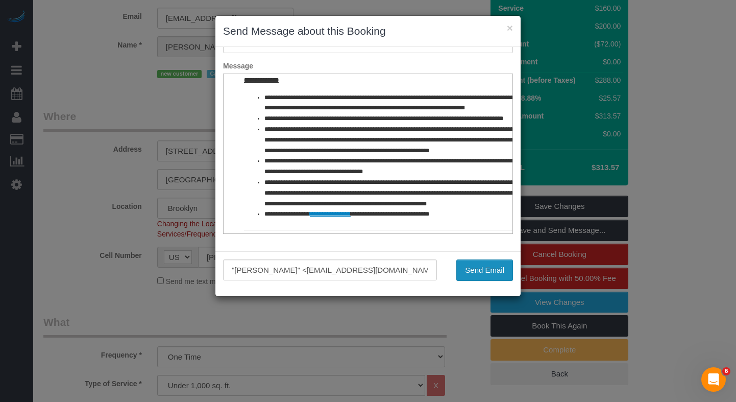
scroll to position [445, 0]
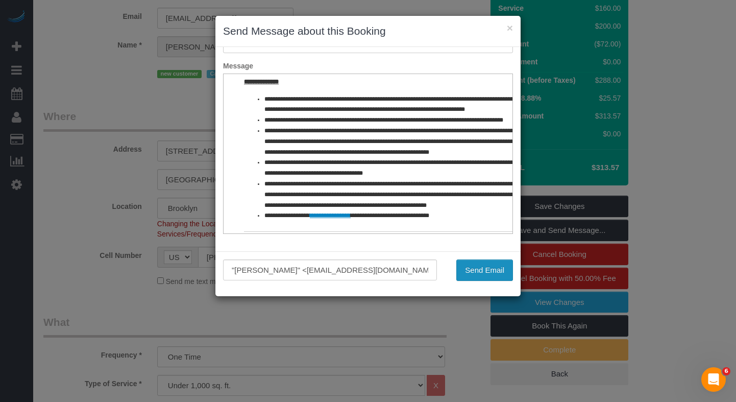
click at [470, 268] on button "Send Email" at bounding box center [484, 269] width 57 height 21
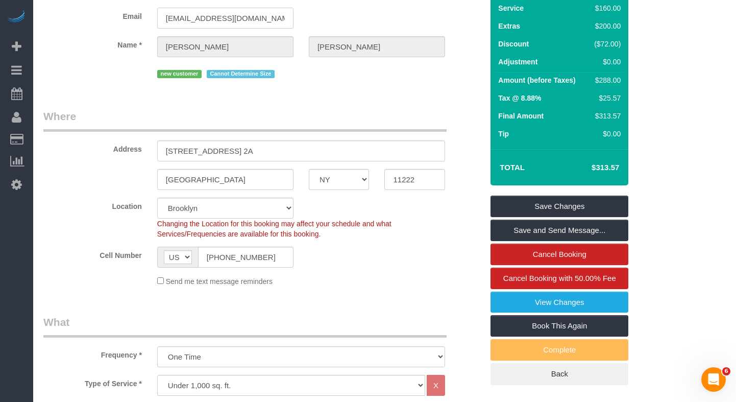
click at [202, 10] on input "[EMAIL_ADDRESS][DOMAIN_NAME]" at bounding box center [225, 18] width 136 height 21
click at [198, 18] on input "[EMAIL_ADDRESS][DOMAIN_NAME]" at bounding box center [225, 18] width 136 height 21
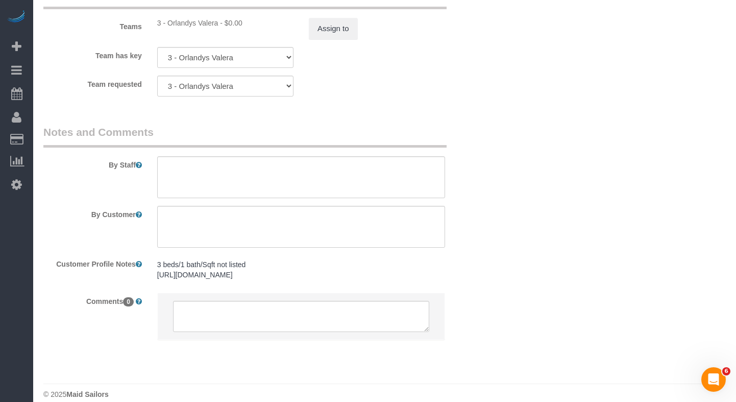
scroll to position [1492, 0]
click at [181, 176] on textarea at bounding box center [301, 179] width 288 height 42
paste textarea "one of the bedrooms as the common area is just a kitchen. You will not be clean…"
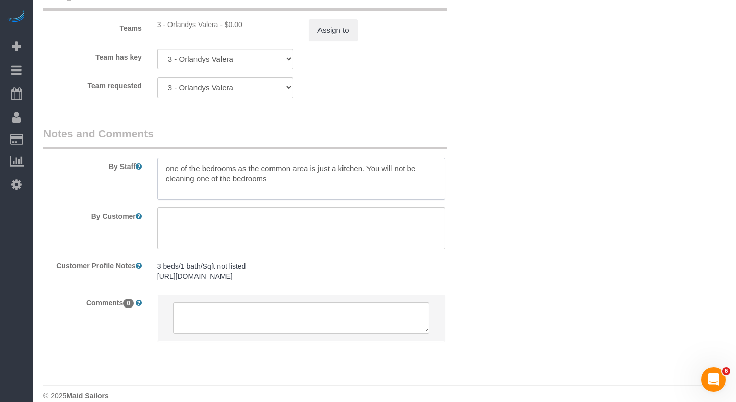
click at [169, 171] on textarea at bounding box center [301, 179] width 288 height 42
click at [373, 169] on textarea at bounding box center [301, 179] width 288 height 42
click at [302, 180] on textarea at bounding box center [301, 179] width 288 height 42
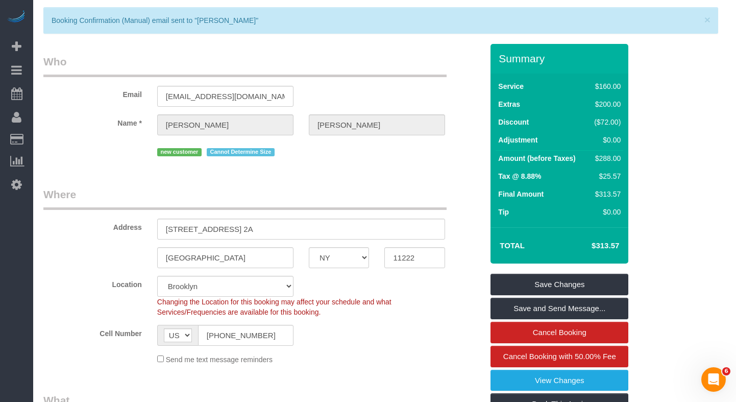
scroll to position [0, 0]
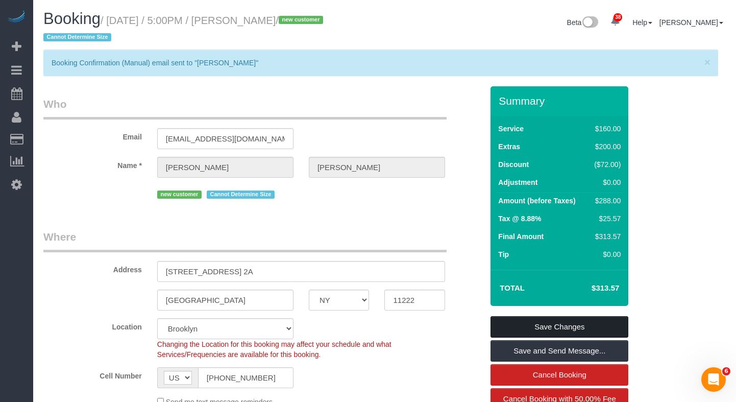
type textarea "One of the bedrooms as the common area is just a kitchen. You will not be clean…"
click at [500, 323] on link "Save Changes" at bounding box center [560, 326] width 138 height 21
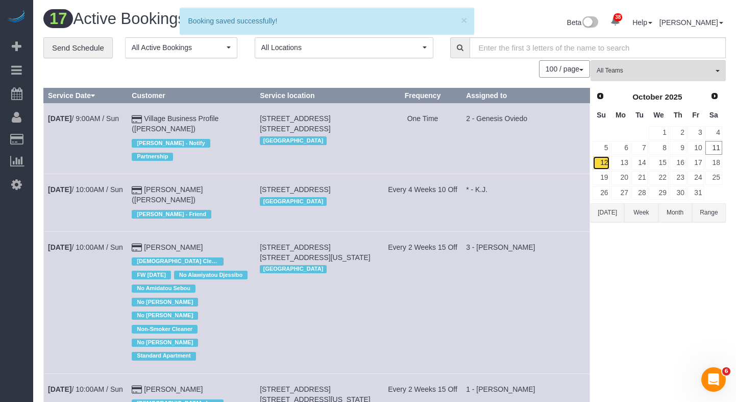
click at [598, 161] on link "12" at bounding box center [601, 163] width 17 height 14
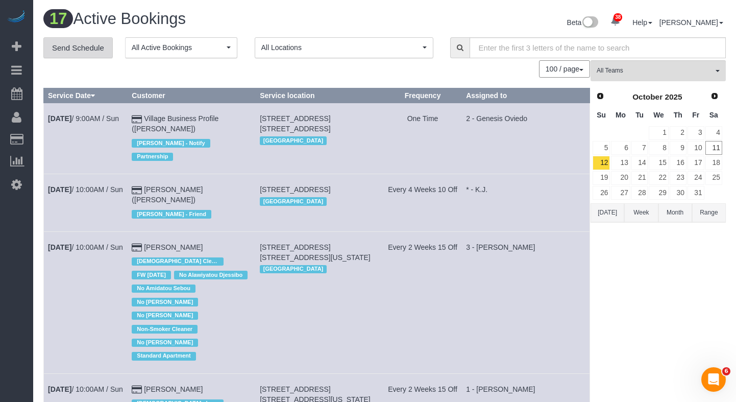
click at [92, 51] on link "Send Schedule" at bounding box center [77, 47] width 69 height 21
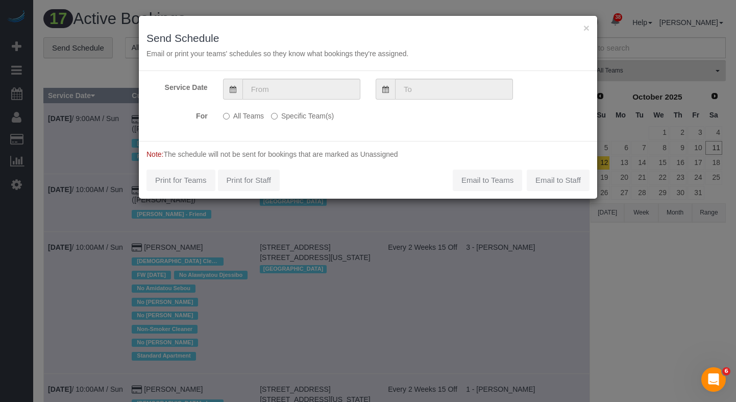
click at [278, 114] on label "Specific Team(s)" at bounding box center [302, 114] width 63 height 14
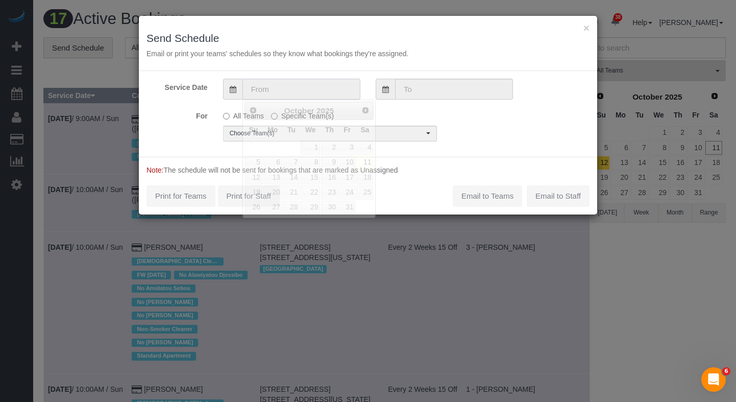
click at [276, 94] on input "text" at bounding box center [302, 89] width 118 height 21
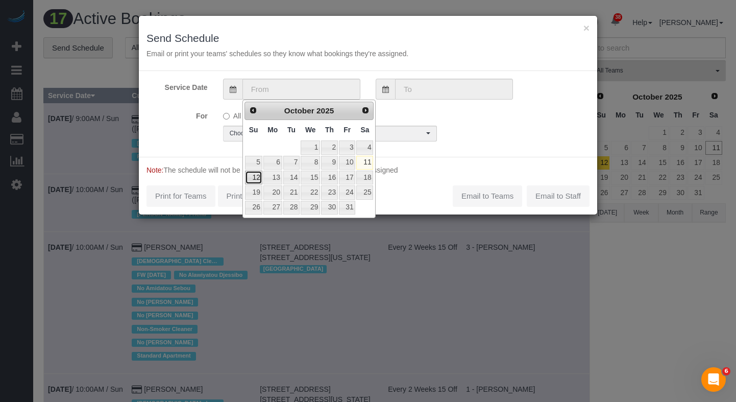
click at [248, 177] on link "12" at bounding box center [253, 178] width 17 height 14
type input "10/12/2025"
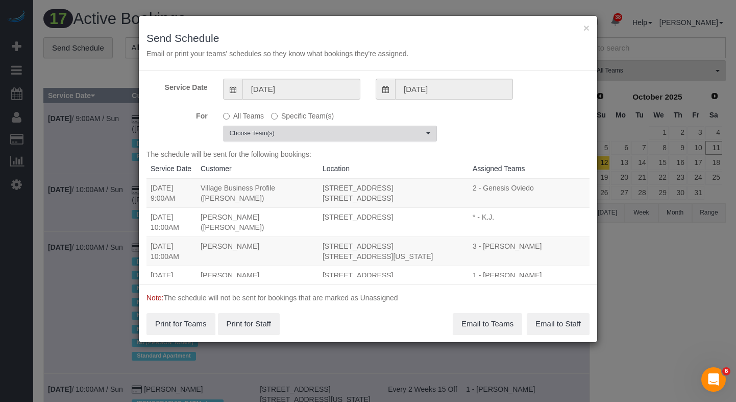
click at [273, 135] on span "Choose Team(s)" at bounding box center [327, 133] width 194 height 9
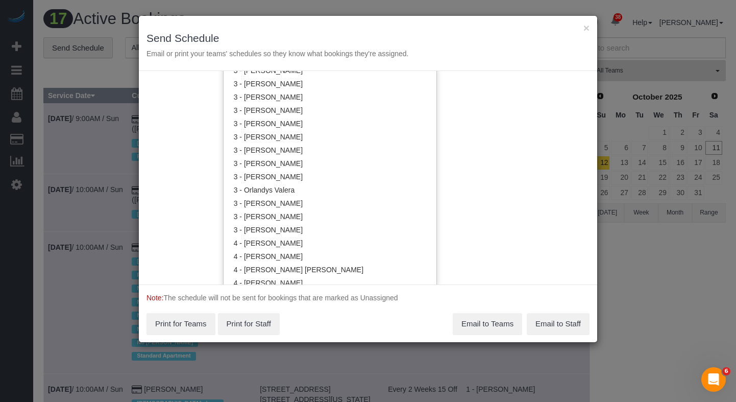
scroll to position [949, 0]
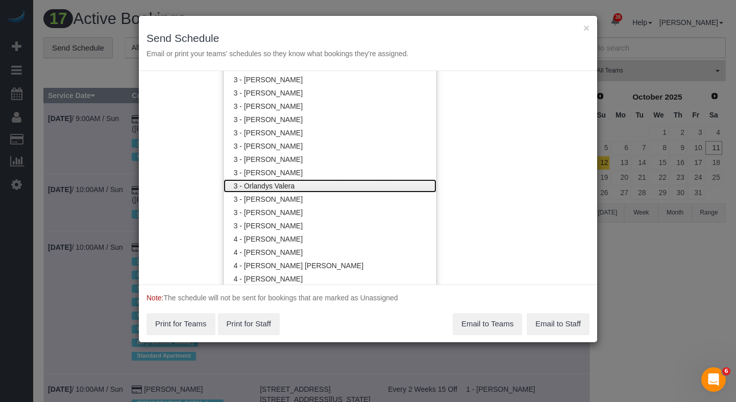
click at [273, 184] on link "3 - Orlandys Valera" at bounding box center [330, 185] width 213 height 13
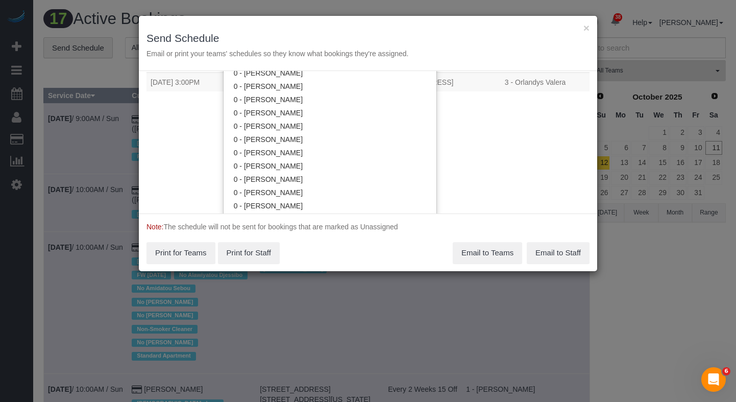
scroll to position [0, 0]
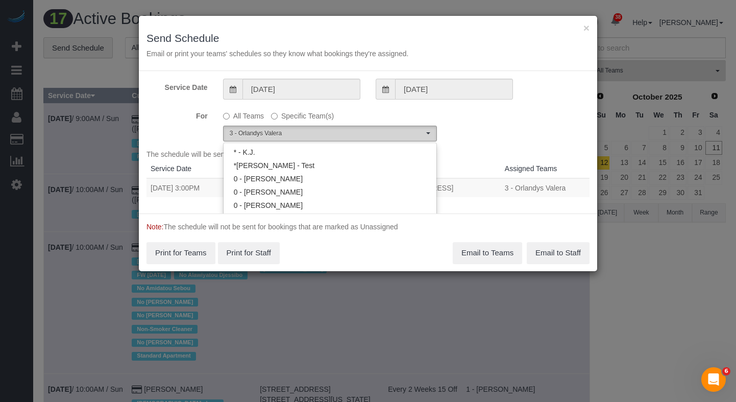
click at [375, 129] on span "3 - Orlandys Valera" at bounding box center [327, 133] width 194 height 9
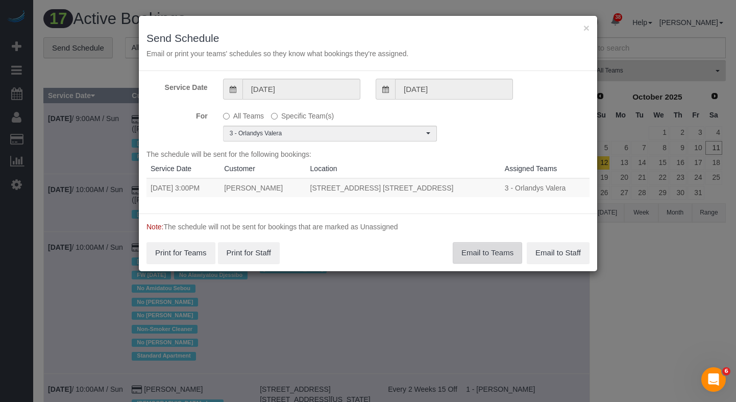
click at [486, 250] on button "Email to Teams" at bounding box center [487, 252] width 69 height 21
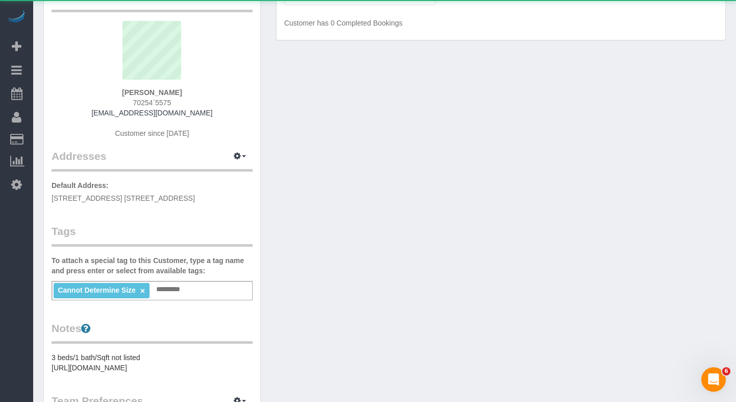
scroll to position [84, 0]
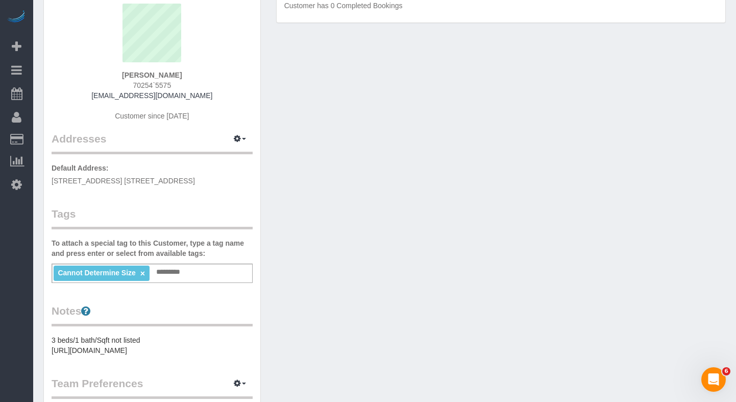
click at [144, 275] on link "×" at bounding box center [142, 273] width 5 height 9
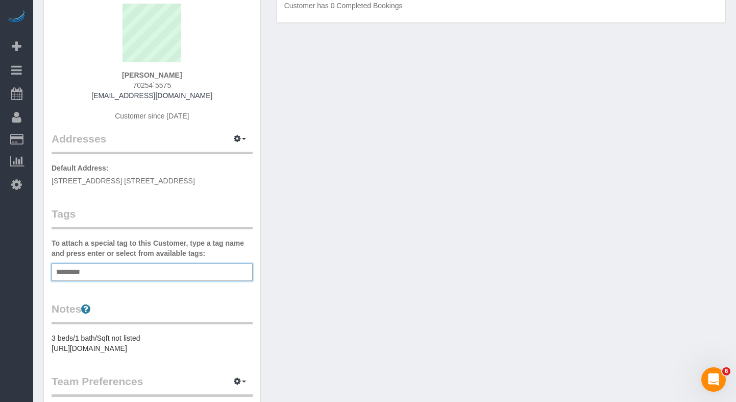
click at [143, 274] on div "Add a tag" at bounding box center [152, 271] width 201 height 17
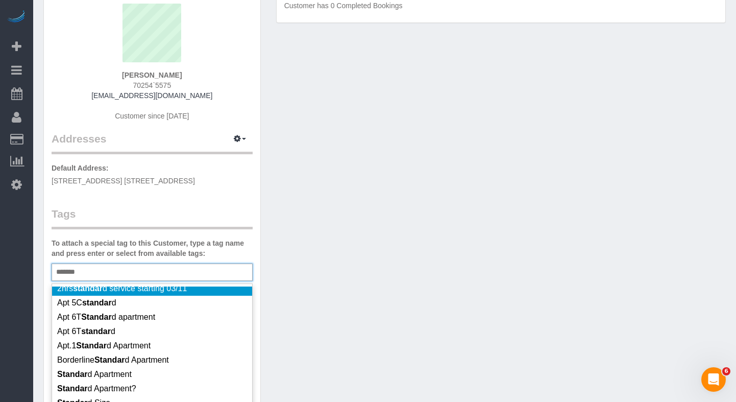
scroll to position [28, 0]
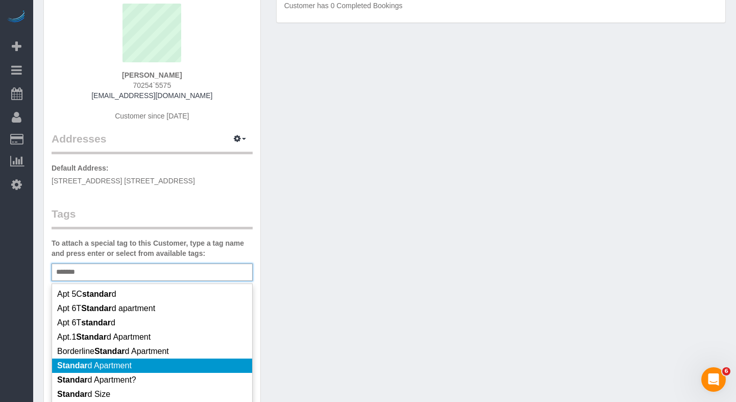
type input "*******"
click at [127, 365] on span "Standar d Apartment" at bounding box center [94, 365] width 75 height 9
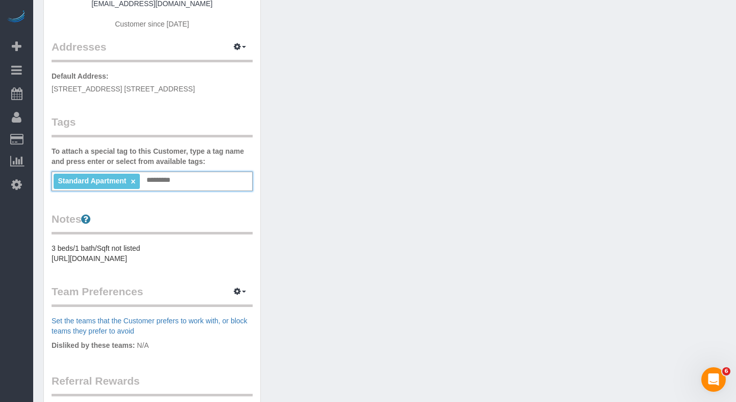
scroll to position [210, 0]
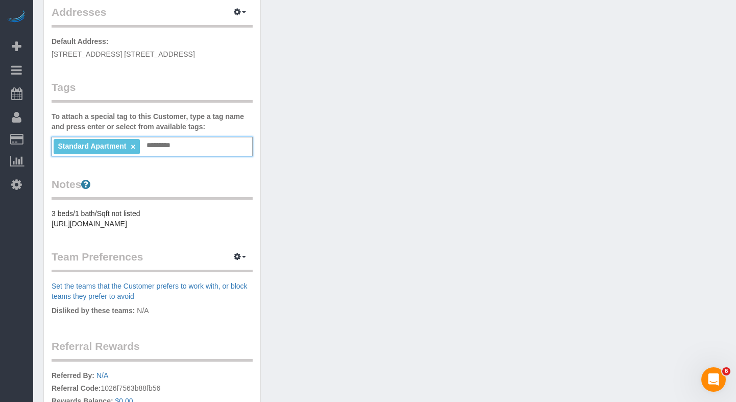
click at [146, 211] on pre "3 beds/1 bath/Sqft not listed [URL][DOMAIN_NAME]" at bounding box center [152, 218] width 201 height 20
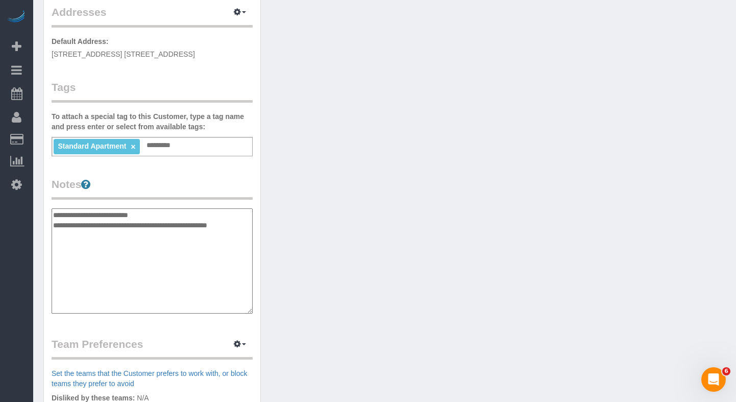
drag, startPoint x: 152, startPoint y: 213, endPoint x: 115, endPoint y: 215, distance: 36.8
click at [115, 215] on textarea "**********" at bounding box center [152, 260] width 201 height 105
click at [144, 213] on textarea "**********" at bounding box center [152, 260] width 201 height 105
drag, startPoint x: 147, startPoint y: 214, endPoint x: 102, endPoint y: 215, distance: 44.4
click at [101, 215] on textarea "**********" at bounding box center [152, 260] width 201 height 105
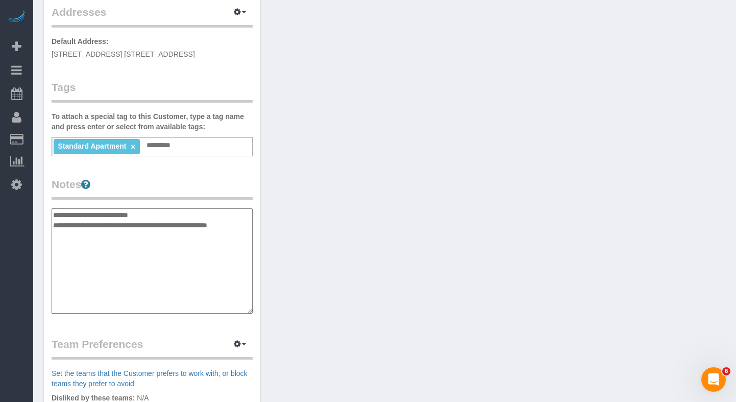
paste textarea
type textarea "**********"
drag, startPoint x: 352, startPoint y: 118, endPoint x: 298, endPoint y: 62, distance: 78.4
click at [352, 118] on div "Customer Info Edit Contact Info Send Message Email Preferences Special Sales Ta…" at bounding box center [385, 213] width 698 height 773
